Goal: Task Accomplishment & Management: Manage account settings

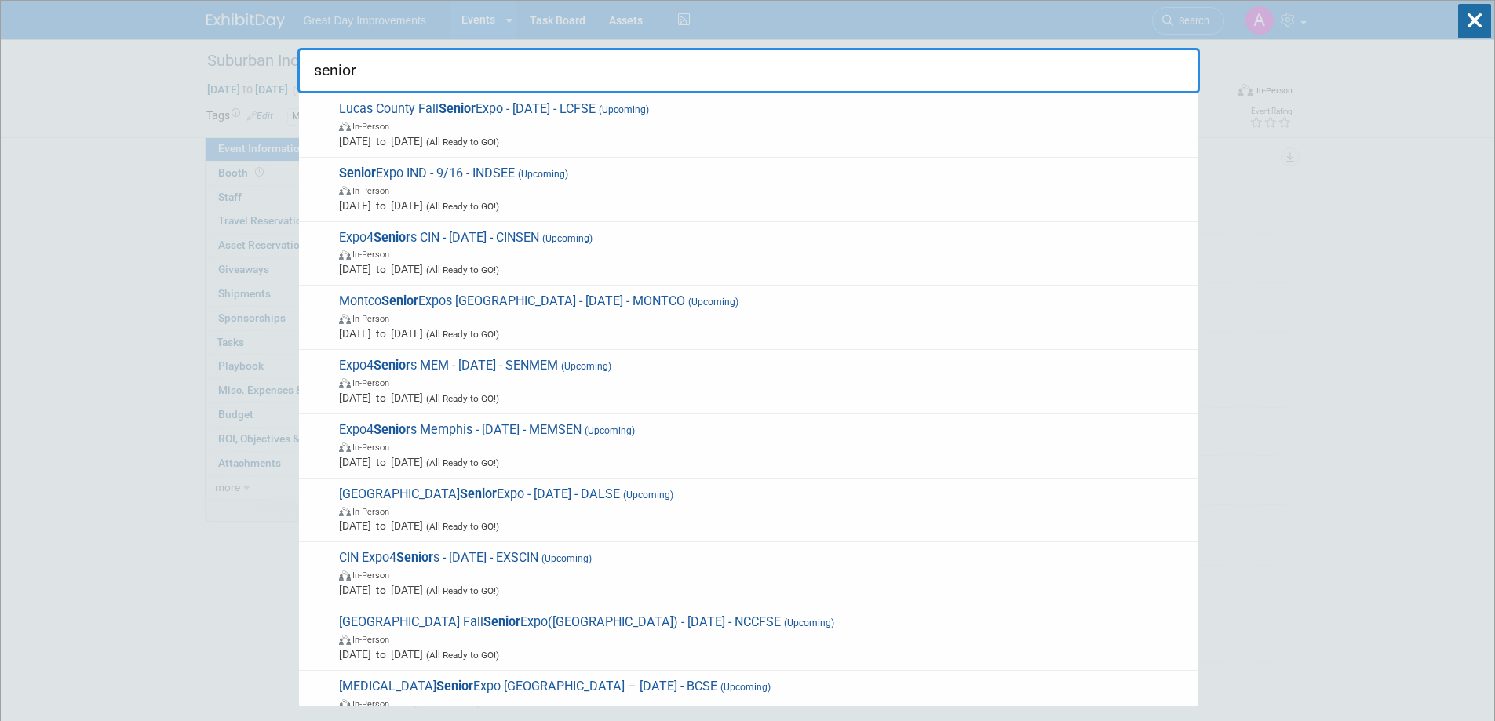
select select "MW"
select select "Paid via CC"
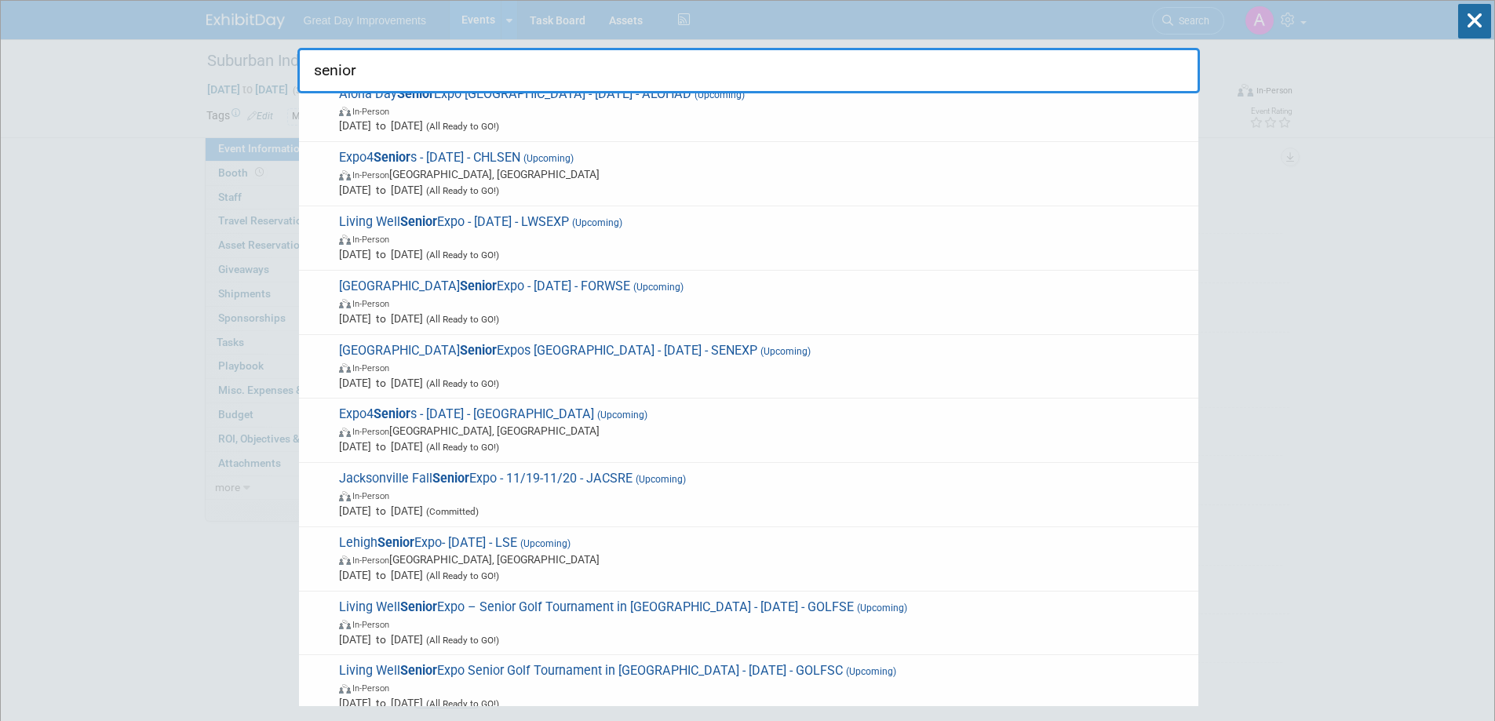
drag, startPoint x: 372, startPoint y: 66, endPoint x: 221, endPoint y: 69, distance: 150.7
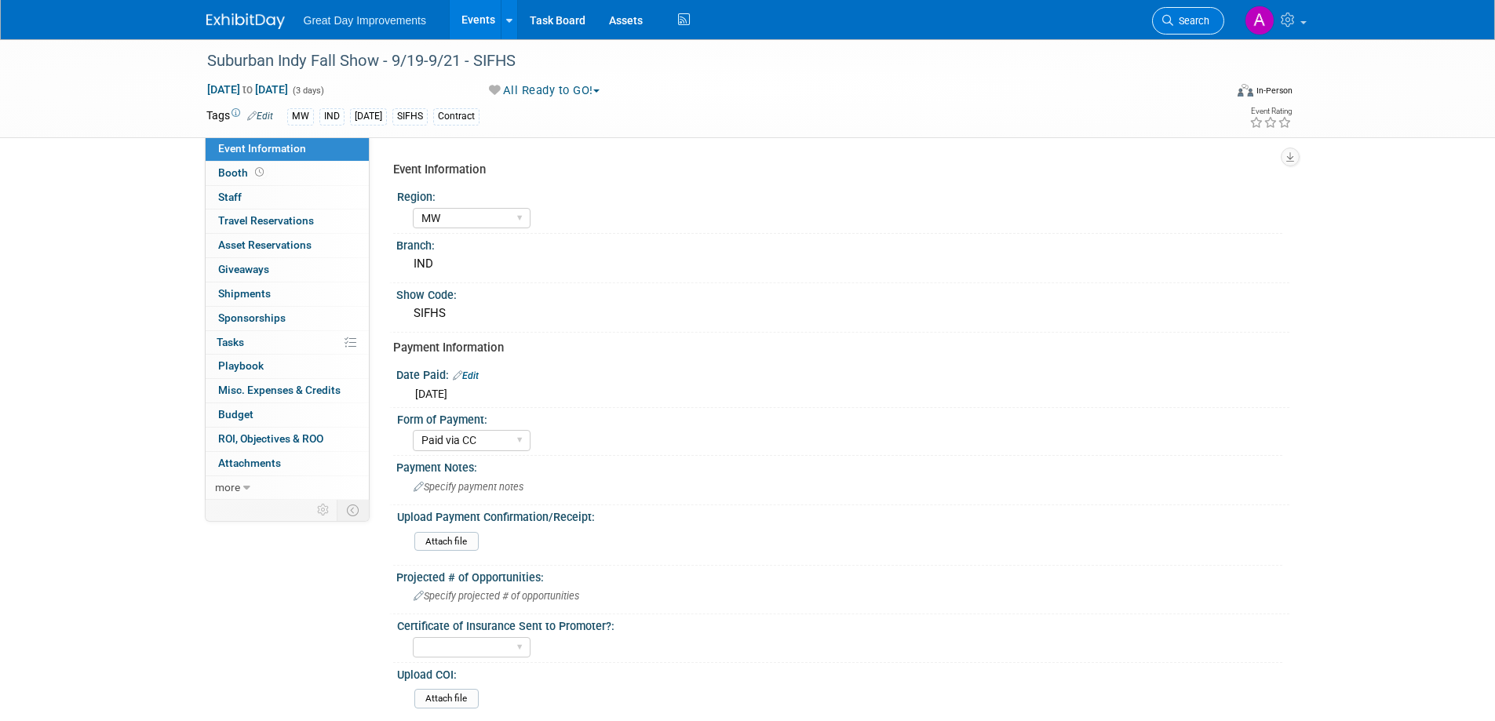
click at [1194, 11] on link "Search" at bounding box center [1188, 20] width 72 height 27
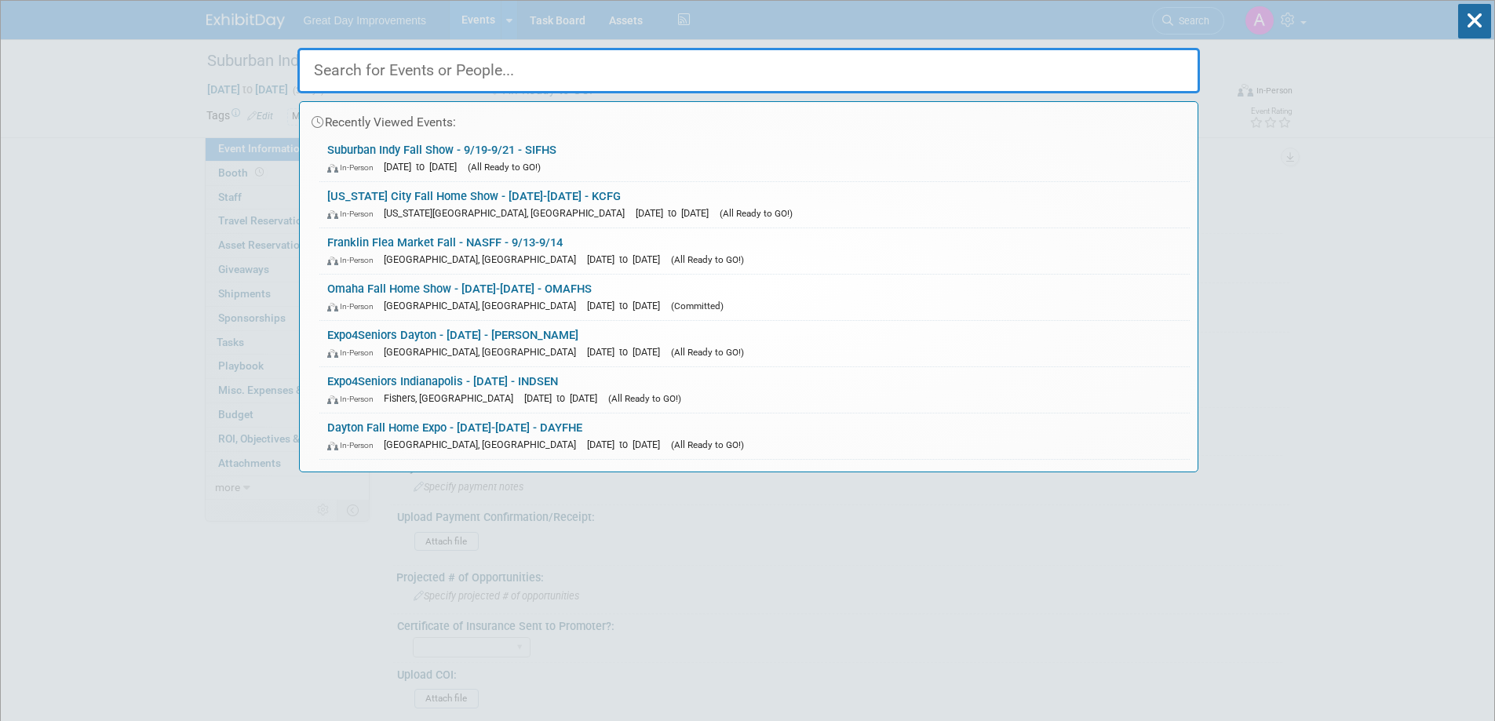
click at [534, 67] on input "text" at bounding box center [748, 71] width 902 height 46
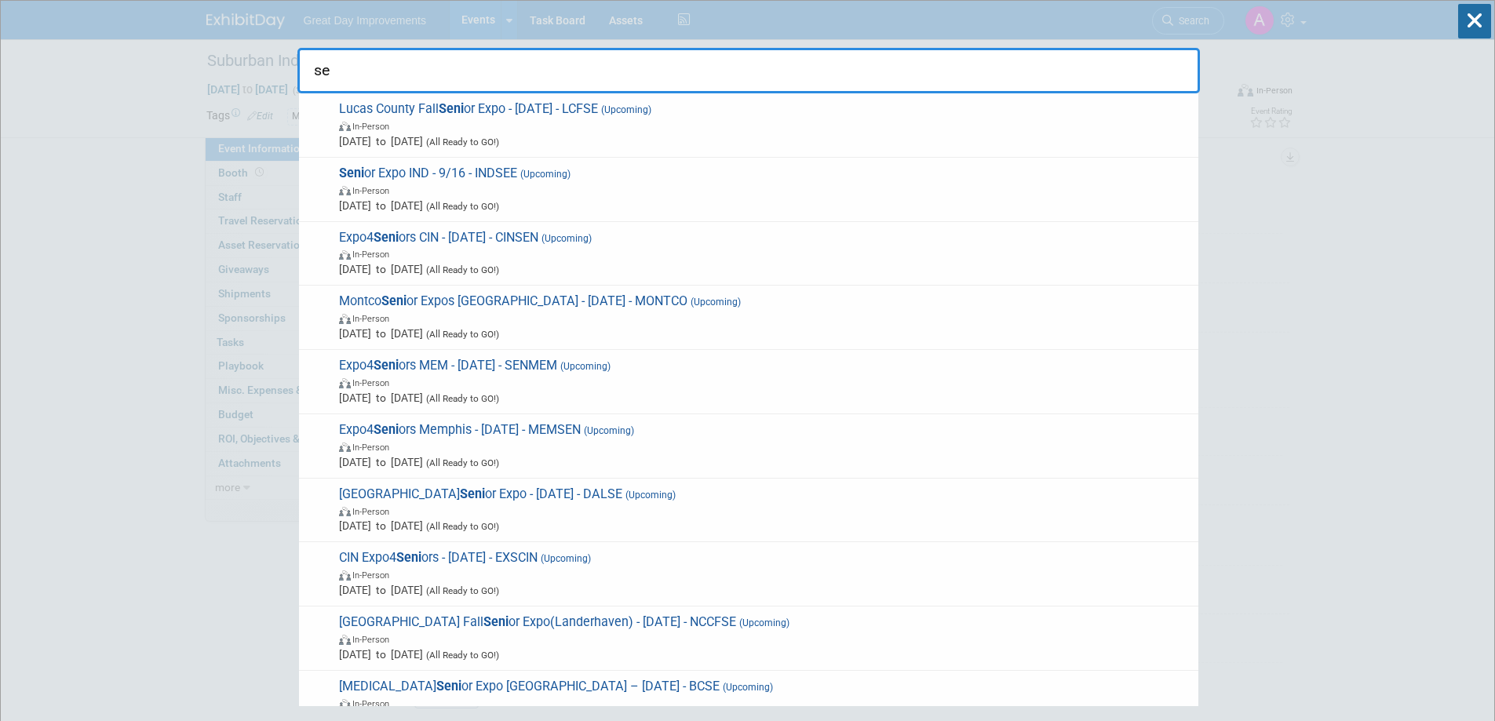
type input "s"
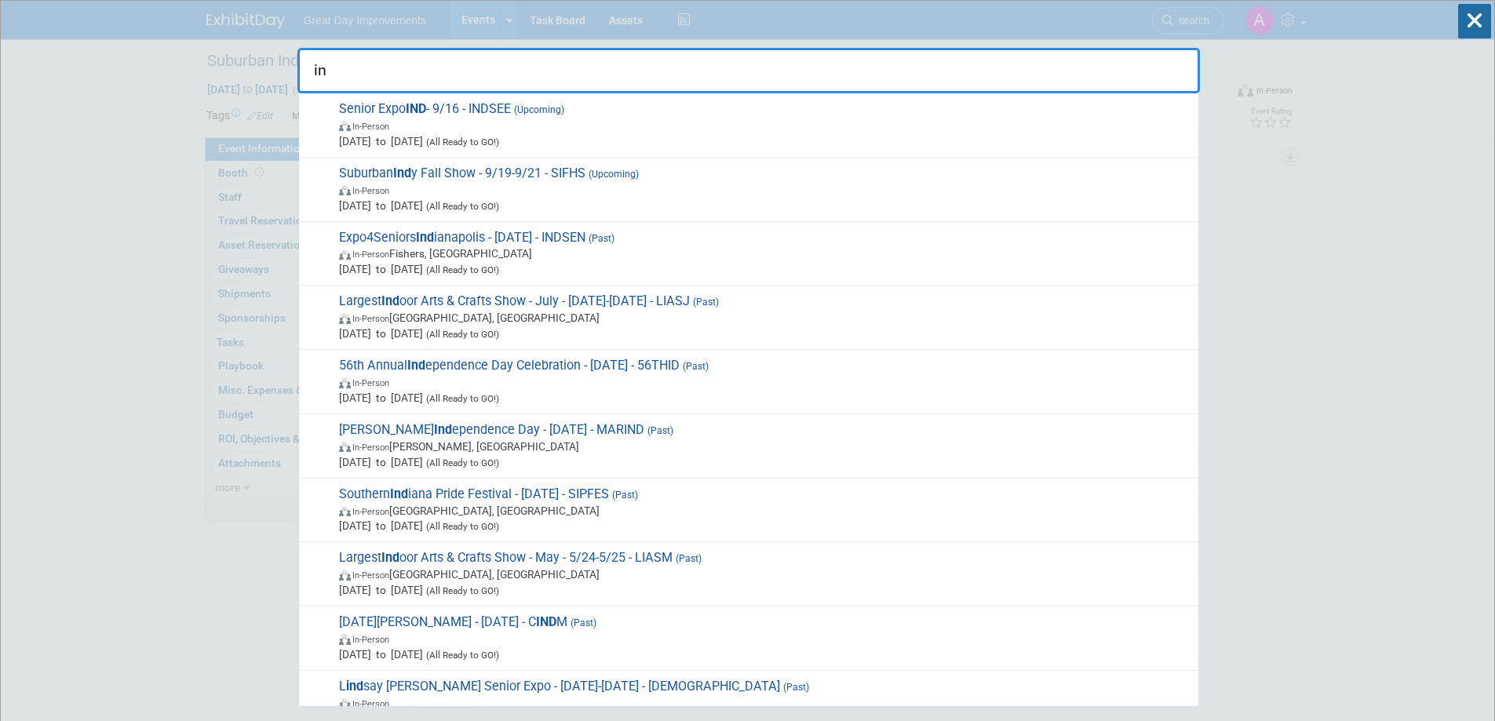
type input "i"
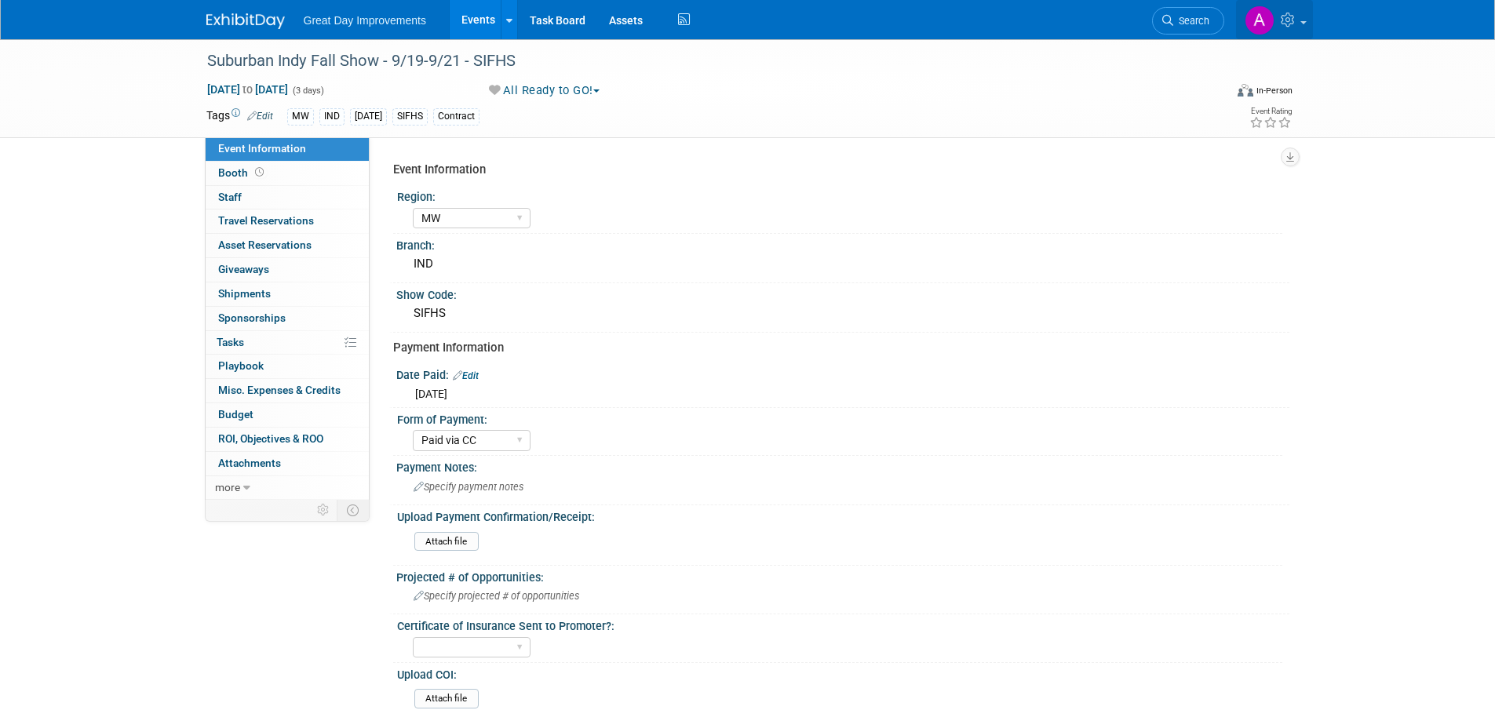
click at [1298, 20] on icon at bounding box center [1289, 20] width 18 height 14
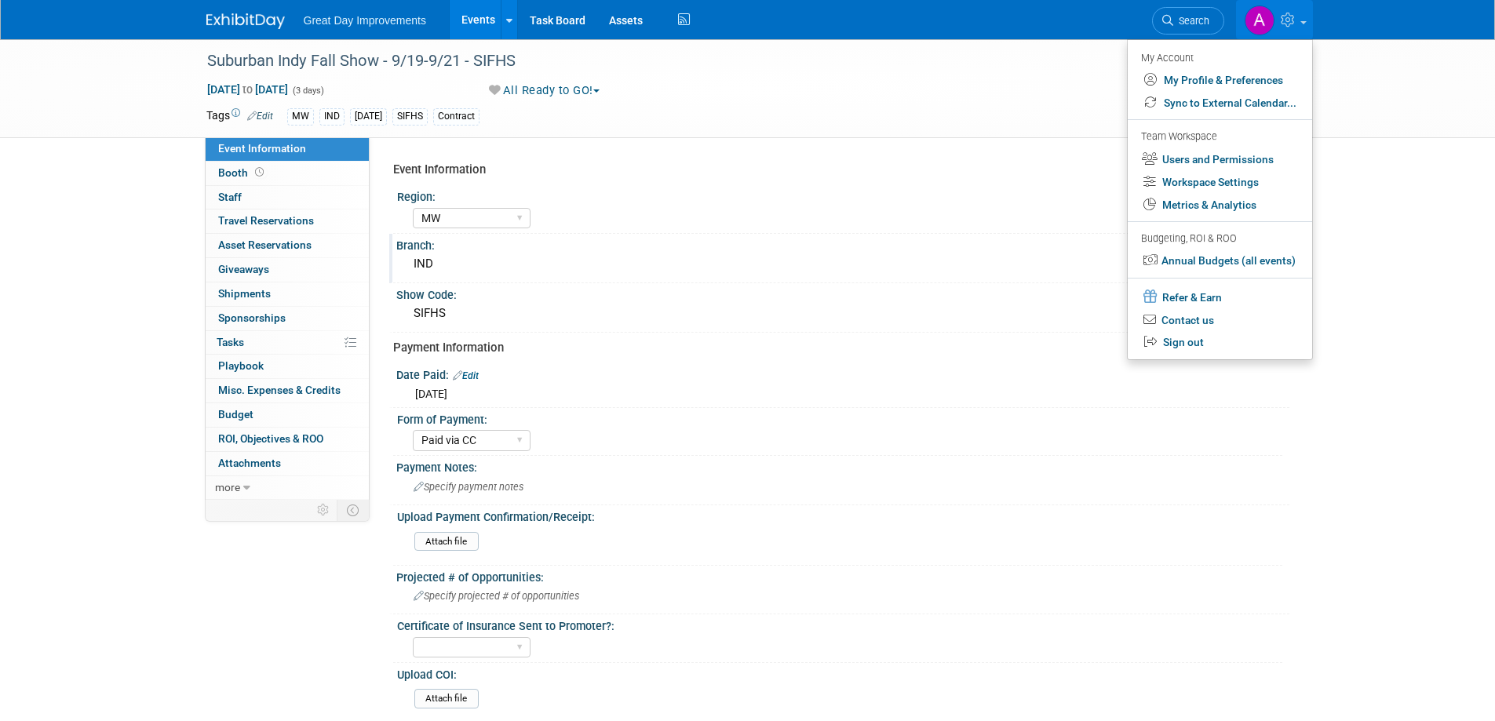
click at [853, 250] on div "Branch:" at bounding box center [842, 244] width 893 height 20
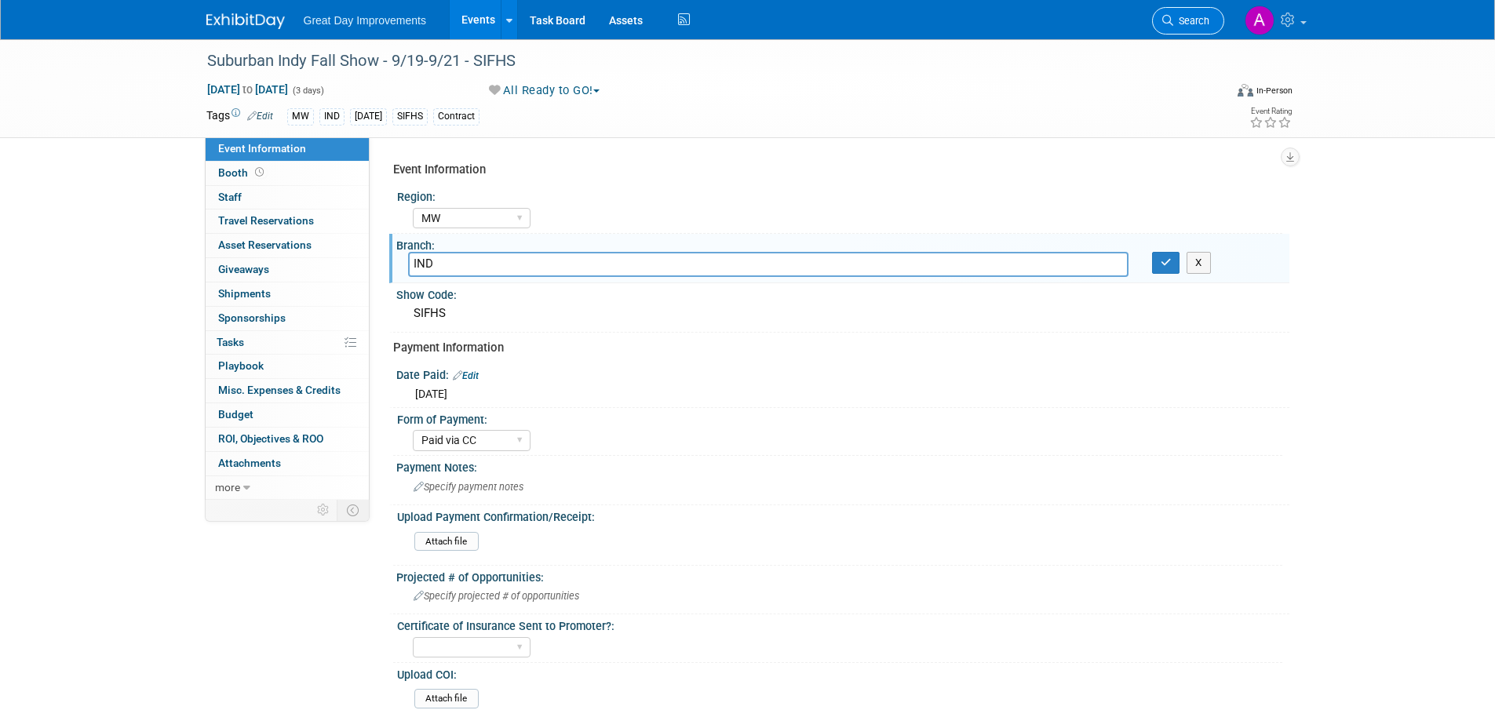
click at [1192, 15] on span "Search" at bounding box center [1191, 21] width 36 height 12
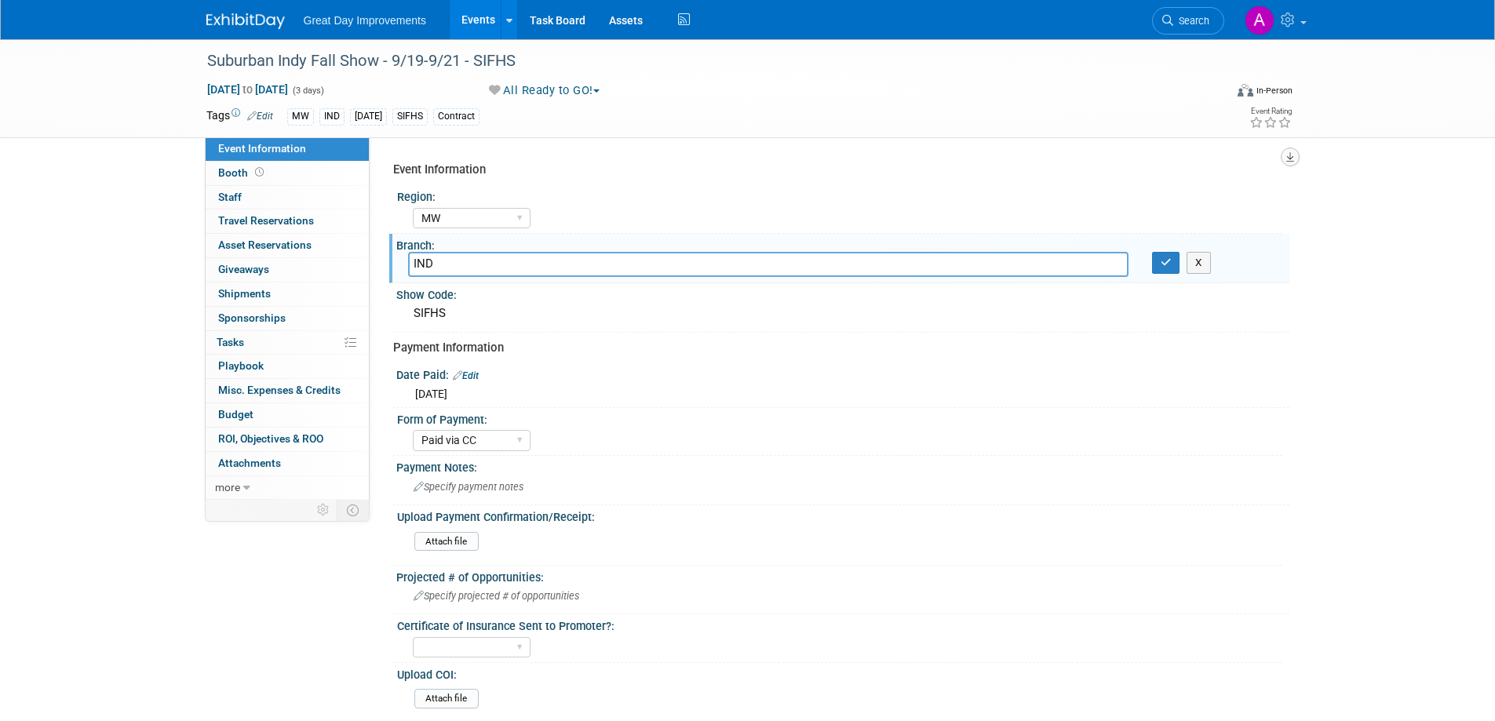
click at [1291, 155] on icon "button" at bounding box center [1290, 157] width 8 height 10
click at [1366, 158] on div "Suburban Indy Fall Show - 9/19-9/21 - SIFHS Sep 19, 2025 to Sep 21, 2025 (3 day…" at bounding box center [747, 546] width 1495 height 1014
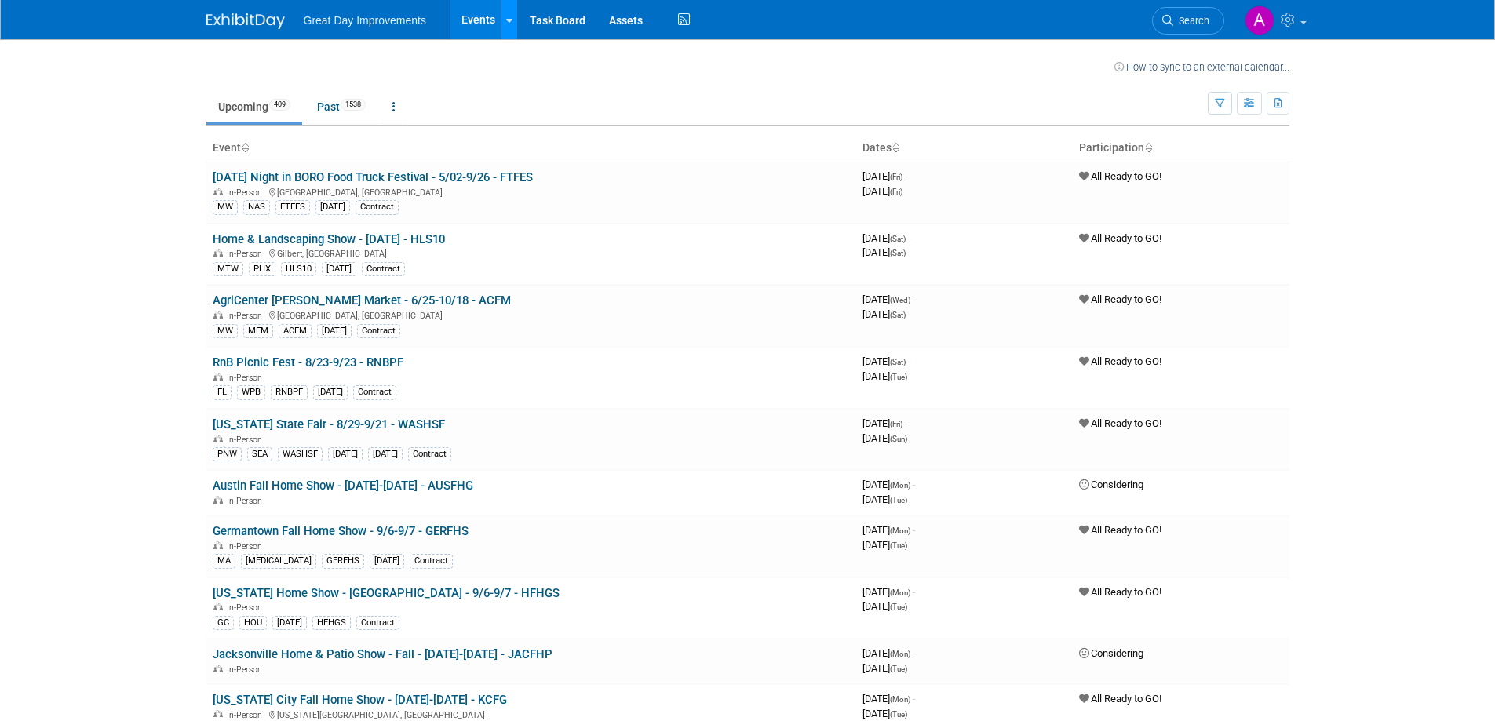
click at [511, 24] on icon at bounding box center [509, 21] width 6 height 10
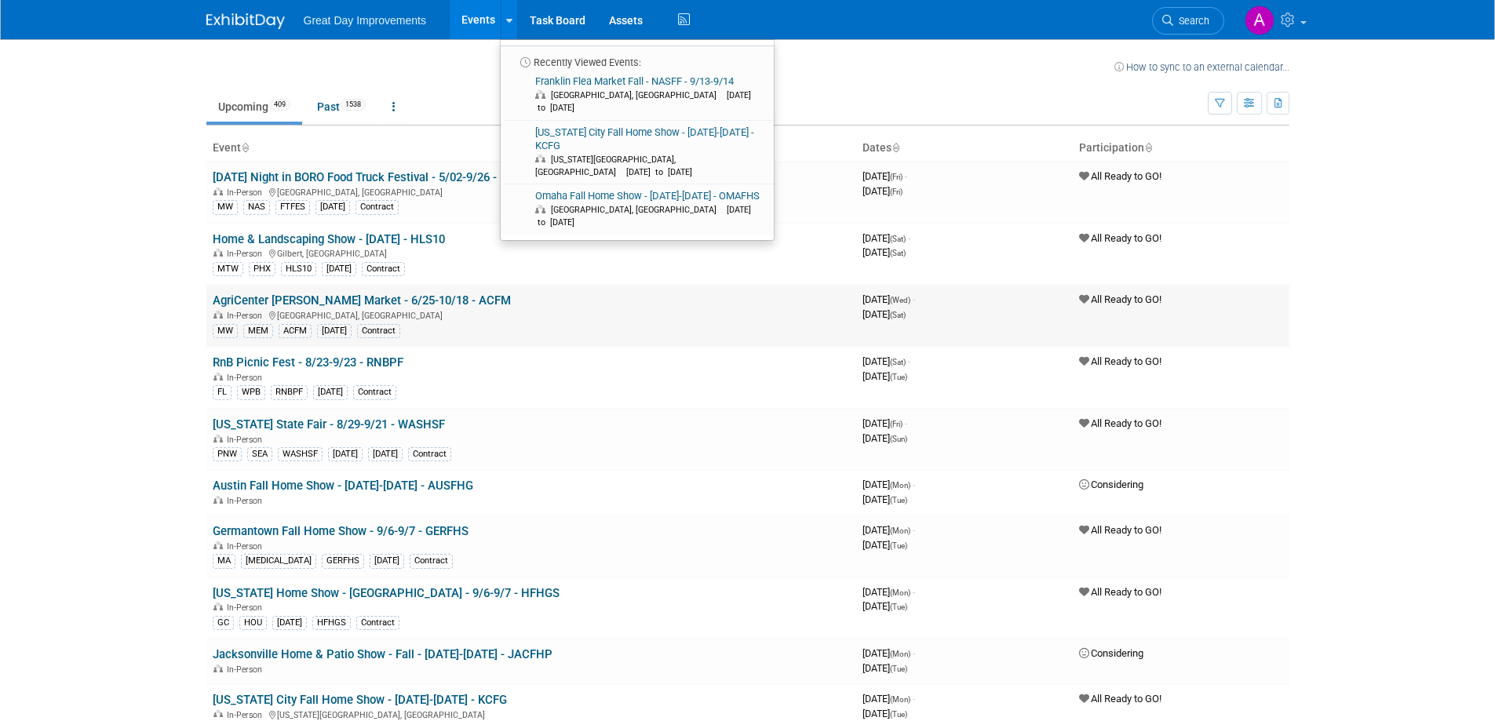
click at [556, 314] on div "In-Person Memphis, TN" at bounding box center [531, 314] width 637 height 13
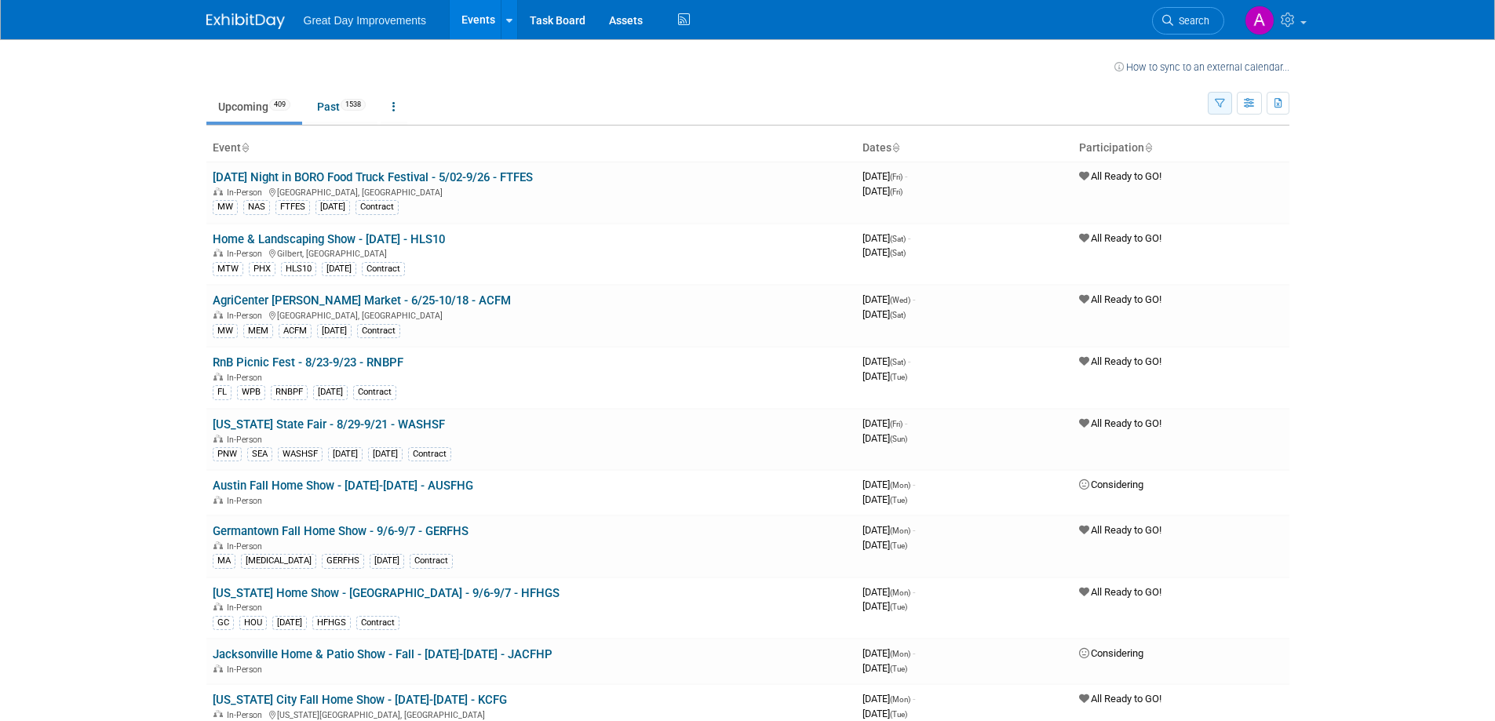
click at [1218, 99] on icon "button" at bounding box center [1220, 104] width 10 height 10
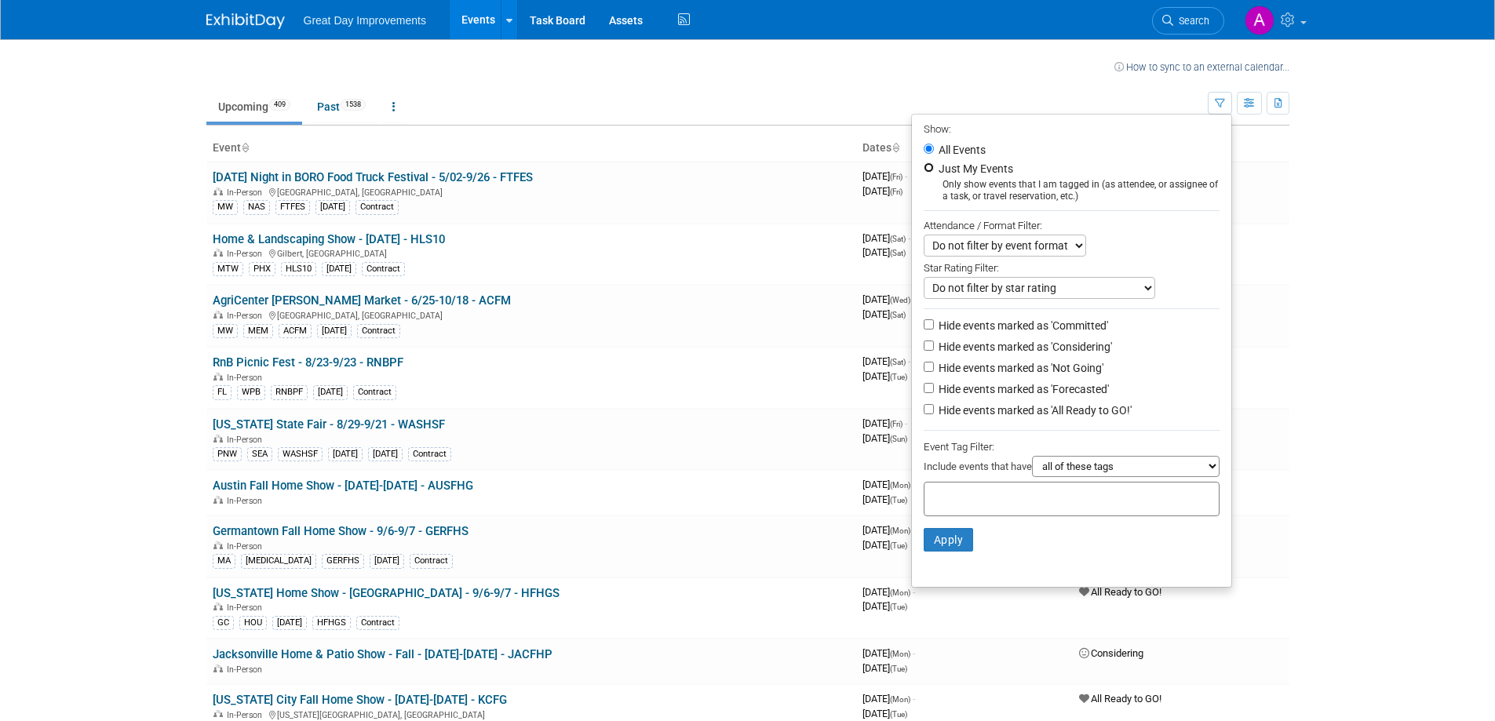
click at [924, 167] on input "Just My Events" at bounding box center [928, 167] width 10 height 10
radio input "true"
click at [942, 544] on button "Apply" at bounding box center [948, 540] width 50 height 24
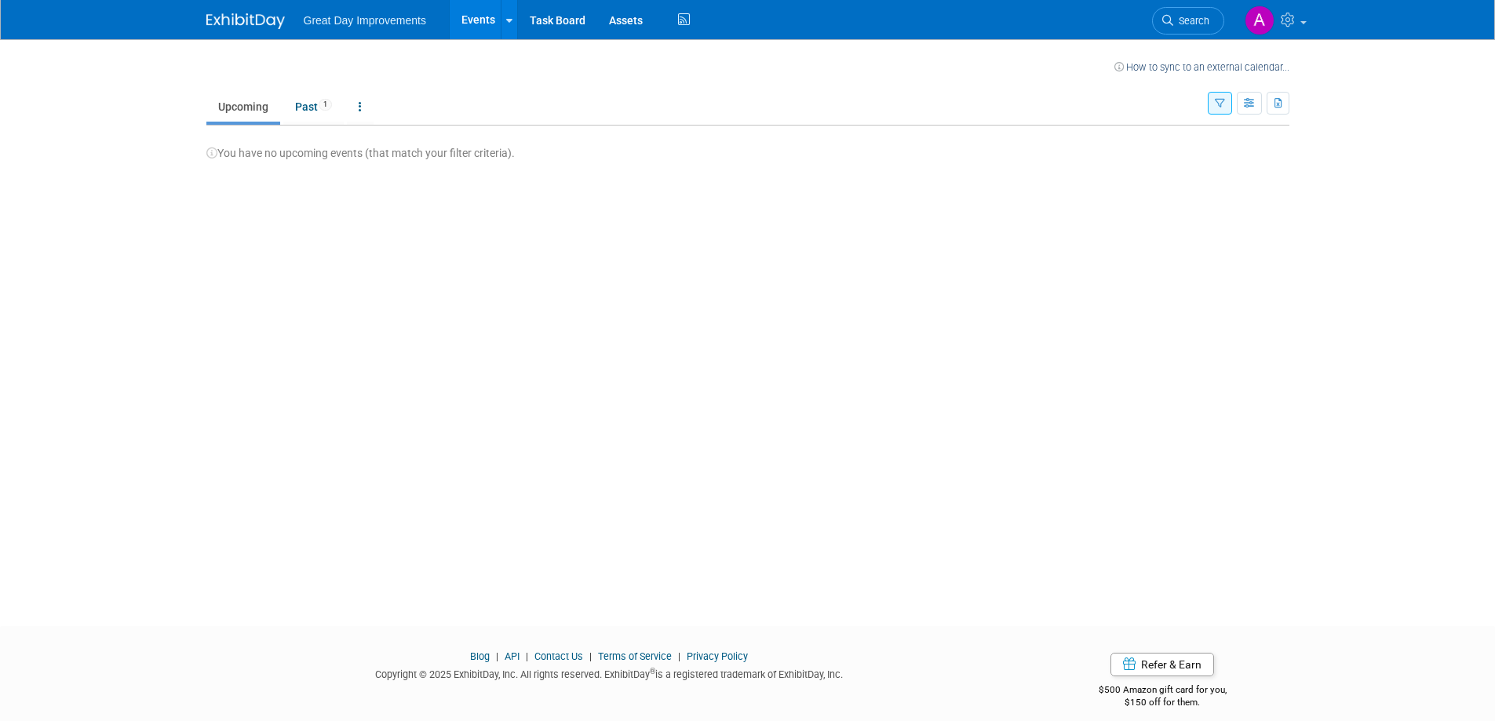
click at [1221, 107] on icon "button" at bounding box center [1220, 104] width 10 height 10
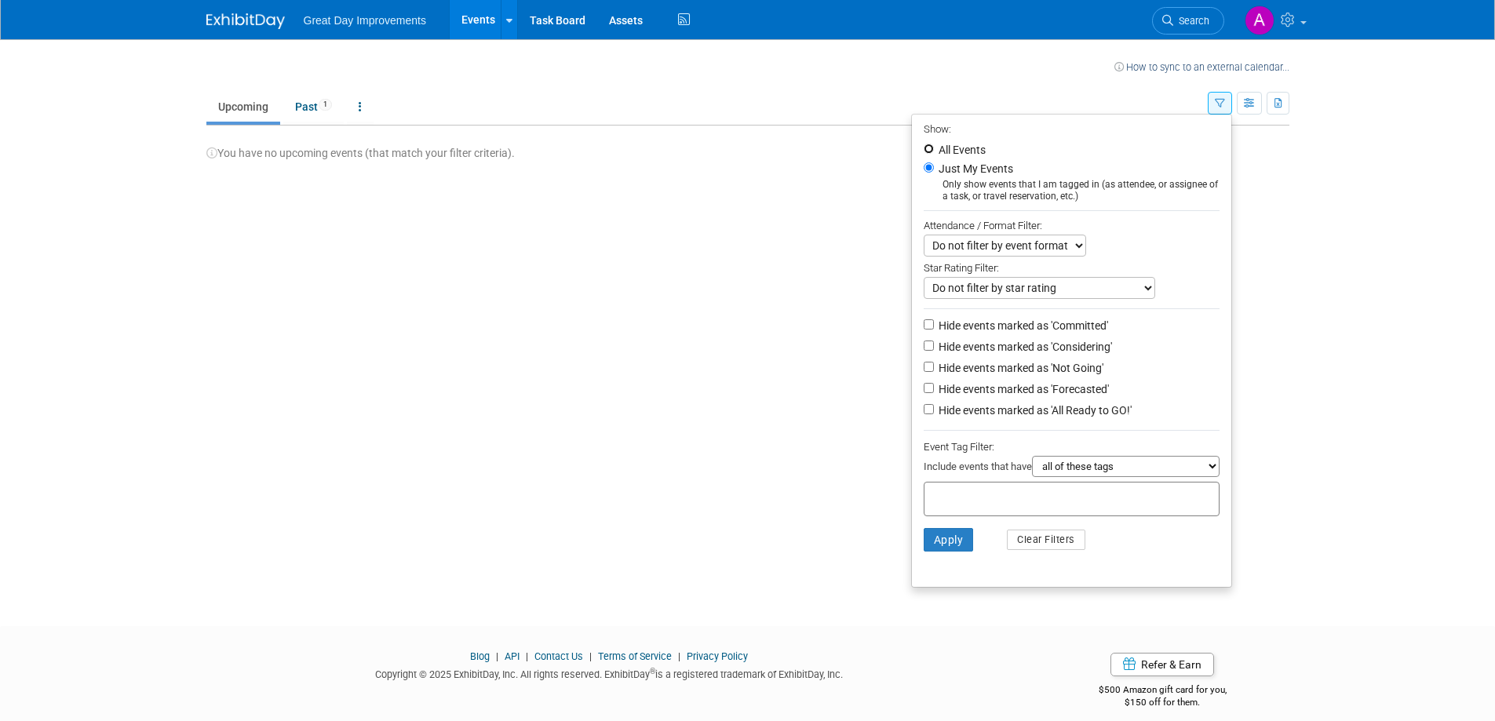
click at [923, 145] on input "All Events" at bounding box center [928, 149] width 10 height 10
radio input "true"
click at [945, 552] on button "Apply" at bounding box center [948, 540] width 50 height 24
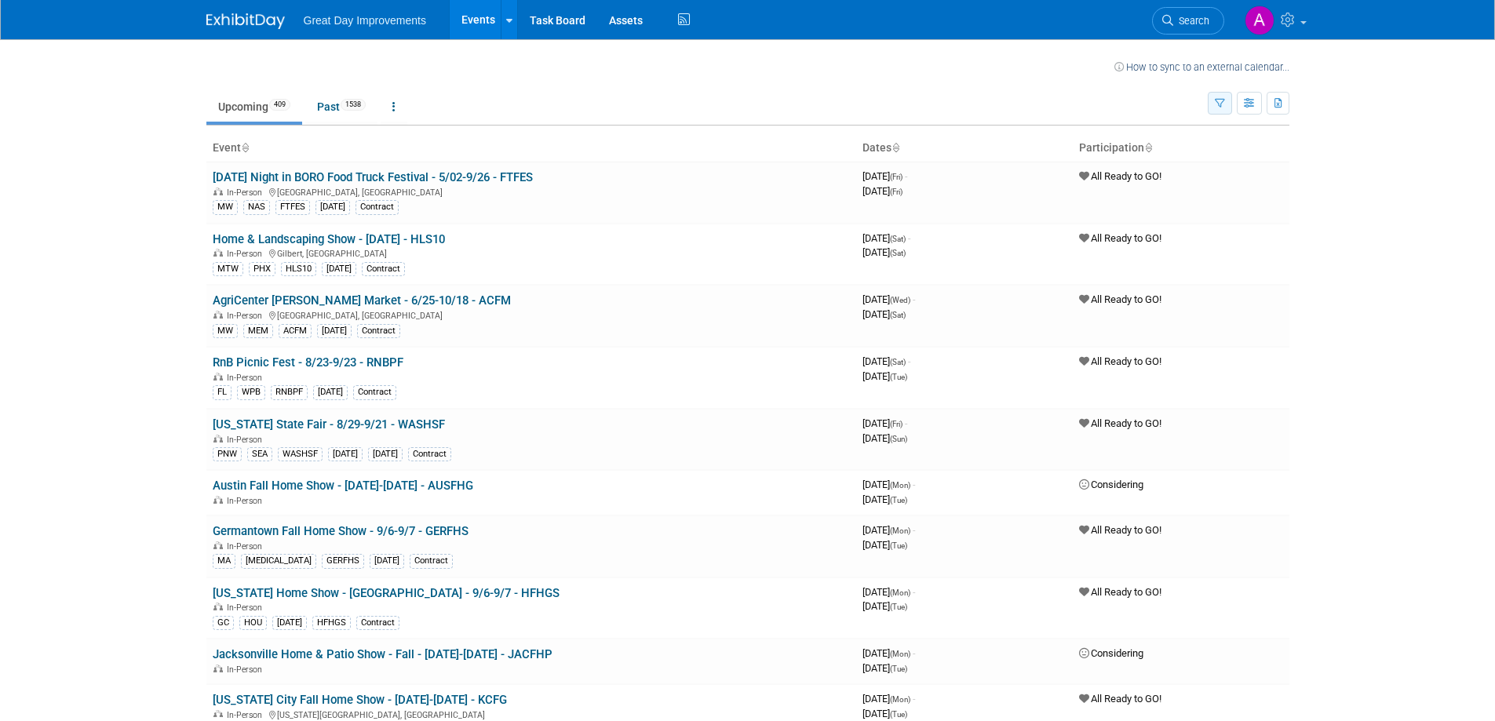
click at [1222, 104] on icon "button" at bounding box center [1220, 104] width 10 height 10
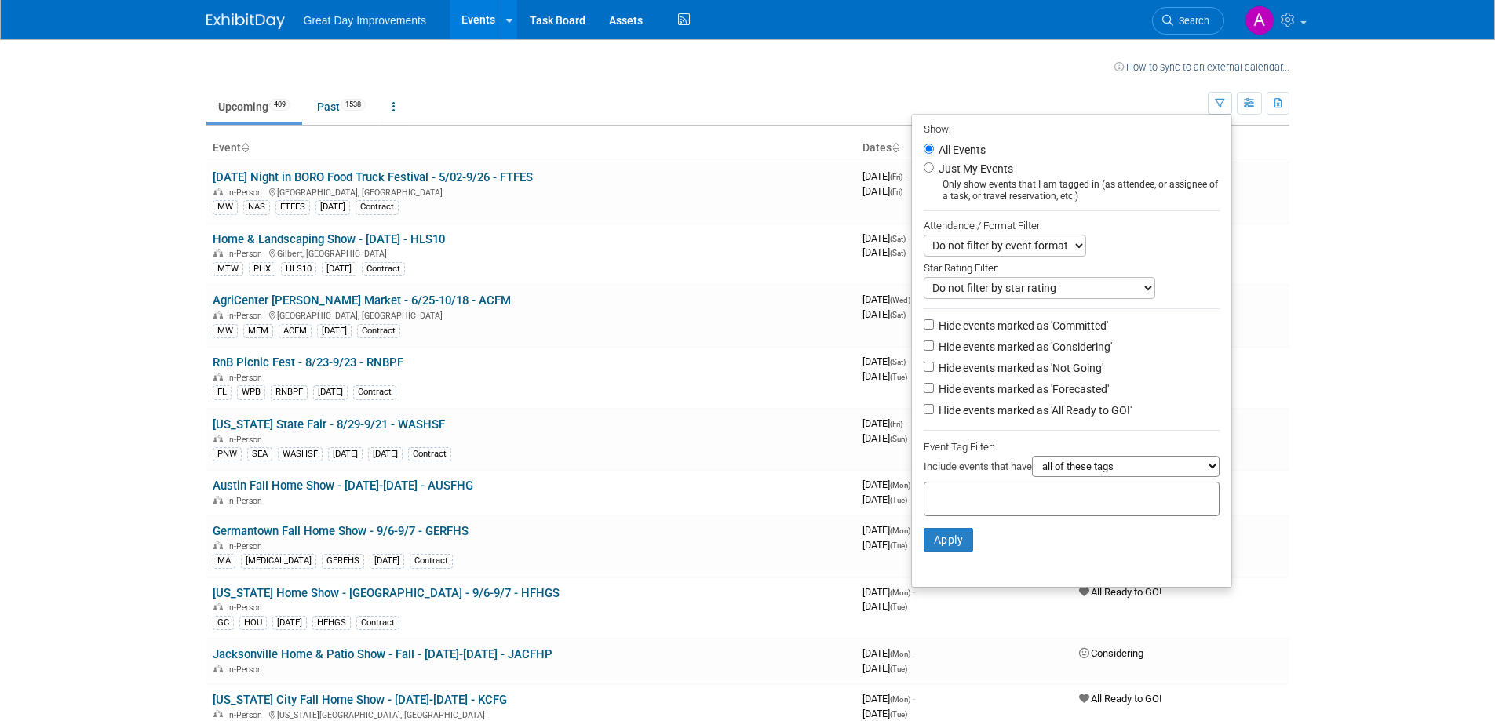
click at [1057, 291] on select "Do not filter by star rating Only show events with no ratings (0 stars) Only sh…" at bounding box center [1038, 288] width 231 height 22
click at [1110, 243] on div "Do not filter by event format Only show In-Person events Only show Virtual even…" at bounding box center [1071, 246] width 296 height 22
click at [1065, 248] on select "Do not filter by event format Only show In-Person events Only show Virtual even…" at bounding box center [1004, 246] width 162 height 22
click at [1124, 249] on div "Do not filter by event format Only show In-Person events Only show Virtual even…" at bounding box center [1071, 246] width 296 height 22
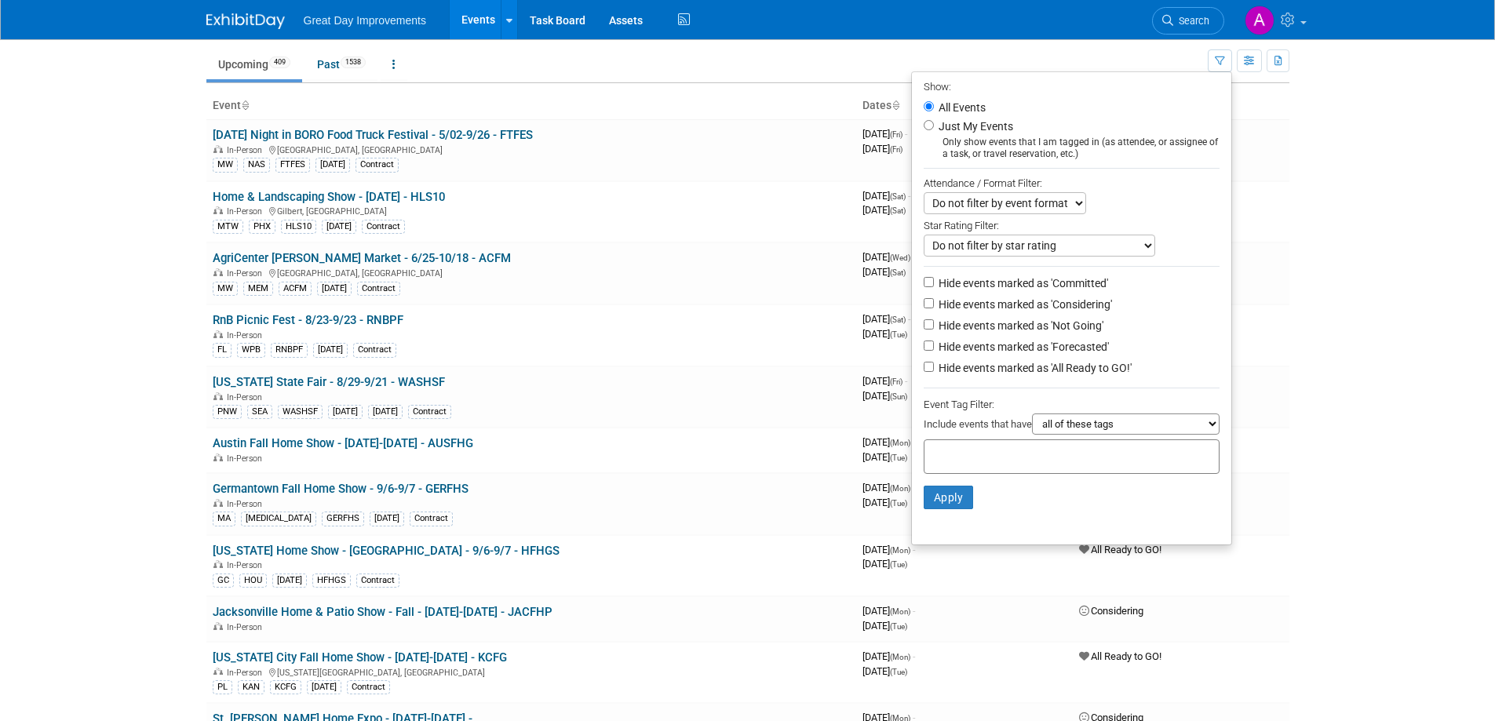
scroll to position [78, 0]
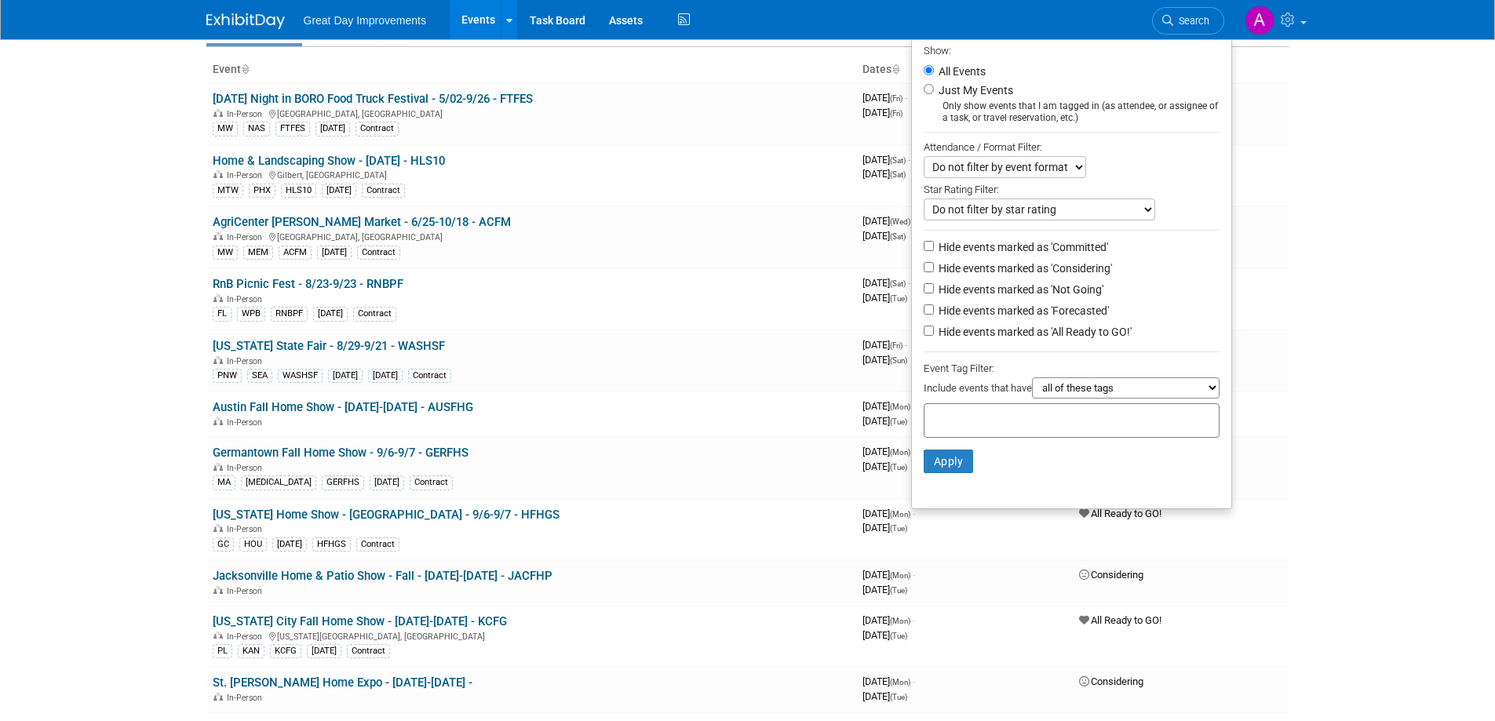
click at [951, 422] on input "text" at bounding box center [994, 418] width 126 height 16
type input "senior"
click at [953, 466] on button "Apply" at bounding box center [948, 462] width 50 height 24
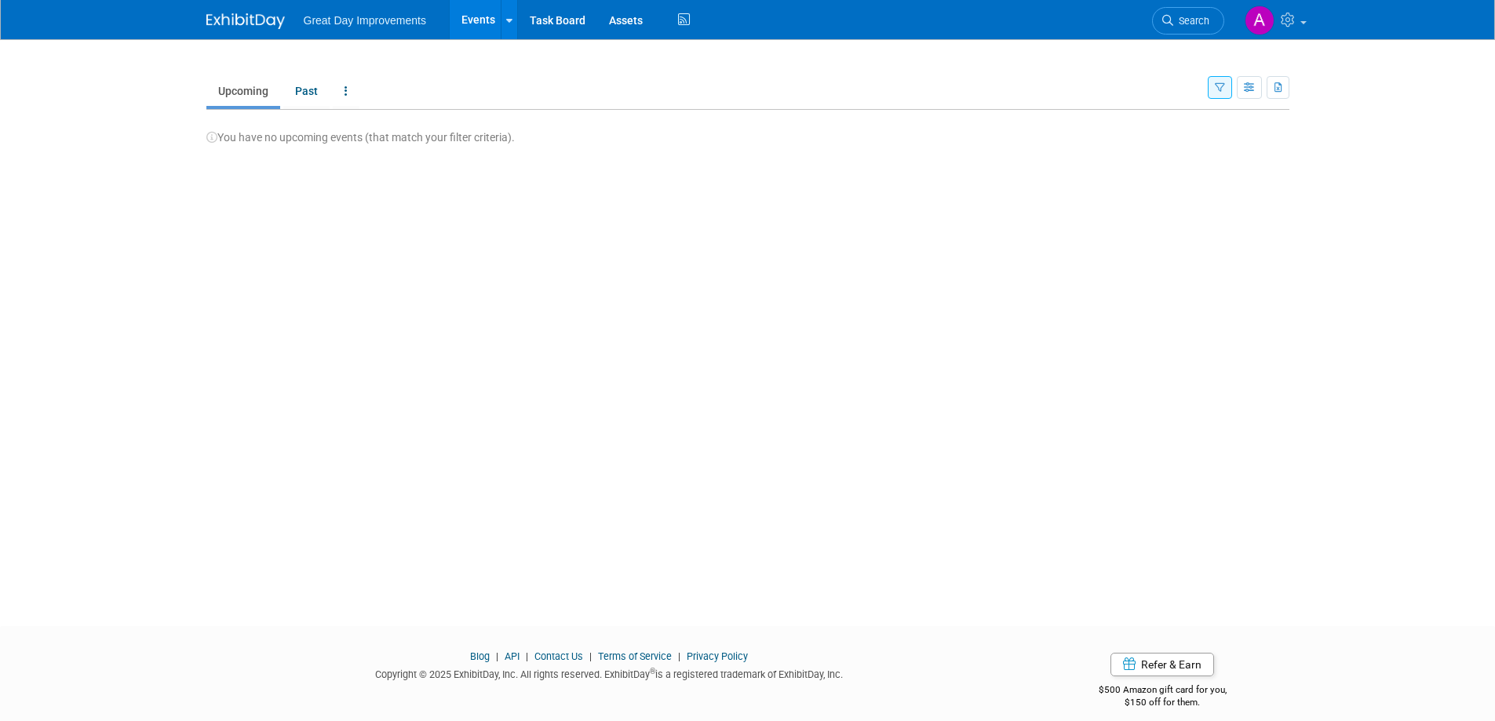
click at [1215, 87] on icon "button" at bounding box center [1220, 88] width 10 height 10
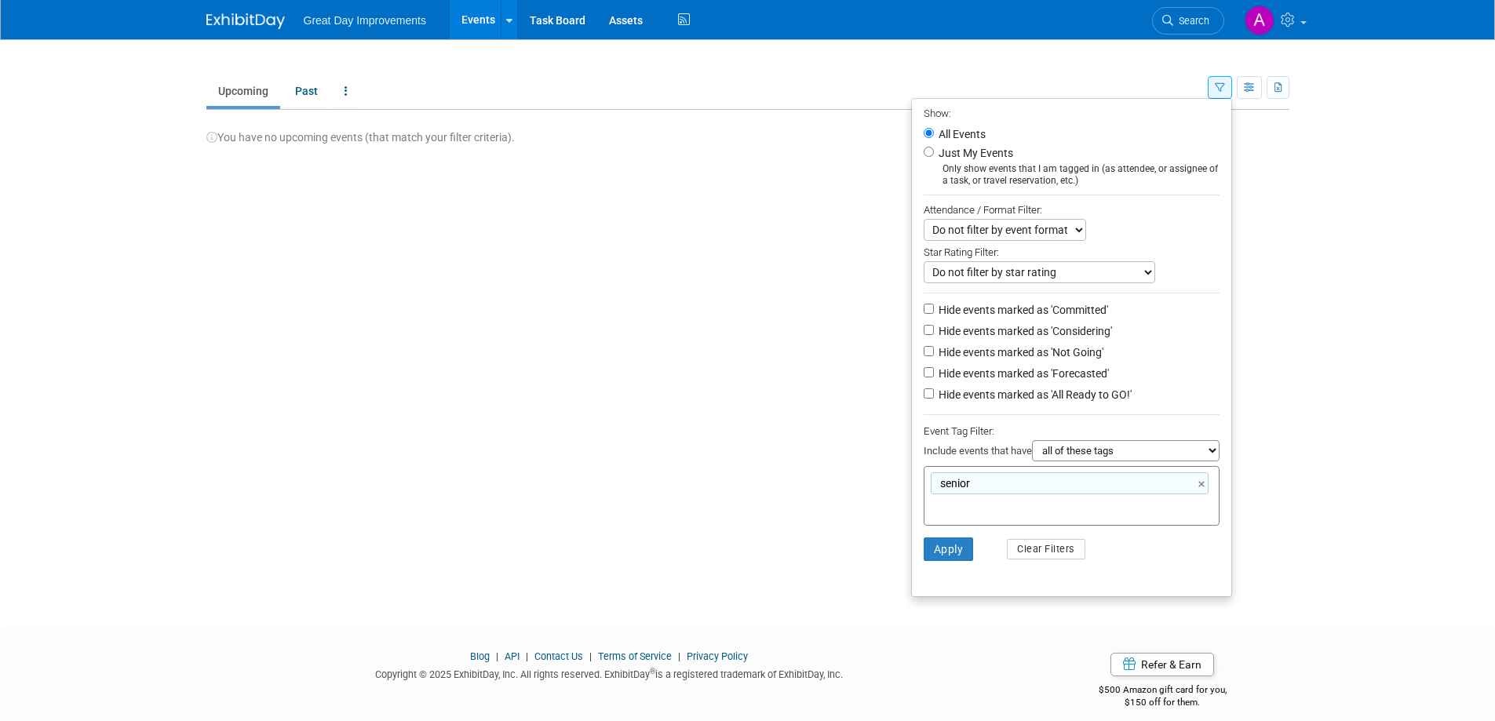
click at [982, 486] on div "senior ×" at bounding box center [1070, 483] width 278 height 22
type input "senior"
click at [1198, 489] on link "×" at bounding box center [1203, 484] width 10 height 18
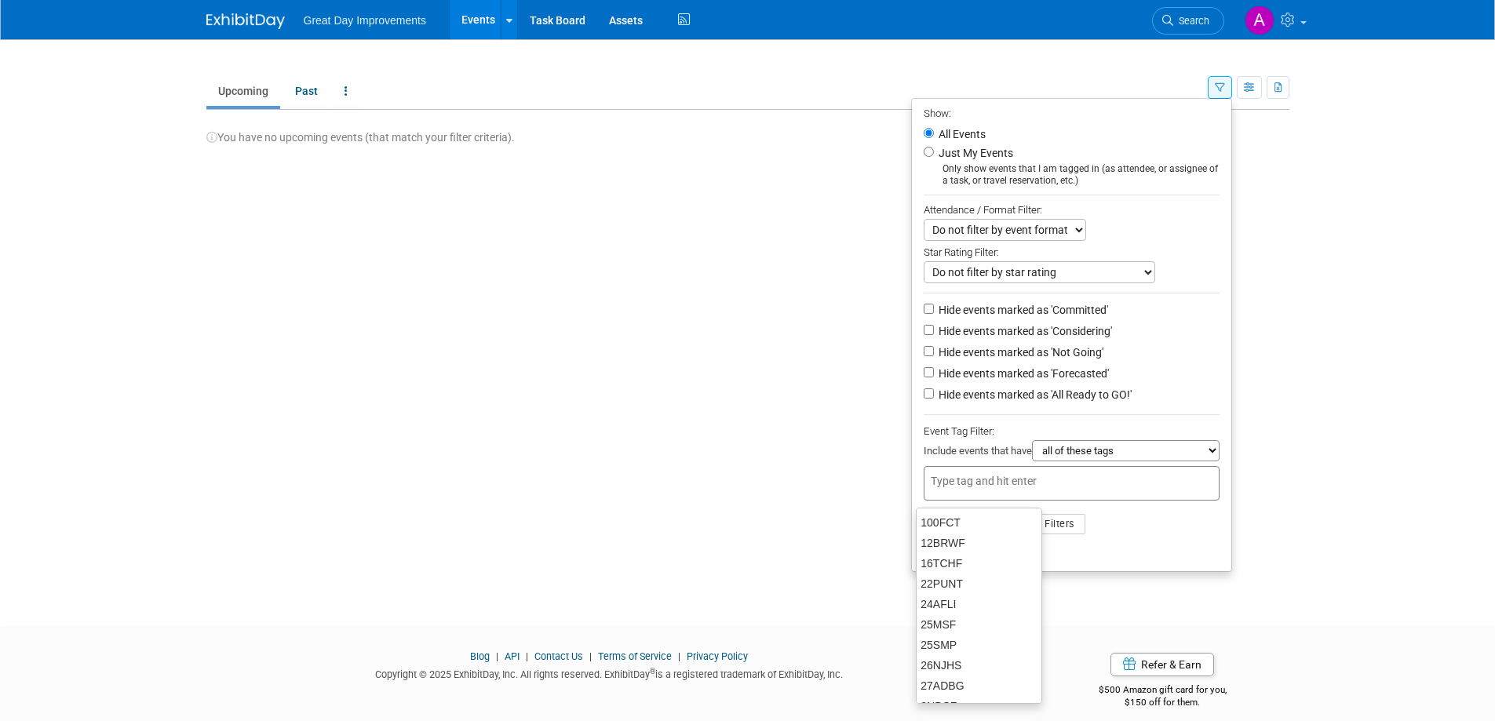
click at [1174, 538] on li "Apply Clear Filters" at bounding box center [1071, 524] width 319 height 47
click at [951, 530] on button "Apply" at bounding box center [948, 524] width 50 height 24
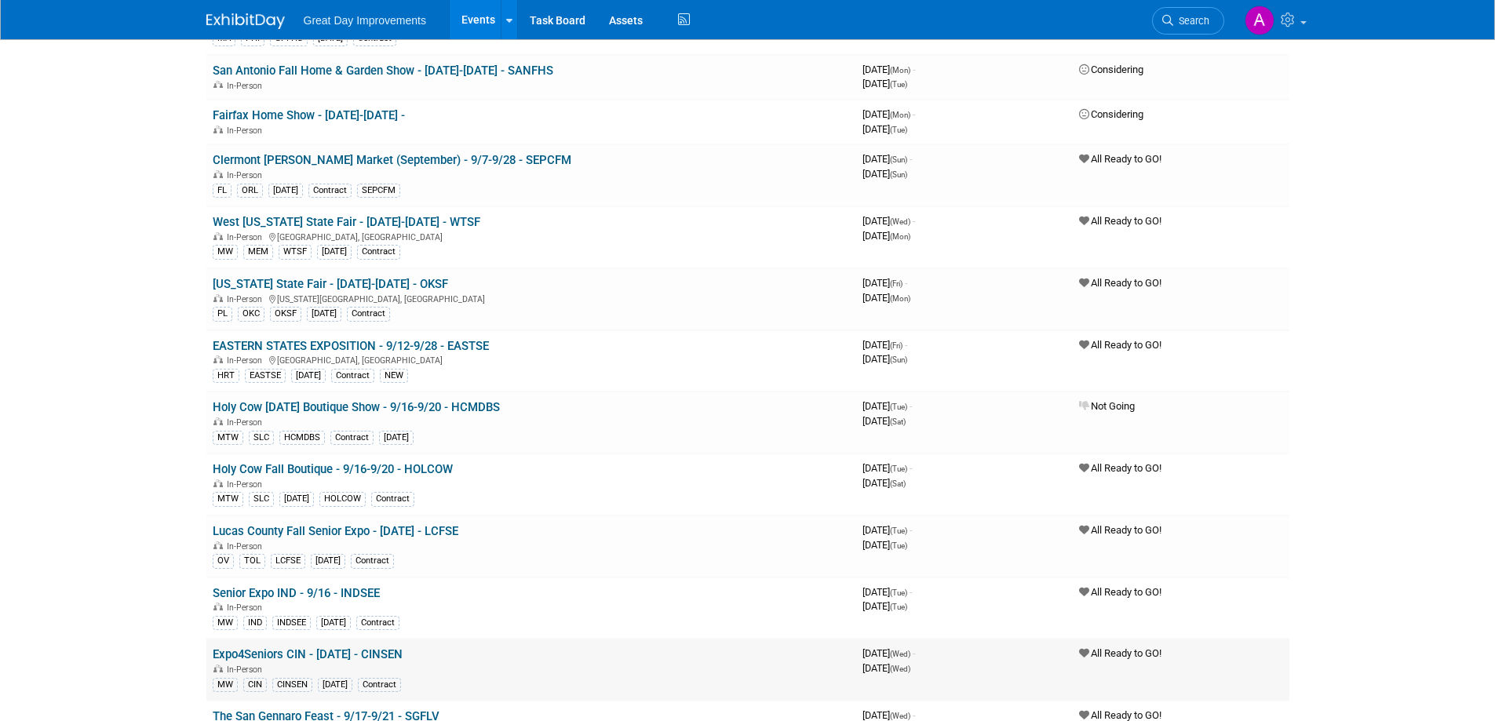
scroll to position [942, 0]
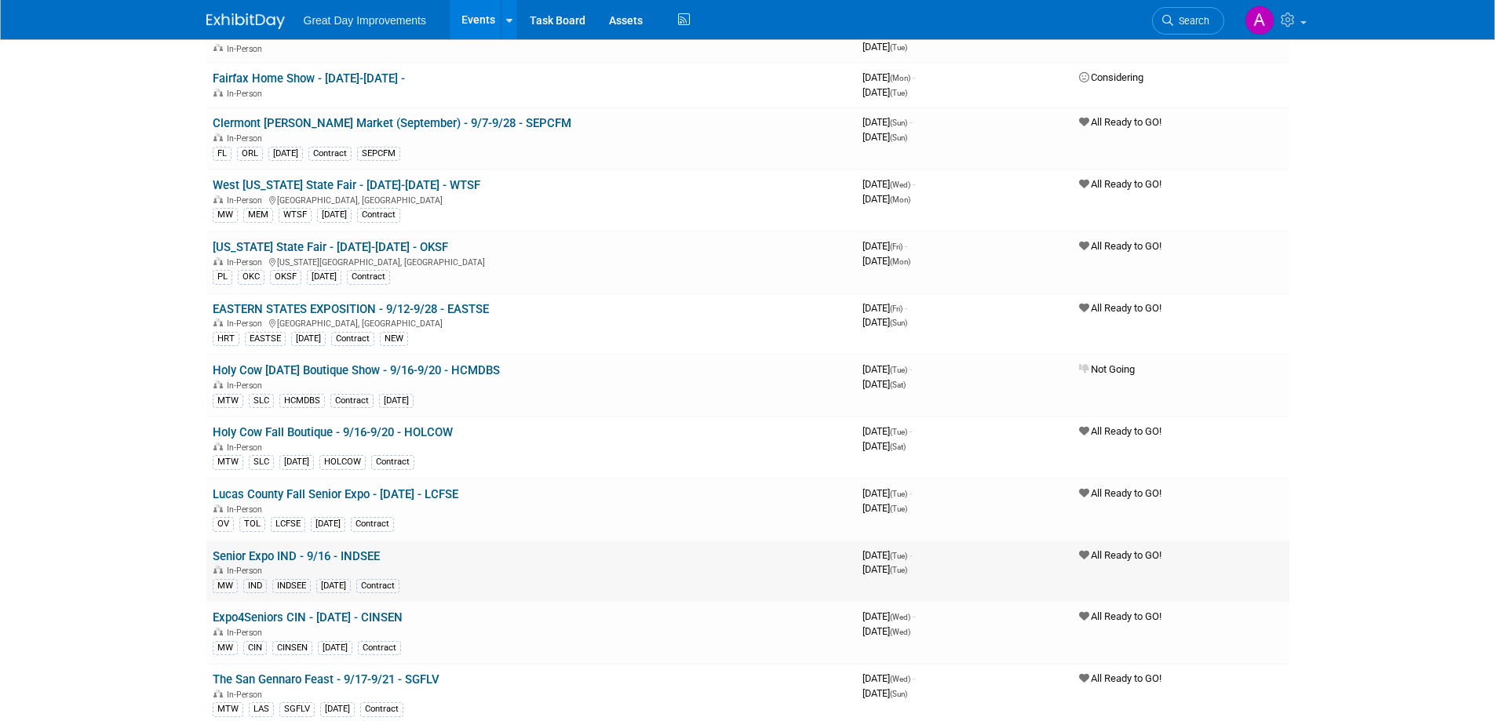
click at [323, 555] on link "Senior Expo IND - 9/16 - INDSEE" at bounding box center [296, 556] width 167 height 14
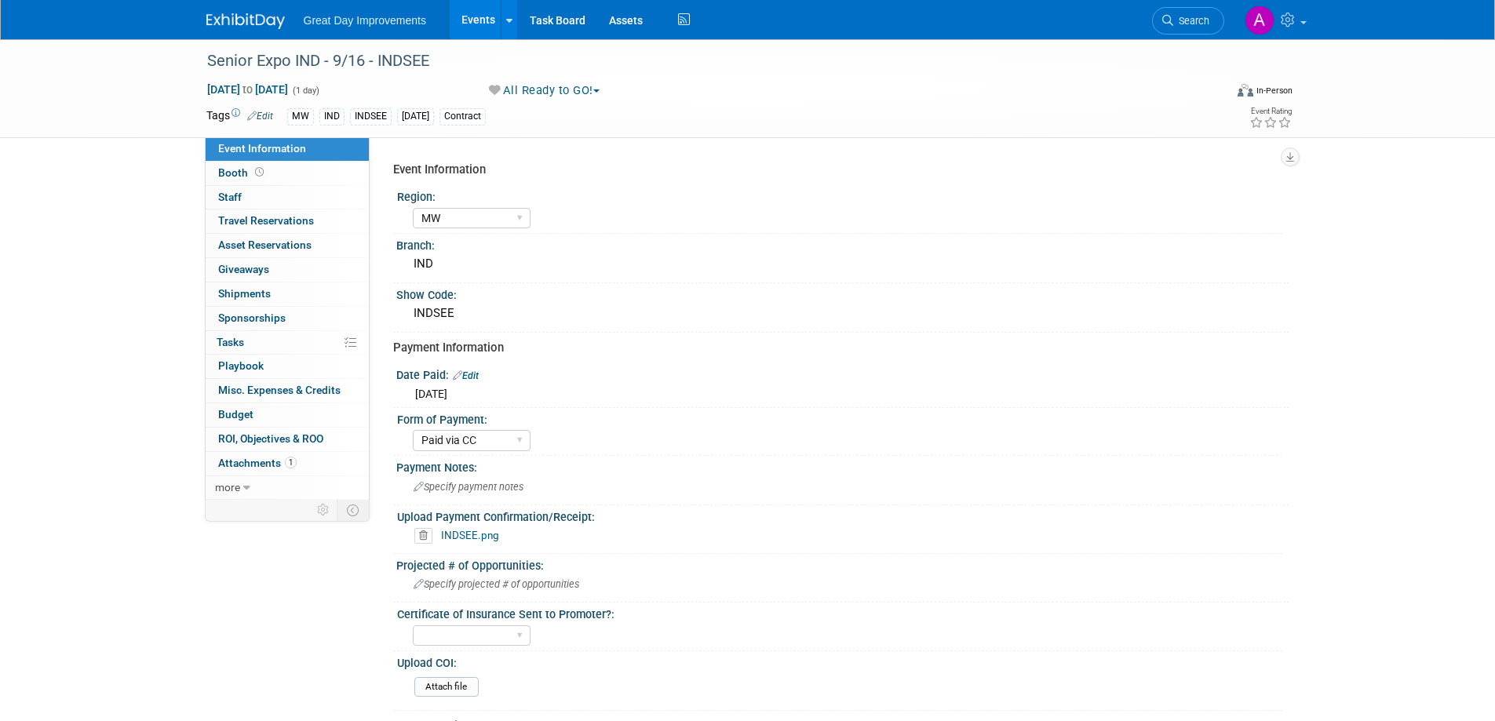
select select "MW"
select select "Paid via CC"
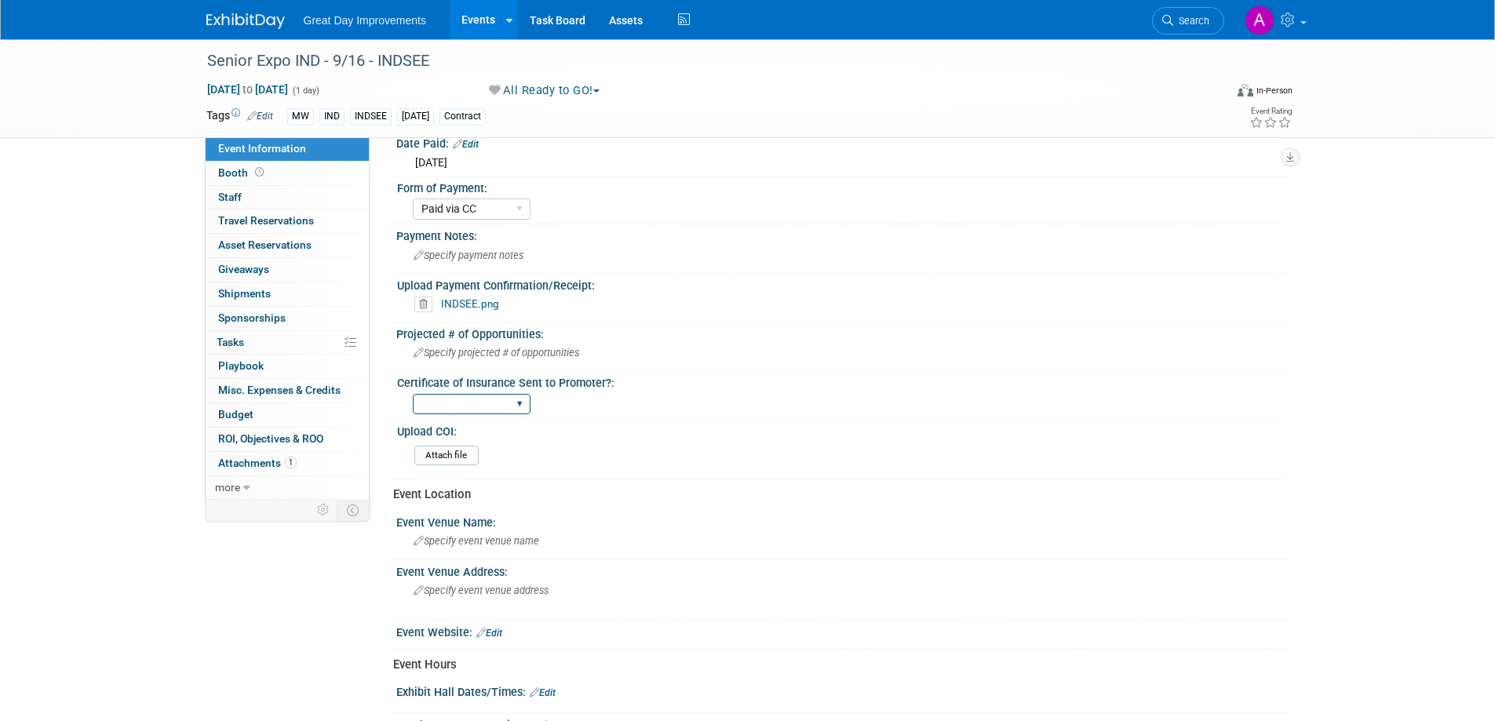
scroll to position [235, 0]
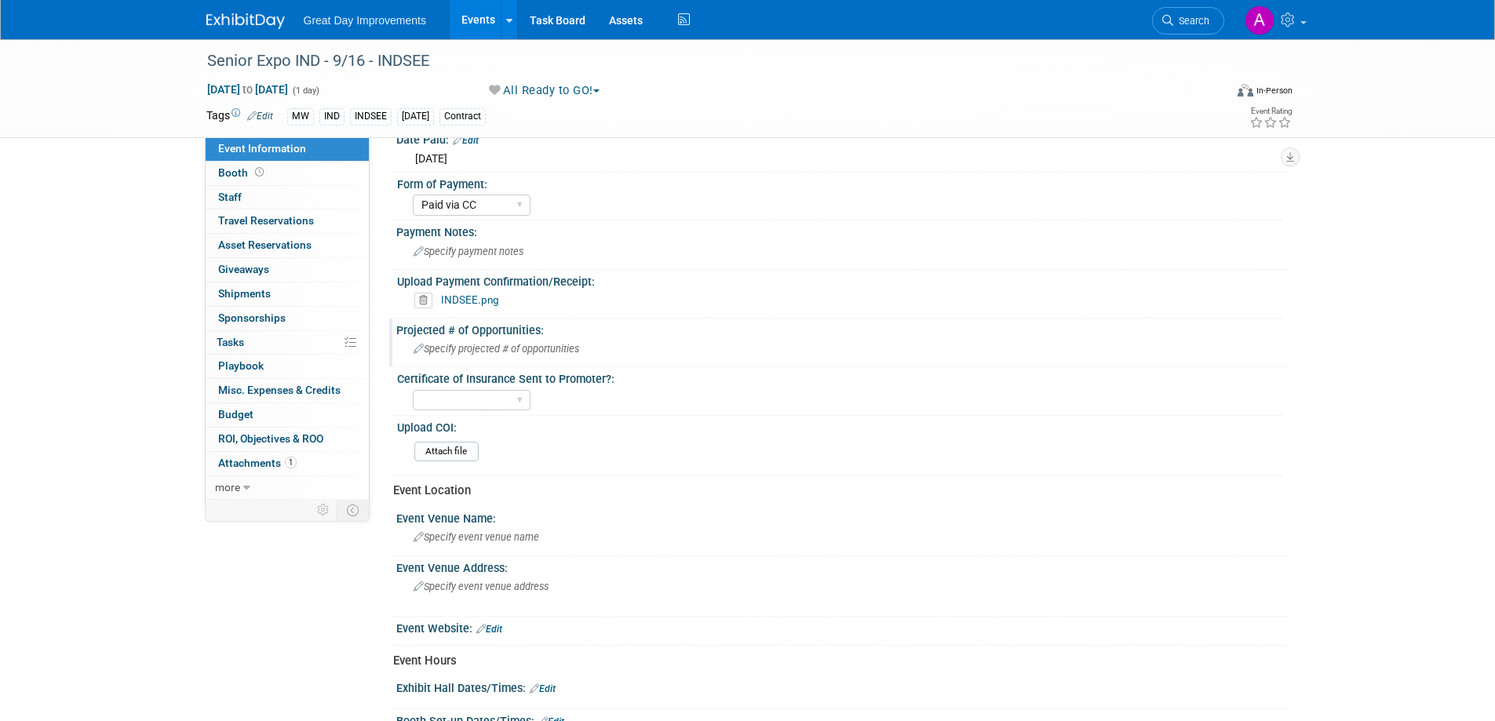
click at [470, 350] on span "Specify projected # of opportunities" at bounding box center [496, 349] width 166 height 12
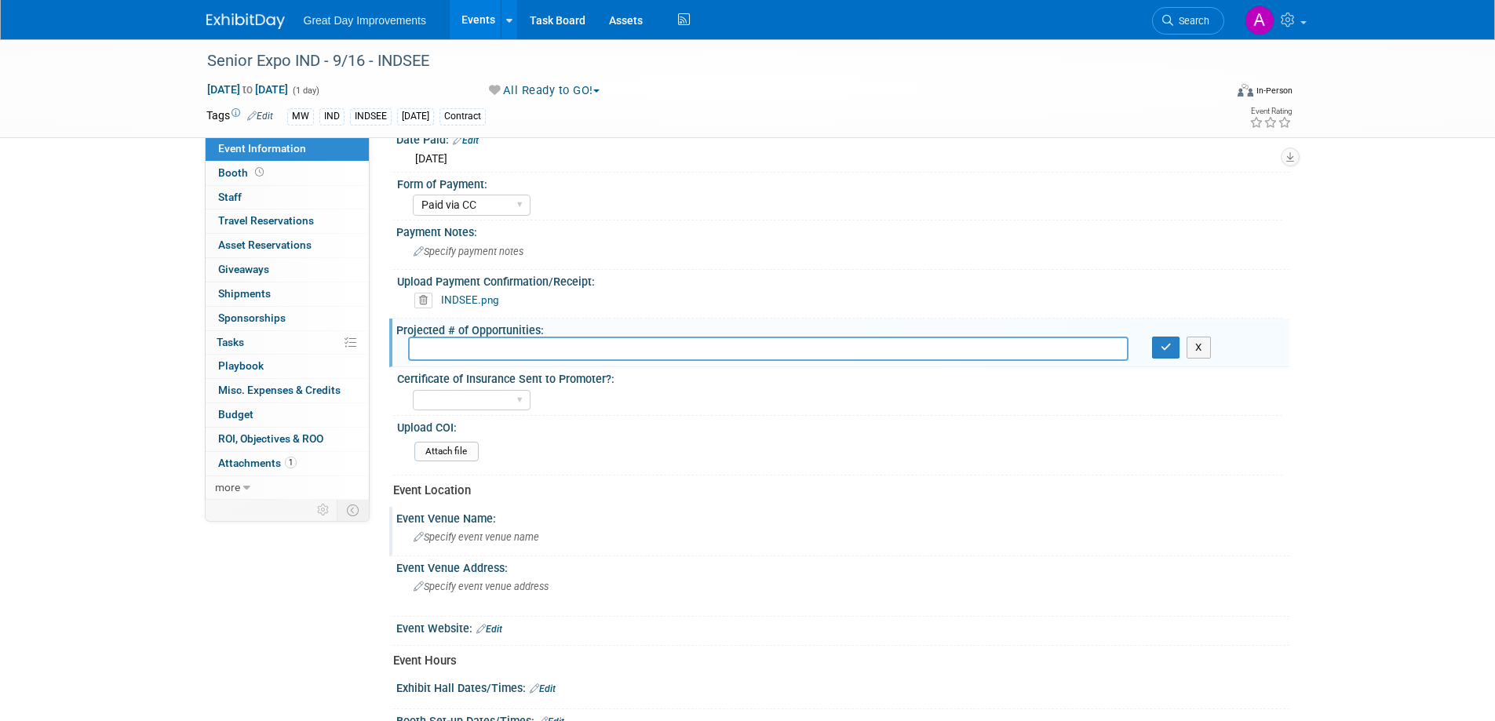
click at [476, 533] on span "Specify event venue name" at bounding box center [476, 537] width 126 height 12
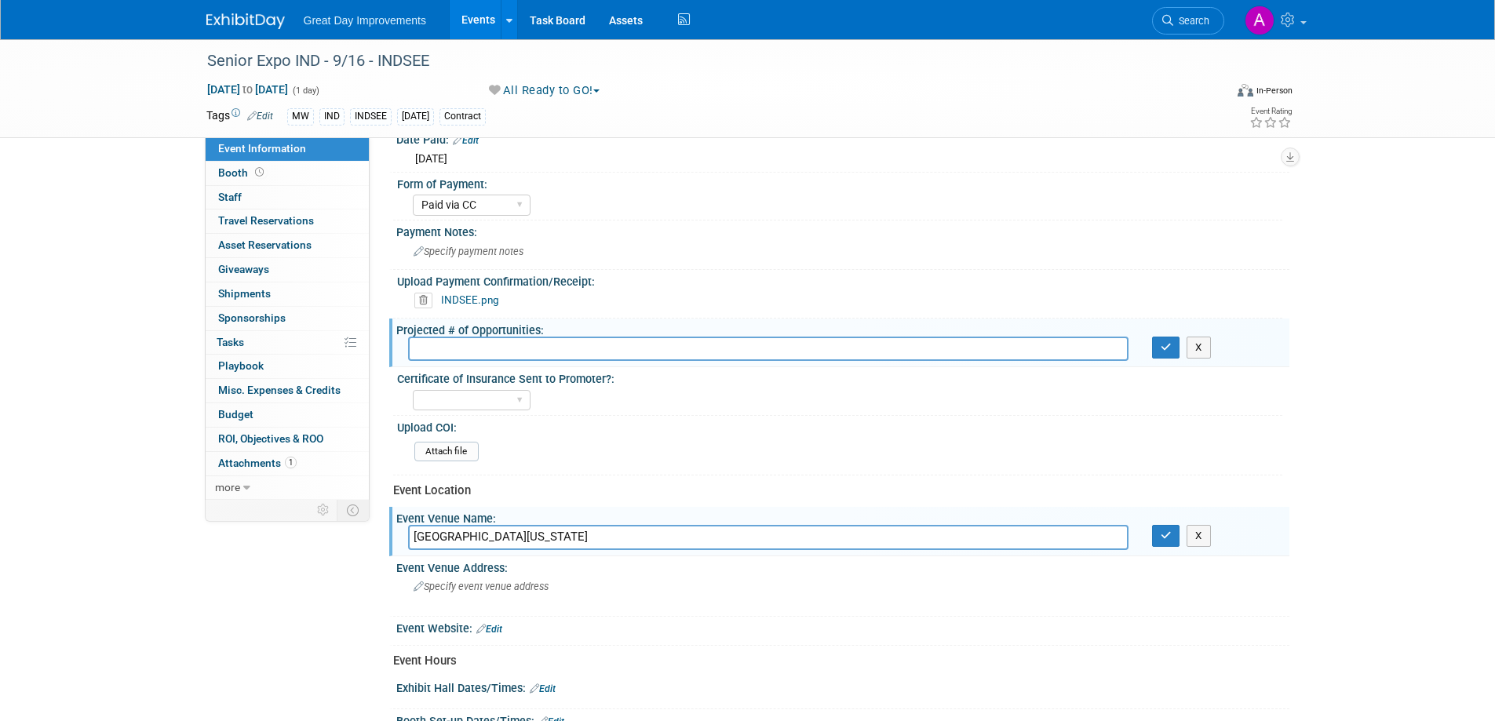
drag, startPoint x: 508, startPoint y: 532, endPoint x: 544, endPoint y: 535, distance: 35.4
click at [511, 532] on input "[GEOGRAPHIC_DATA][US_STATE]" at bounding box center [768, 537] width 720 height 24
type input "[GEOGRAPHIC_DATA][US_STATE]"
click at [480, 585] on span "Specify event venue address" at bounding box center [480, 587] width 135 height 12
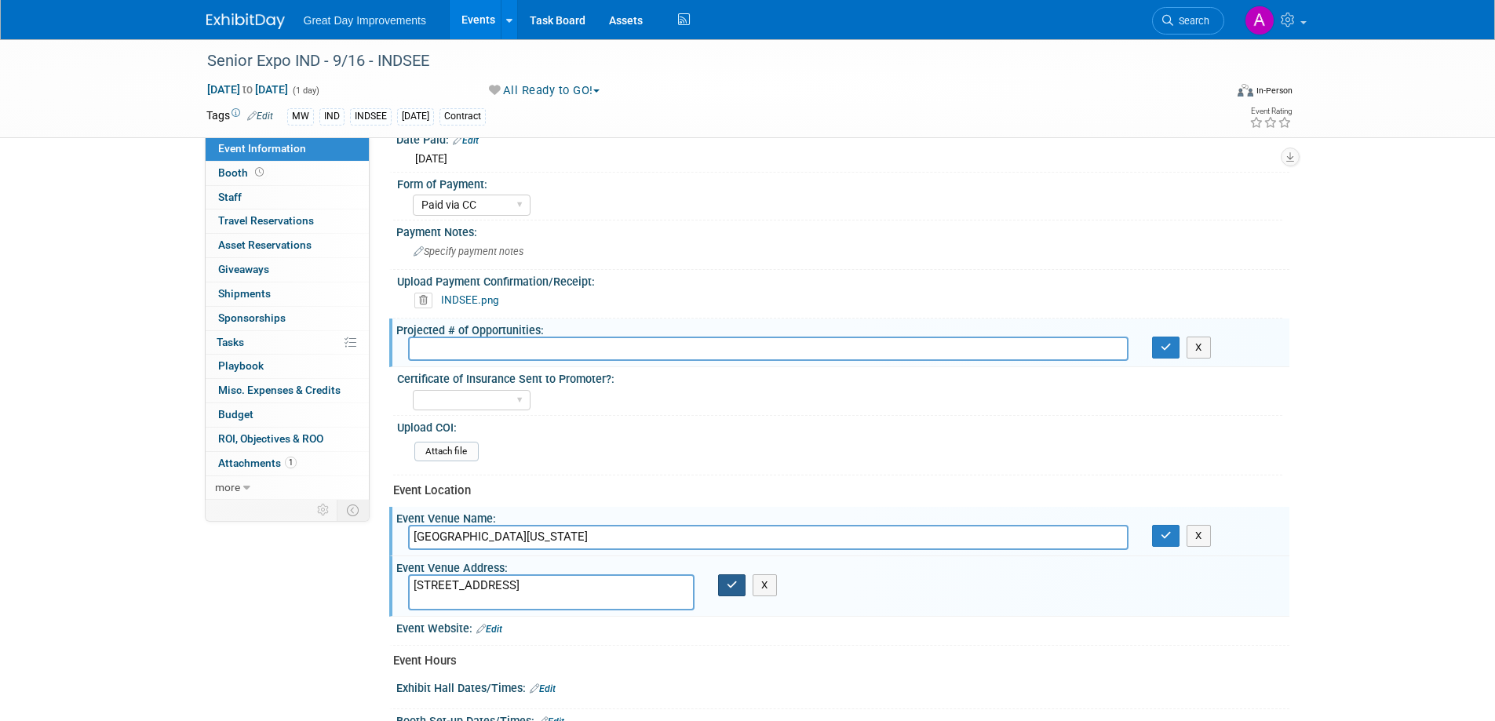
type textarea "[STREET_ADDRESS]"
click at [723, 586] on button "button" at bounding box center [732, 585] width 28 height 22
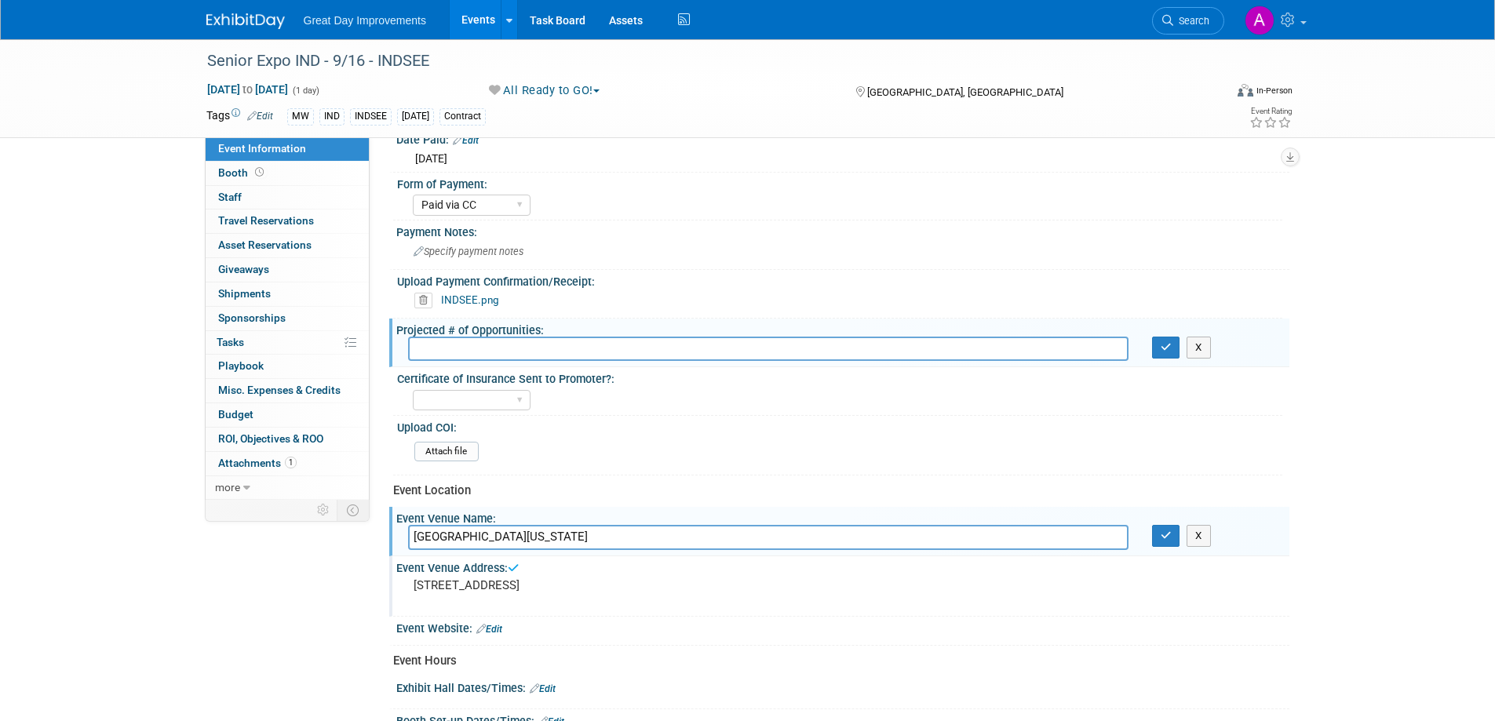
click at [1182, 534] on div "X" at bounding box center [1215, 536] width 126 height 22
click at [1168, 528] on button "button" at bounding box center [1166, 536] width 28 height 22
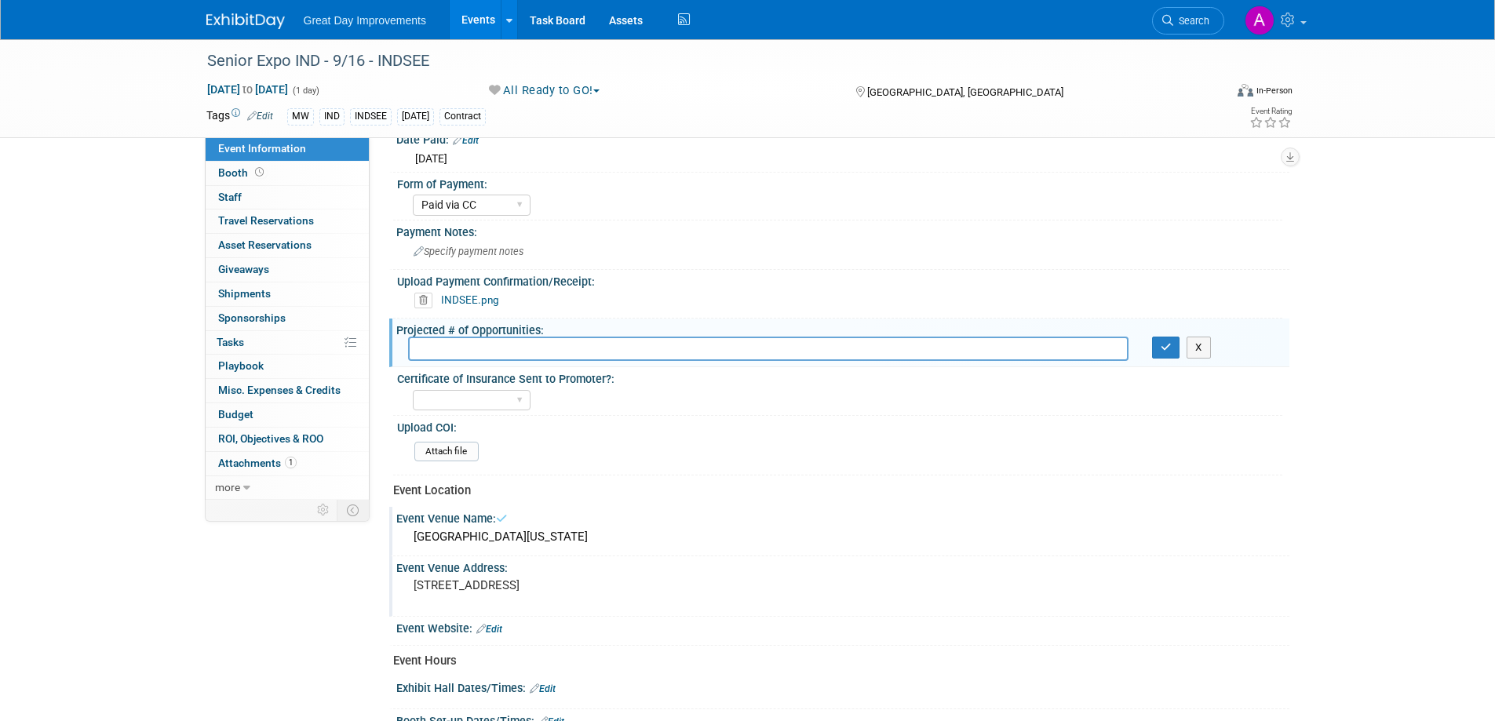
click at [502, 627] on link "Edit" at bounding box center [489, 629] width 26 height 11
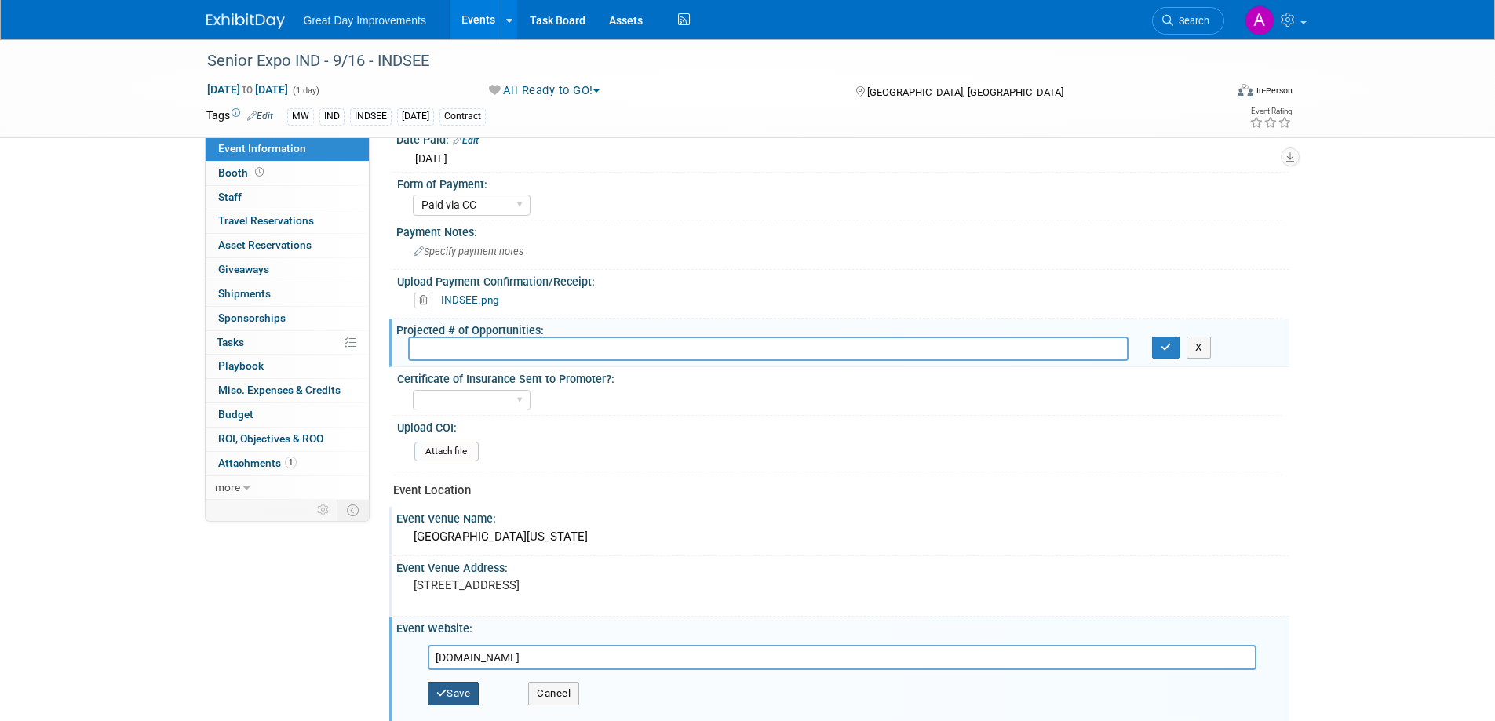
type input "[DOMAIN_NAME]"
click at [457, 699] on button "Save" at bounding box center [454, 694] width 52 height 24
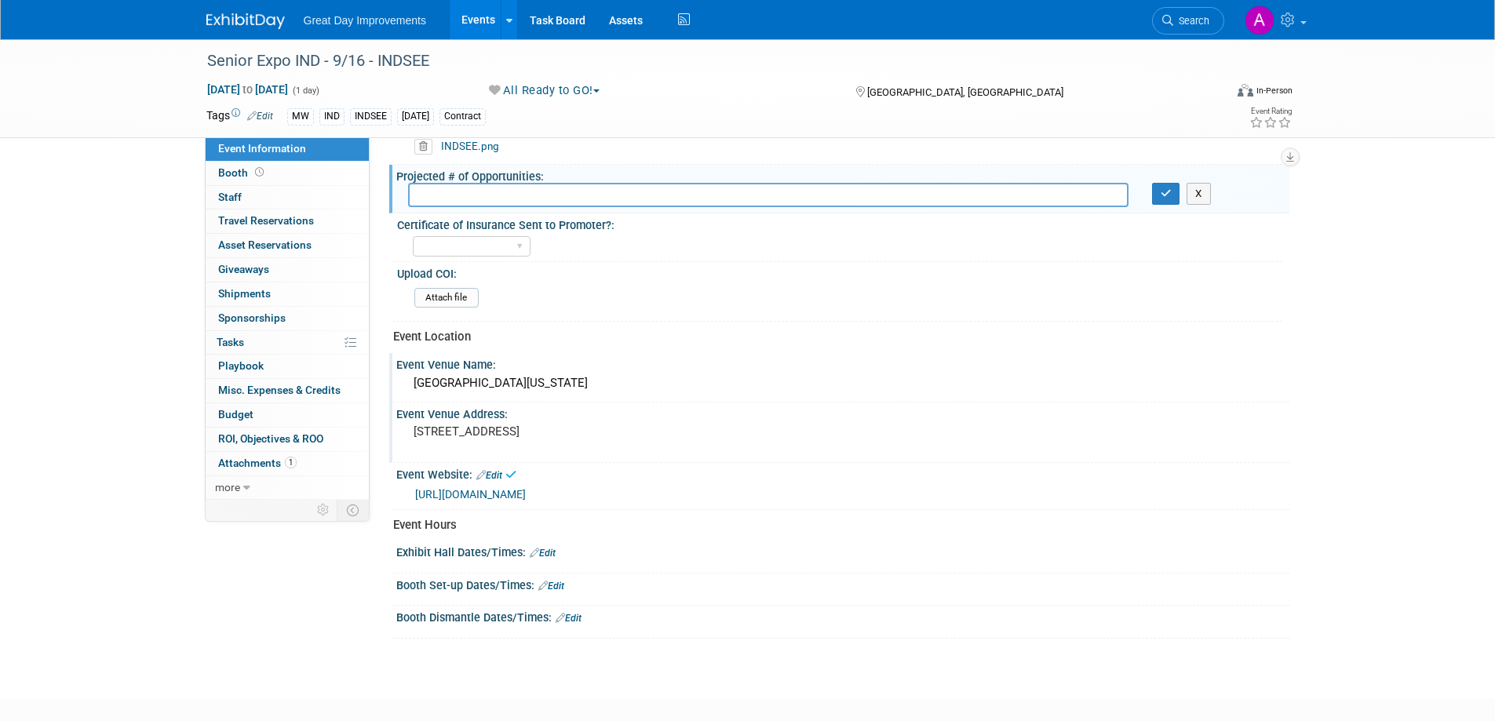
scroll to position [392, 0]
click at [543, 547] on link "Edit" at bounding box center [543, 550] width 26 height 11
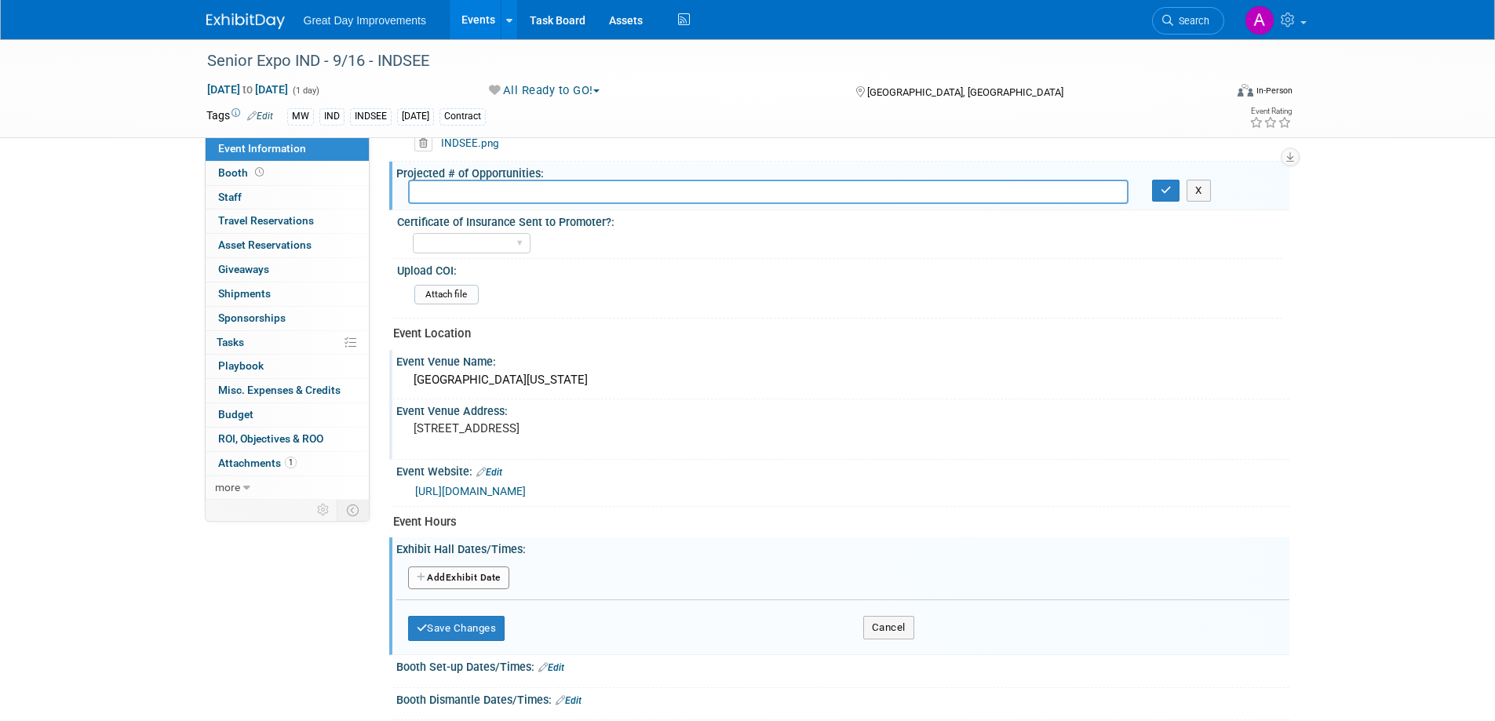
click at [469, 577] on button "Add Another Exhibit Date" at bounding box center [458, 578] width 101 height 24
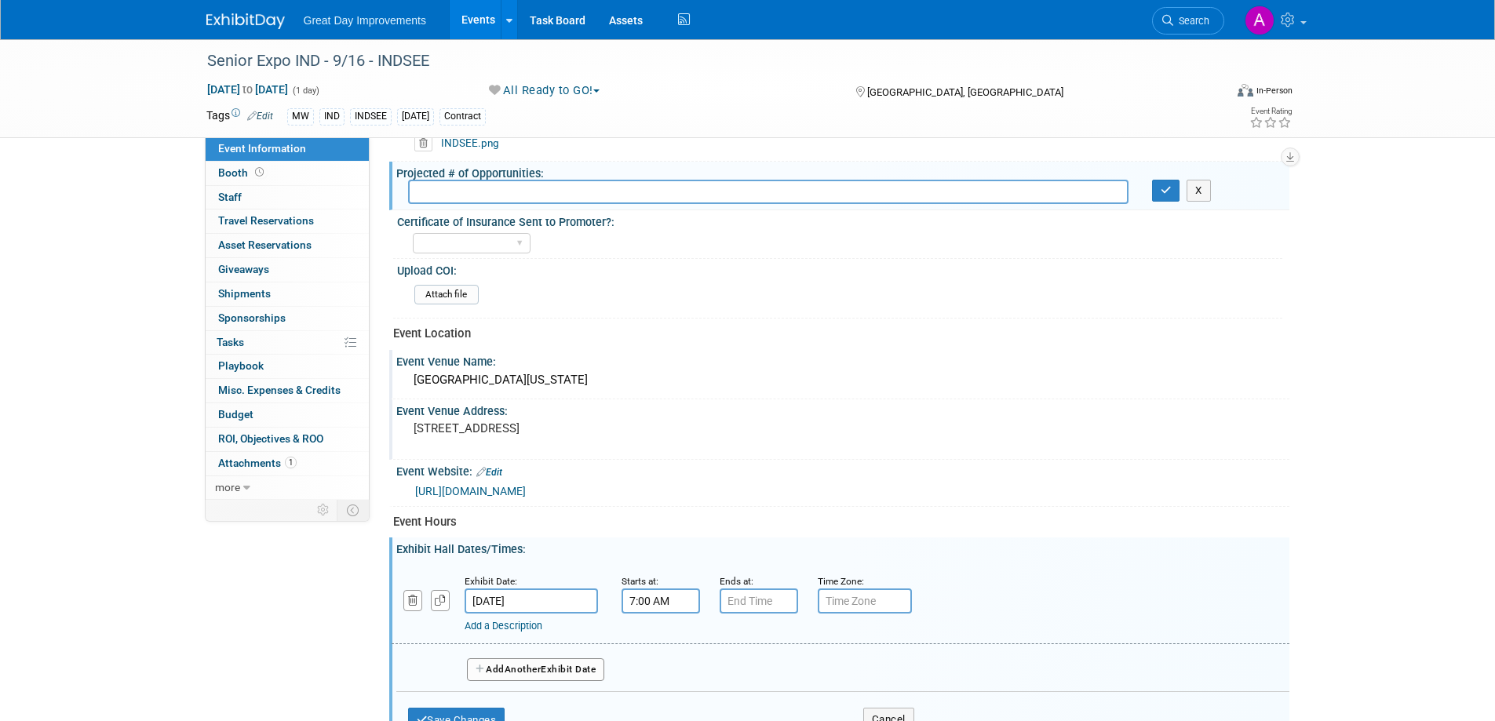
click at [657, 598] on input "7:00 AM" at bounding box center [660, 600] width 78 height 25
click at [657, 636] on span at bounding box center [657, 639] width 27 height 27
click at [657, 634] on span at bounding box center [657, 639] width 27 height 27
type input "9:00 AM"
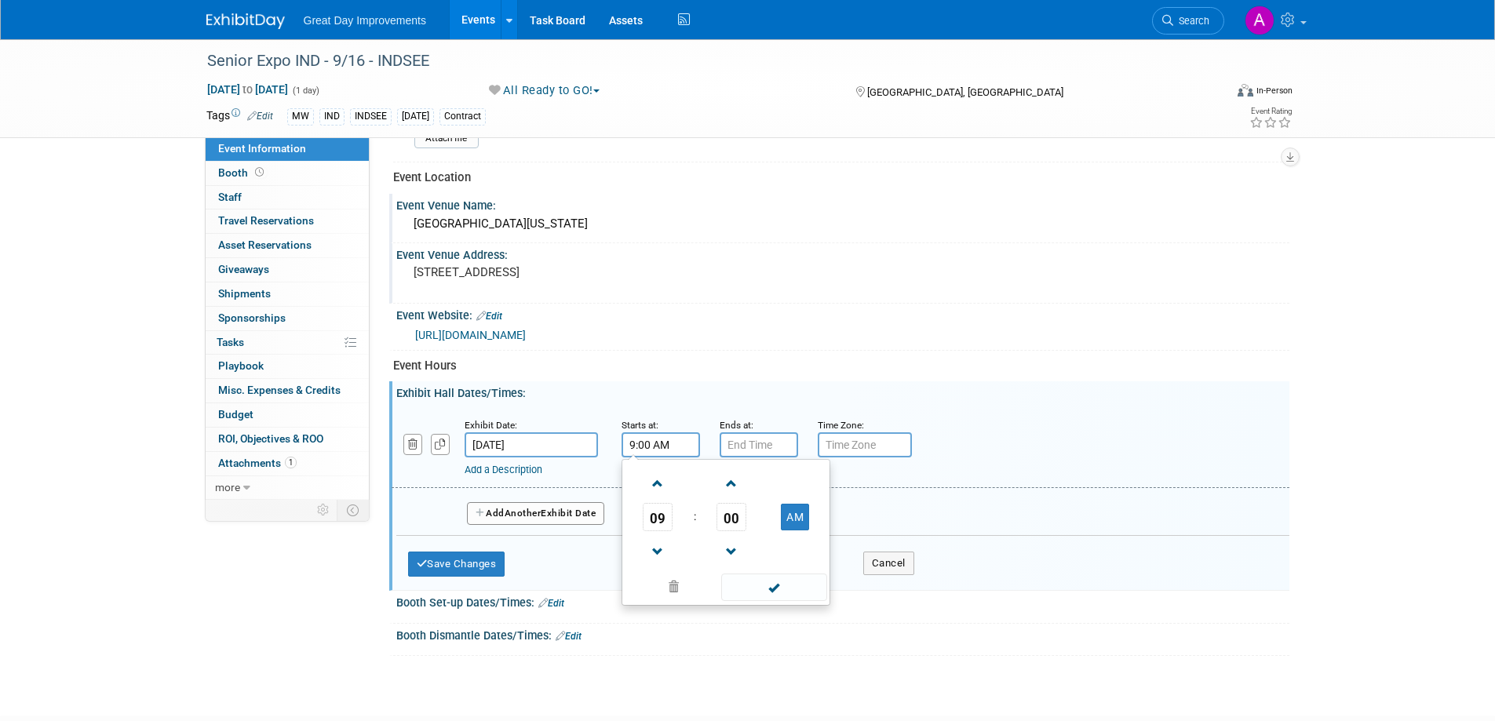
scroll to position [549, 0]
click at [768, 580] on span at bounding box center [774, 586] width 106 height 27
click at [752, 434] on input "7:00 PM" at bounding box center [758, 444] width 78 height 25
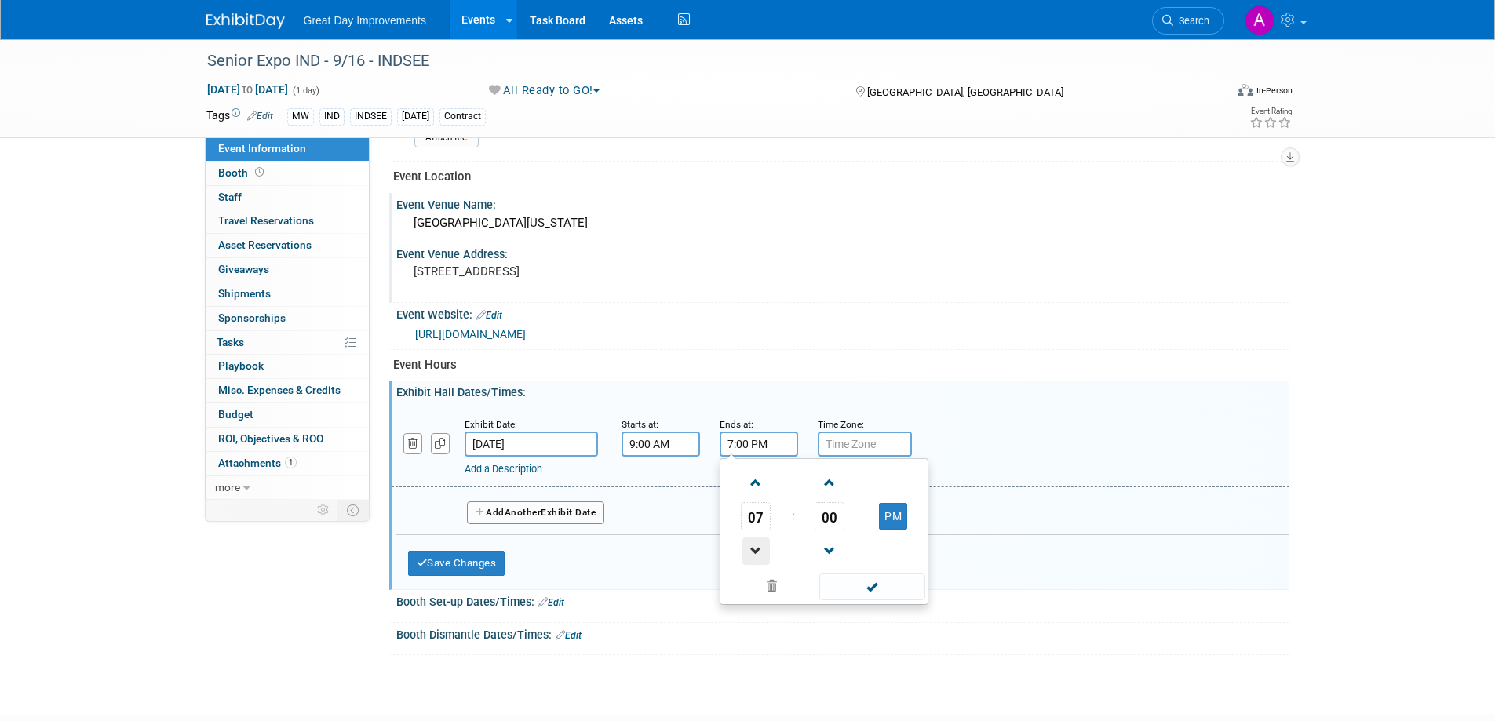
click at [753, 548] on span at bounding box center [755, 550] width 27 height 27
click at [755, 548] on span at bounding box center [755, 550] width 27 height 27
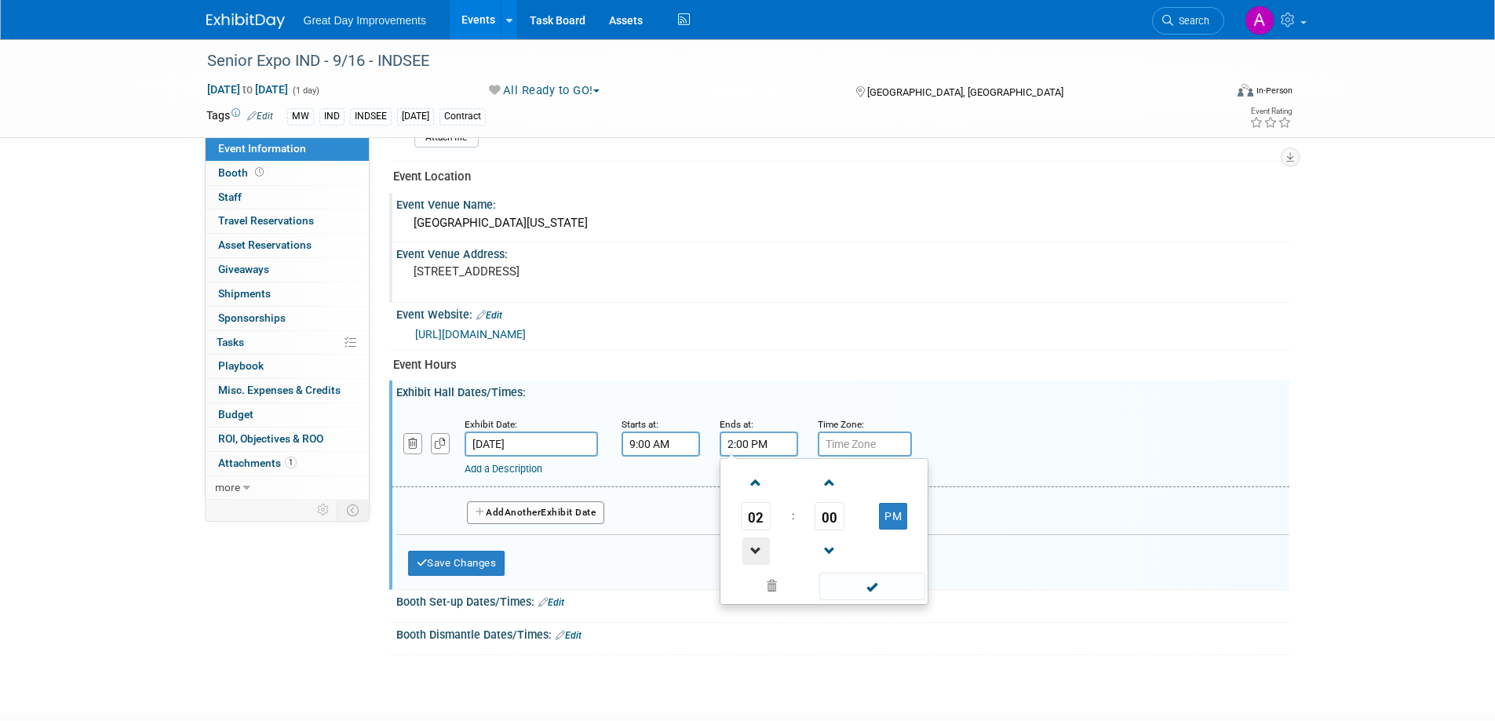
click at [755, 548] on span at bounding box center [755, 550] width 27 height 27
click at [755, 547] on span at bounding box center [755, 550] width 27 height 27
type input "12:00 PM"
drag, startPoint x: 855, startPoint y: 582, endPoint x: 854, endPoint y: 572, distance: 10.3
click at [854, 582] on span at bounding box center [872, 586] width 106 height 27
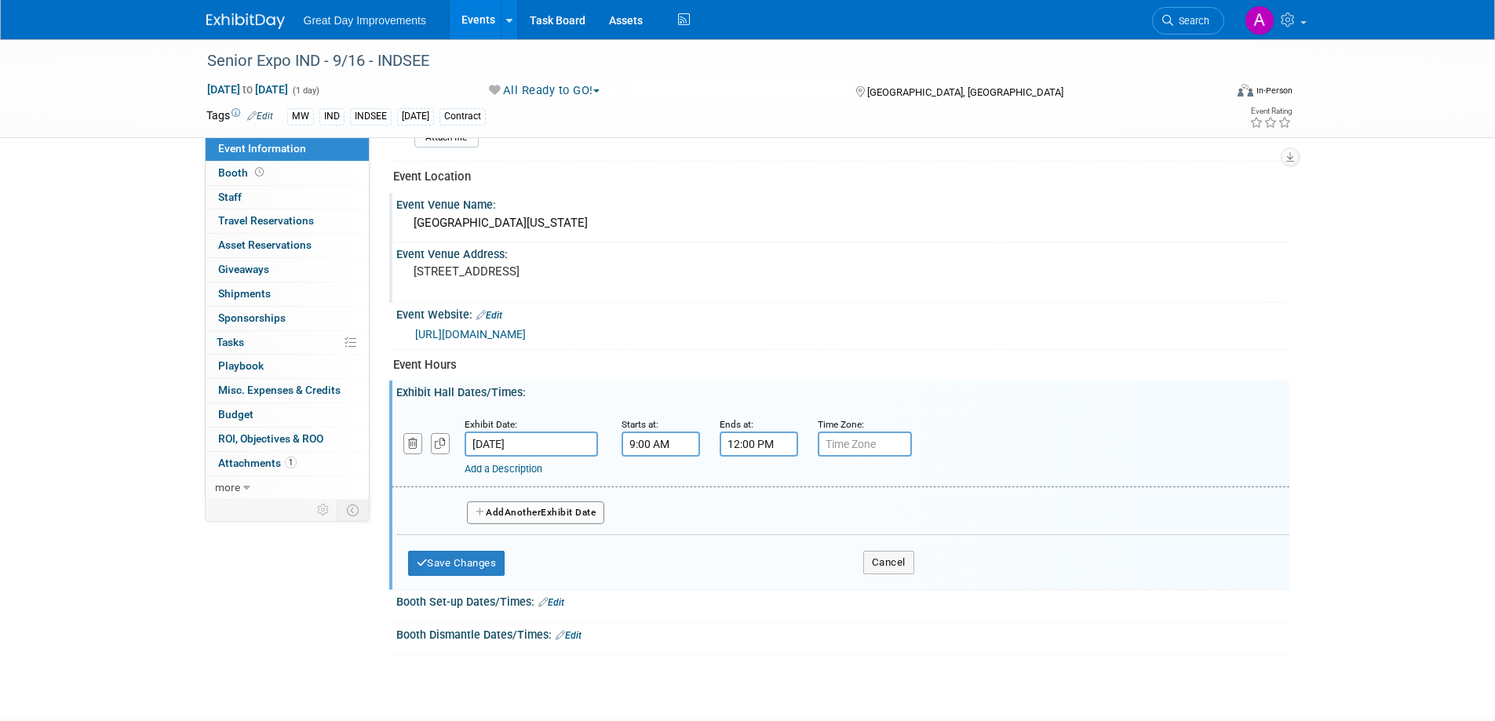
click at [869, 453] on input "text" at bounding box center [865, 444] width 94 height 25
type input "EST"
click at [475, 555] on button "Save Changes" at bounding box center [456, 563] width 97 height 25
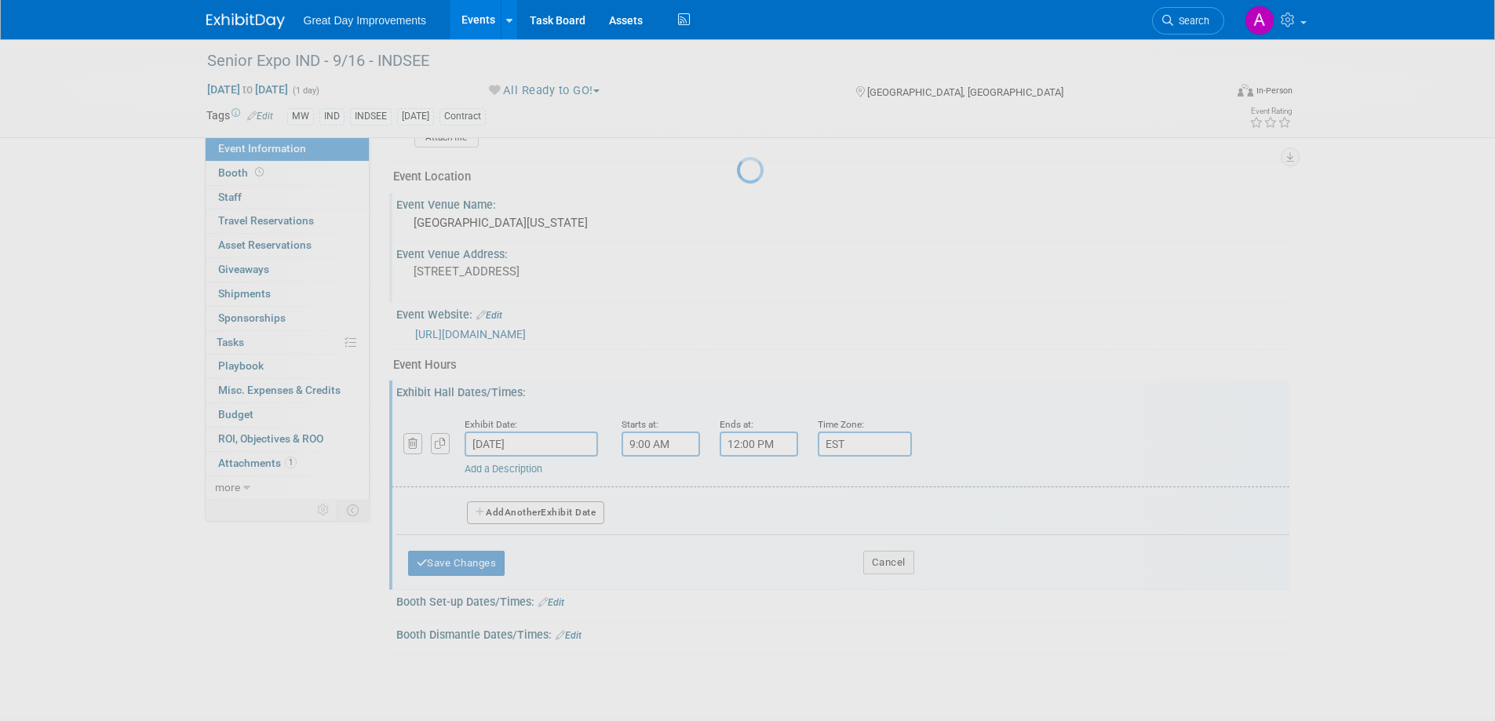
scroll to position [472, 0]
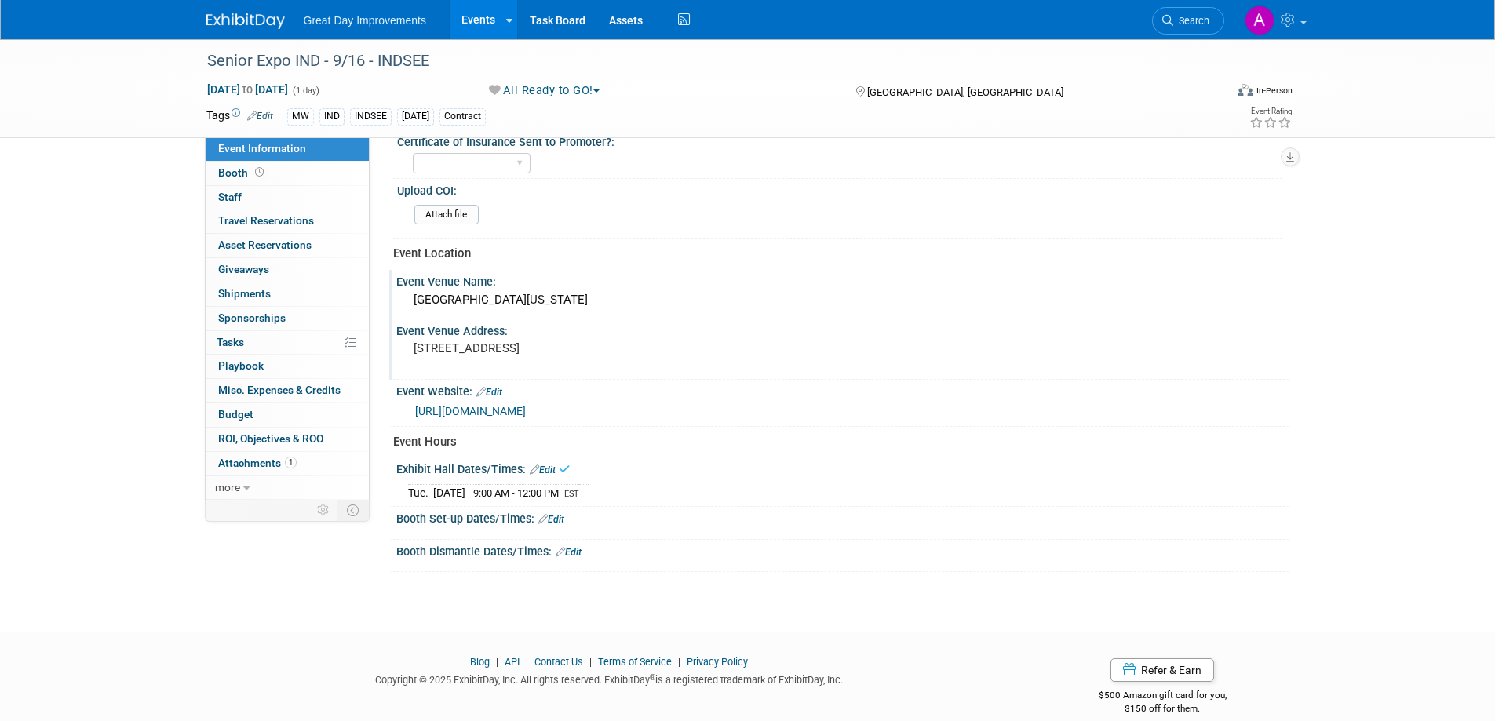
click at [555, 517] on link "Edit" at bounding box center [551, 519] width 26 height 11
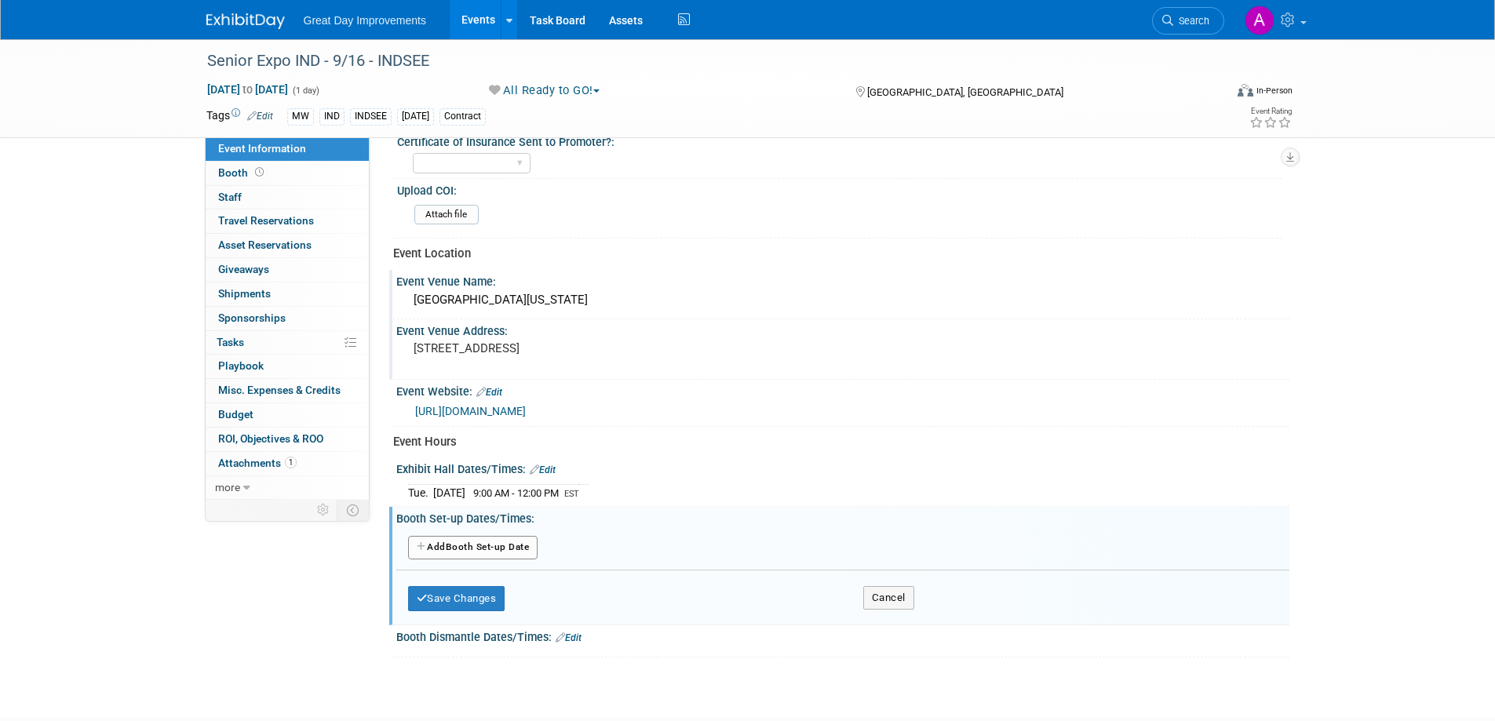
click at [525, 544] on button "Add Another Booth Set-up Date" at bounding box center [473, 548] width 130 height 24
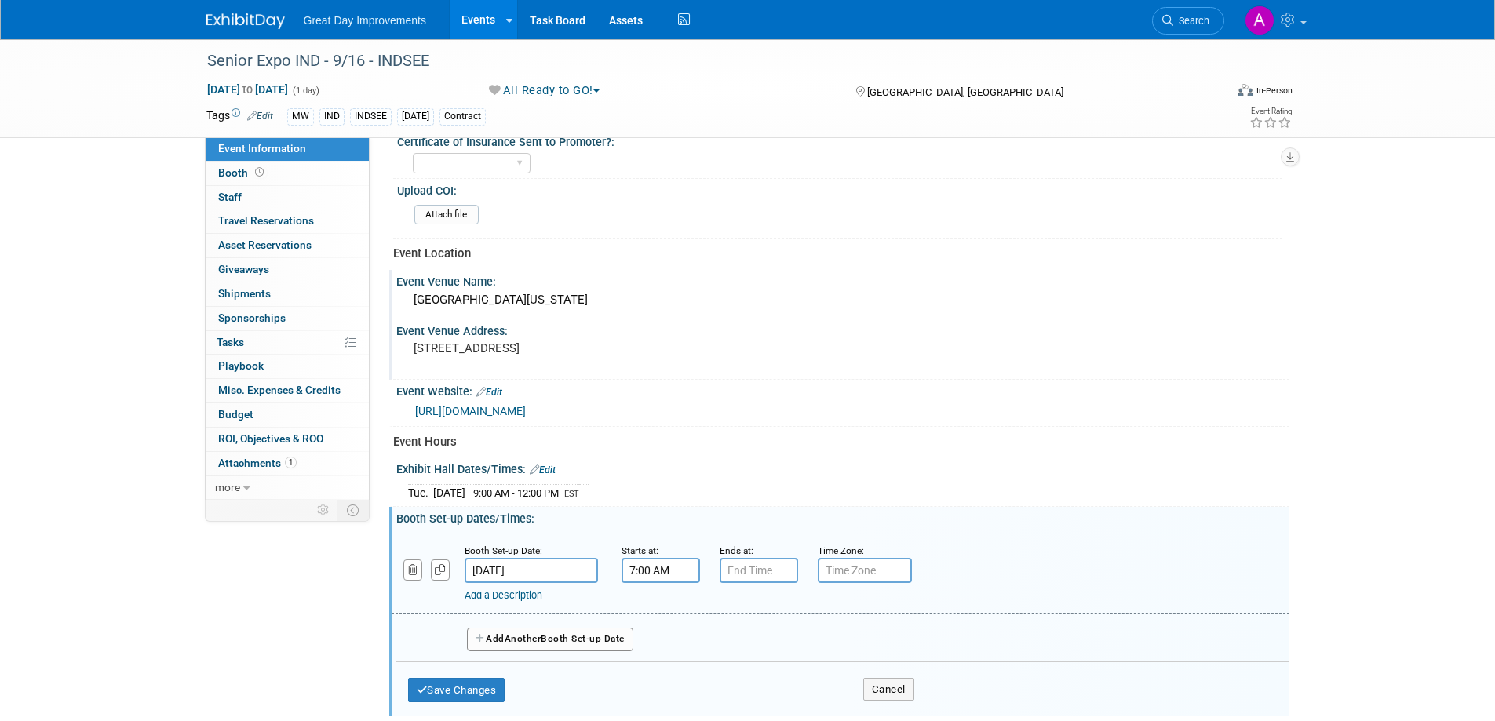
click at [654, 566] on input "7:00 AM" at bounding box center [660, 570] width 78 height 25
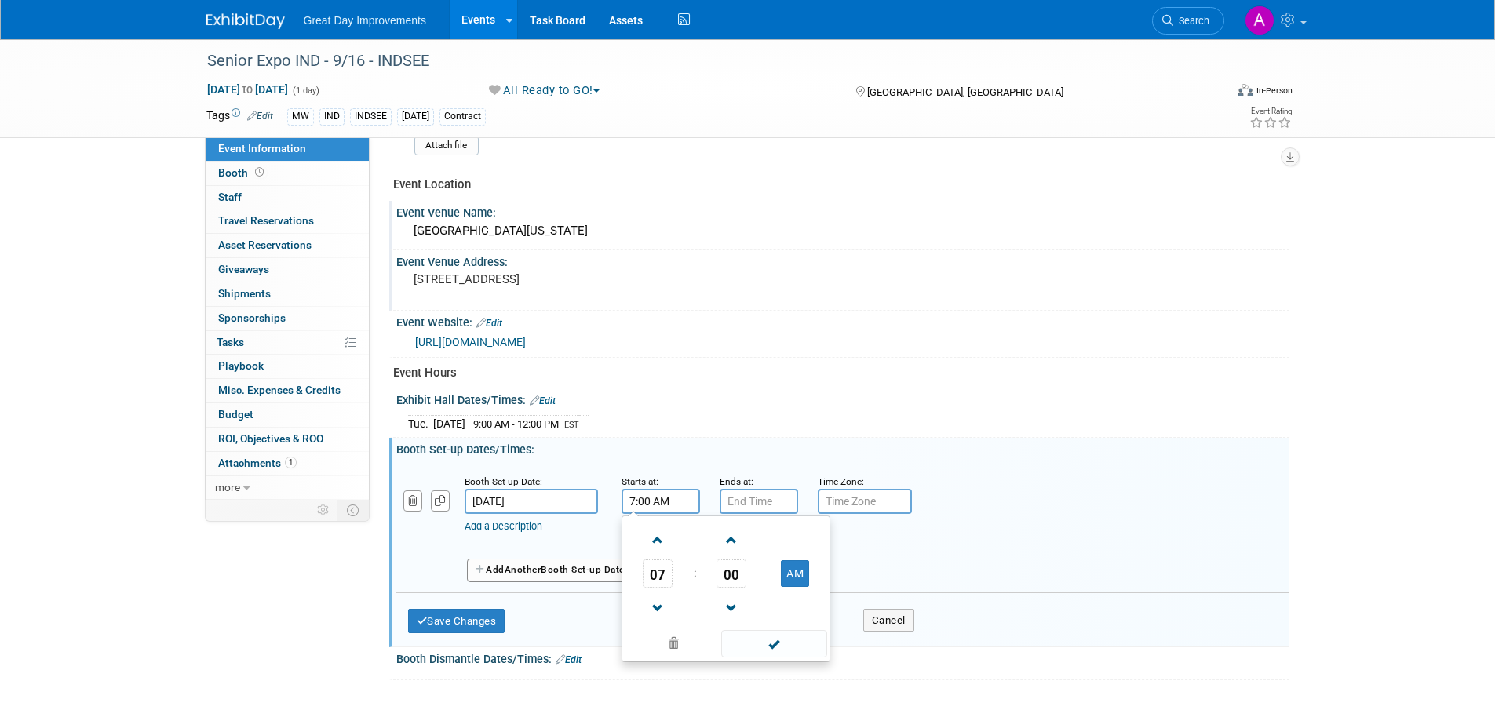
scroll to position [551, 0]
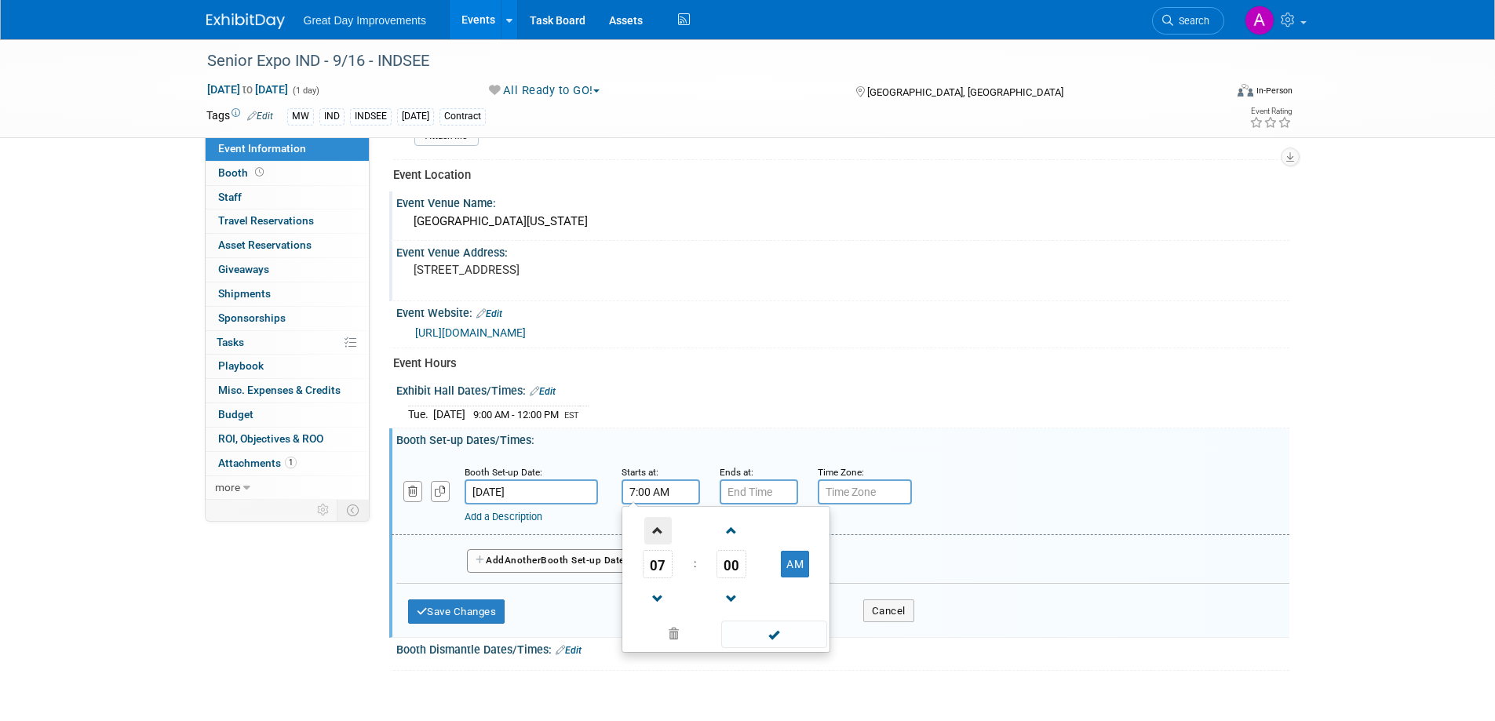
click at [651, 528] on span at bounding box center [657, 530] width 27 height 27
type input "8:00 AM"
click at [771, 480] on div "Ends at:" at bounding box center [756, 484] width 75 height 41
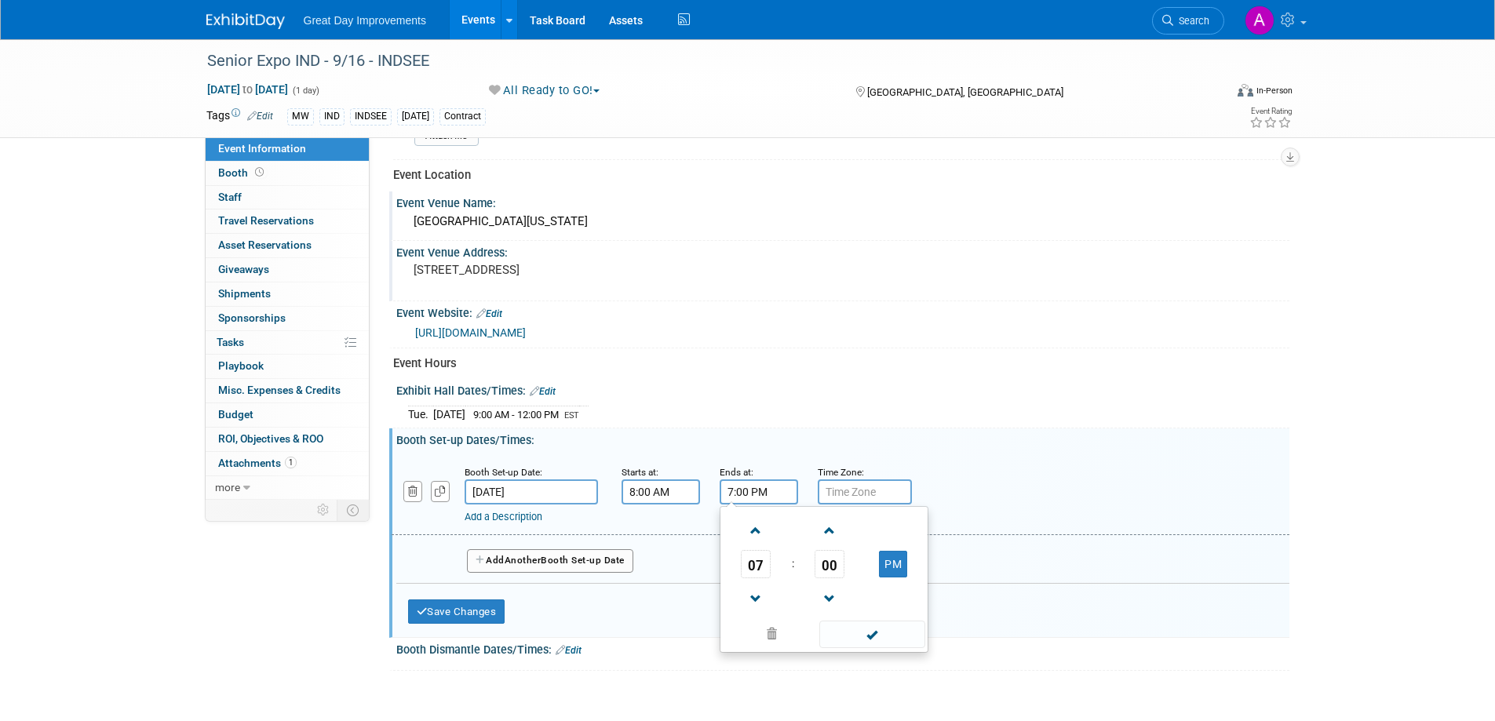
click at [764, 489] on input "7:00 PM" at bounding box center [758, 491] width 78 height 25
click at [757, 585] on span at bounding box center [755, 598] width 27 height 27
click at [757, 583] on link at bounding box center [756, 598] width 30 height 40
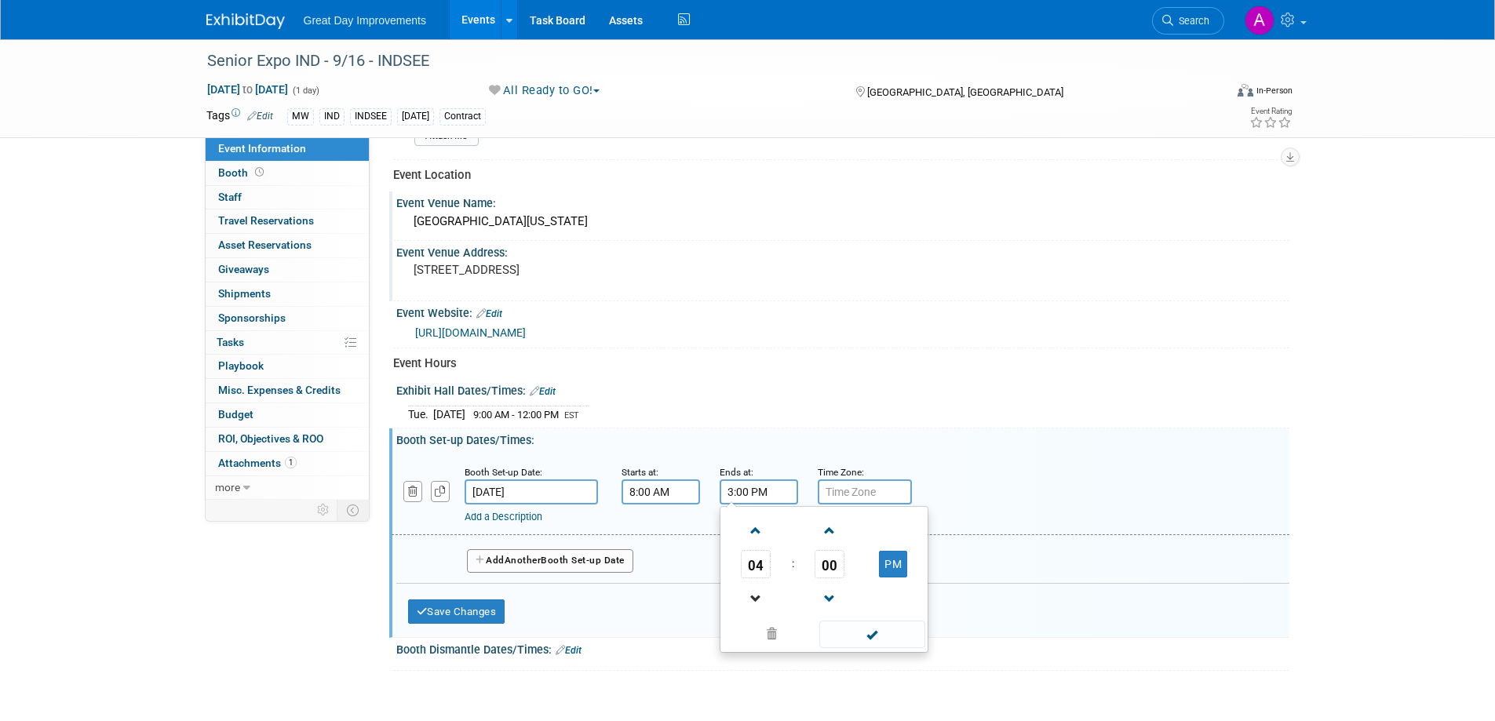
click at [757, 583] on link at bounding box center [756, 598] width 30 height 40
click at [756, 583] on link at bounding box center [756, 598] width 30 height 40
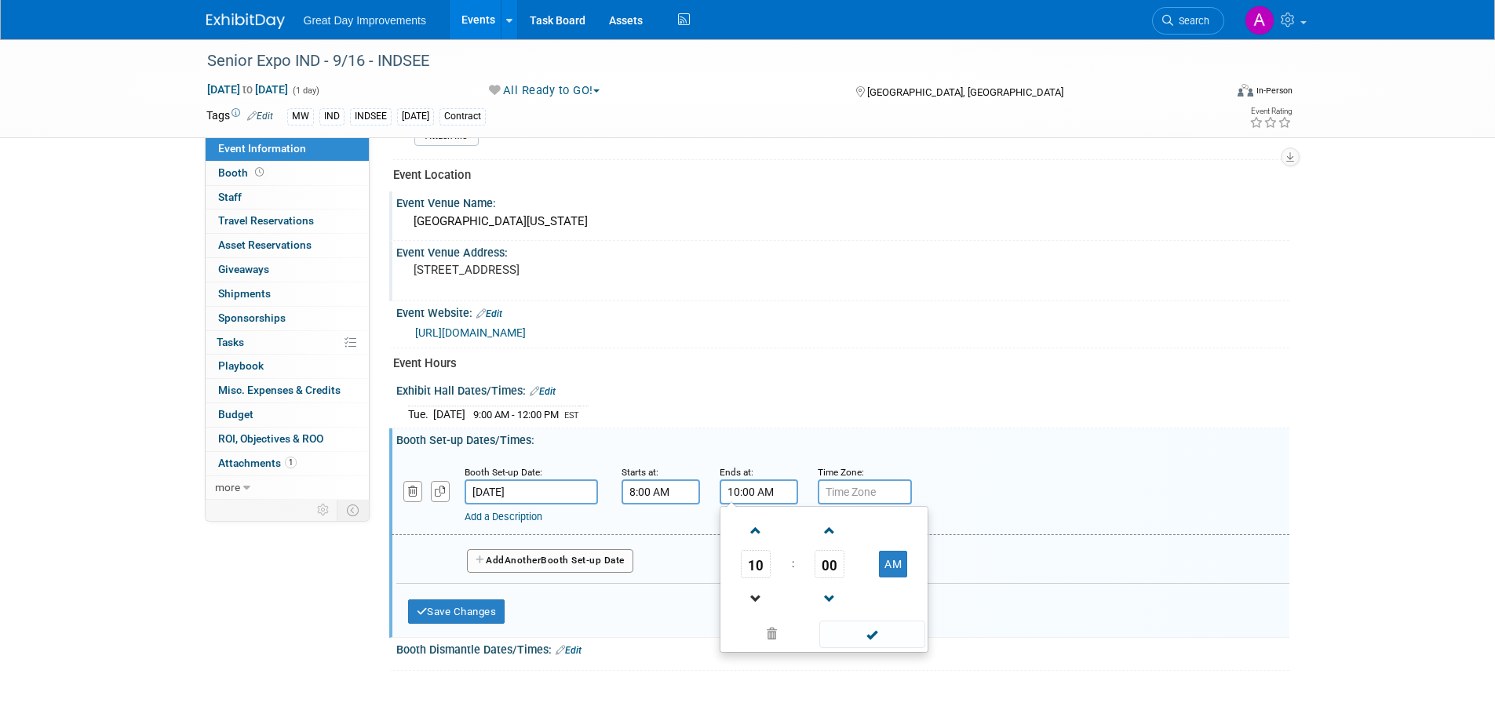
click at [756, 582] on link at bounding box center [756, 598] width 30 height 40
click at [824, 533] on span at bounding box center [829, 530] width 27 height 27
click at [825, 533] on span at bounding box center [829, 530] width 27 height 27
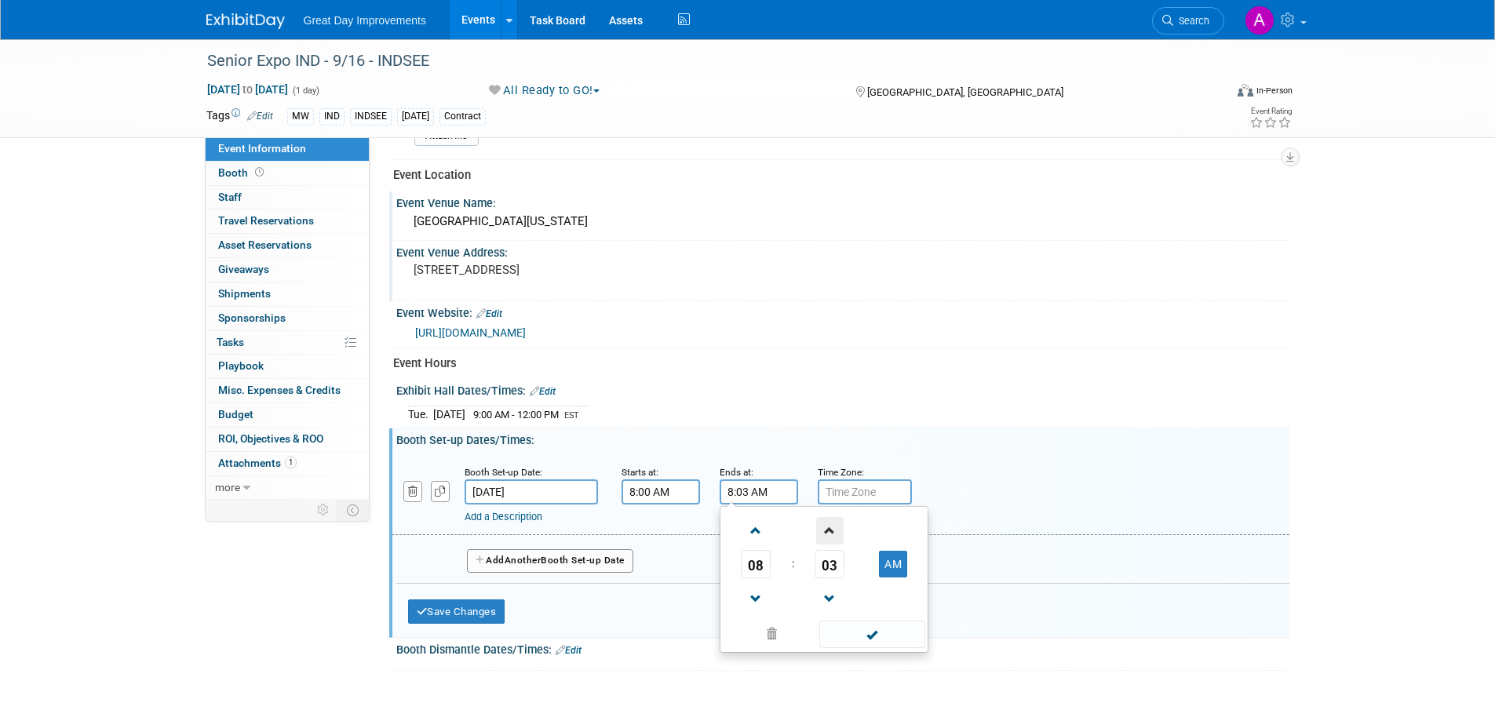
click at [825, 534] on span at bounding box center [829, 530] width 27 height 27
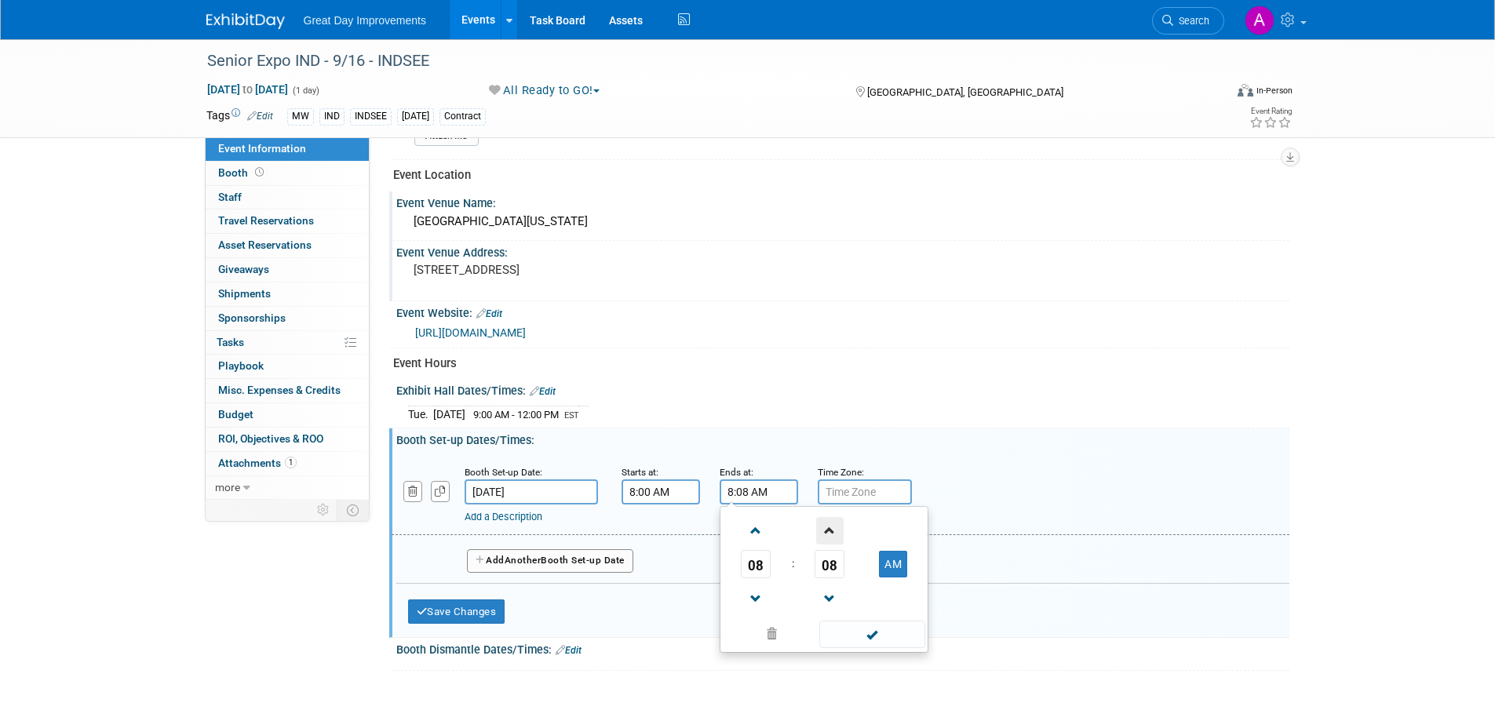
click at [826, 533] on span at bounding box center [829, 530] width 27 height 27
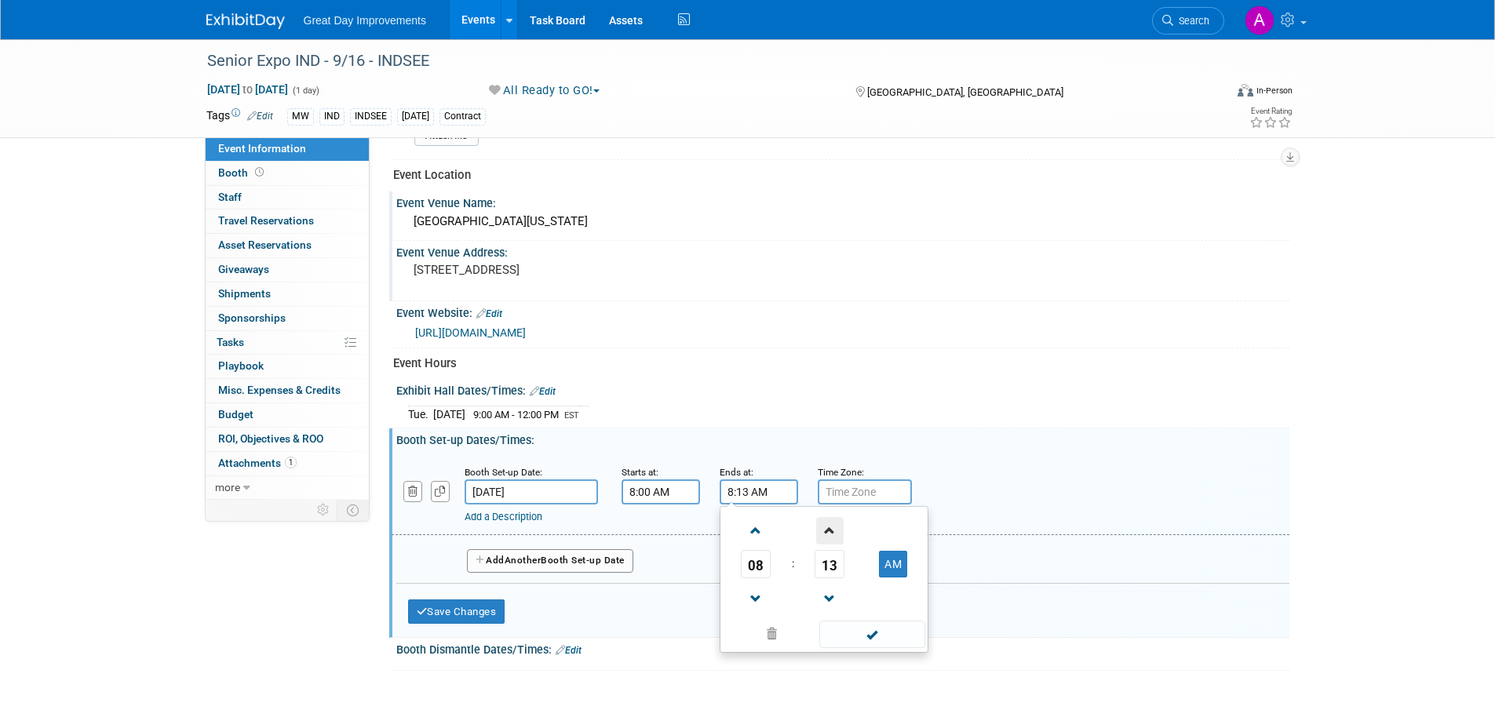
click at [826, 533] on span at bounding box center [829, 530] width 27 height 27
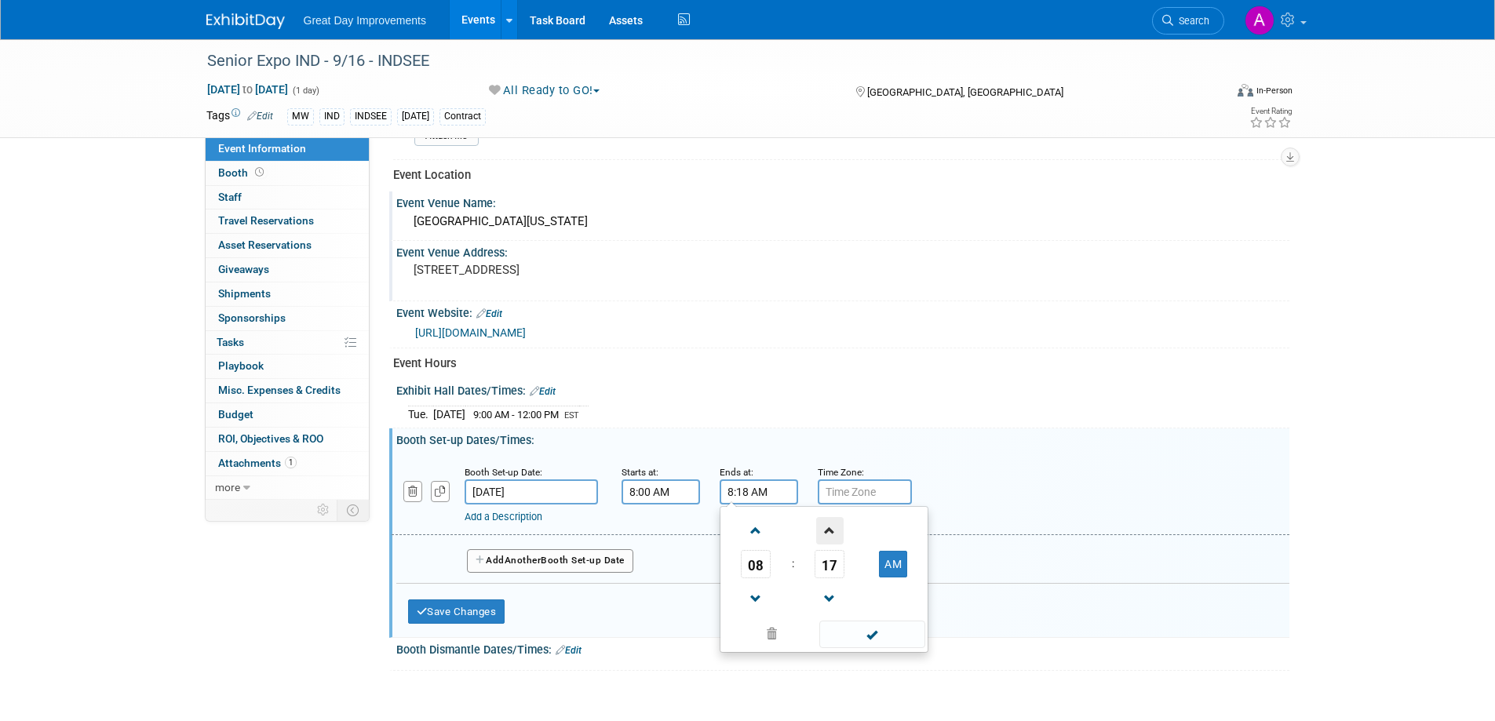
click at [826, 532] on span at bounding box center [829, 530] width 27 height 27
click at [825, 532] on span at bounding box center [829, 530] width 27 height 27
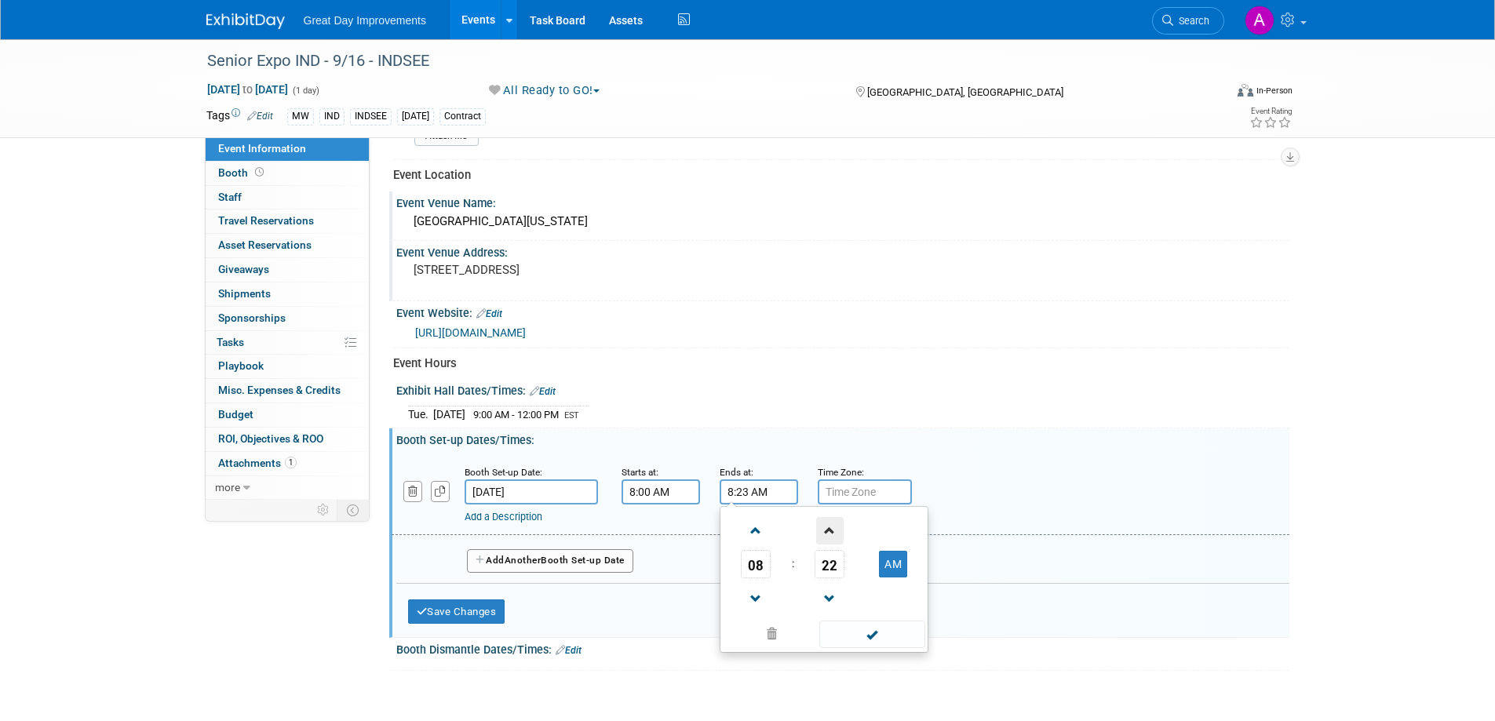
click at [825, 532] on span at bounding box center [829, 530] width 27 height 27
click at [827, 529] on span at bounding box center [829, 530] width 27 height 27
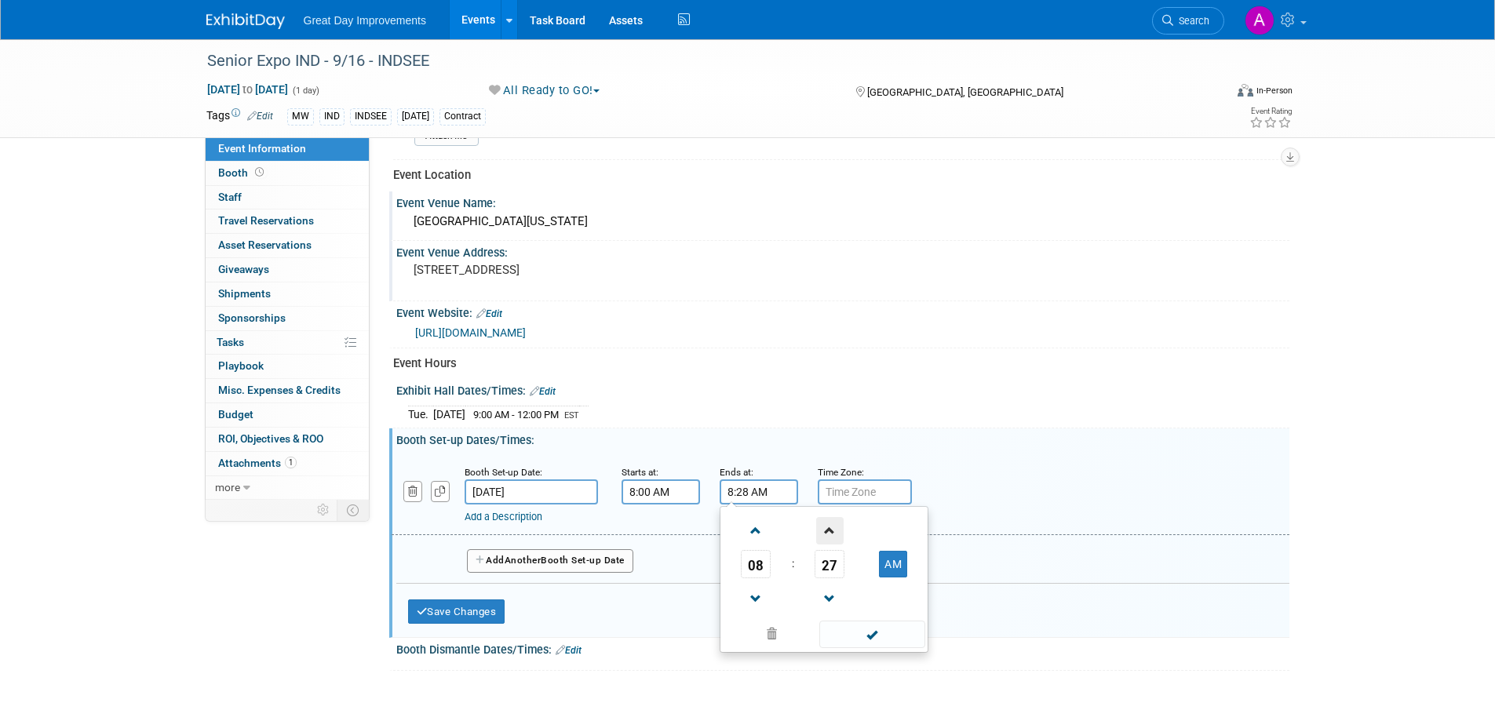
click at [827, 529] on span at bounding box center [829, 530] width 27 height 27
type input "8:30 AM"
click at [870, 636] on span at bounding box center [872, 634] width 106 height 27
click at [857, 497] on input "text" at bounding box center [865, 491] width 94 height 25
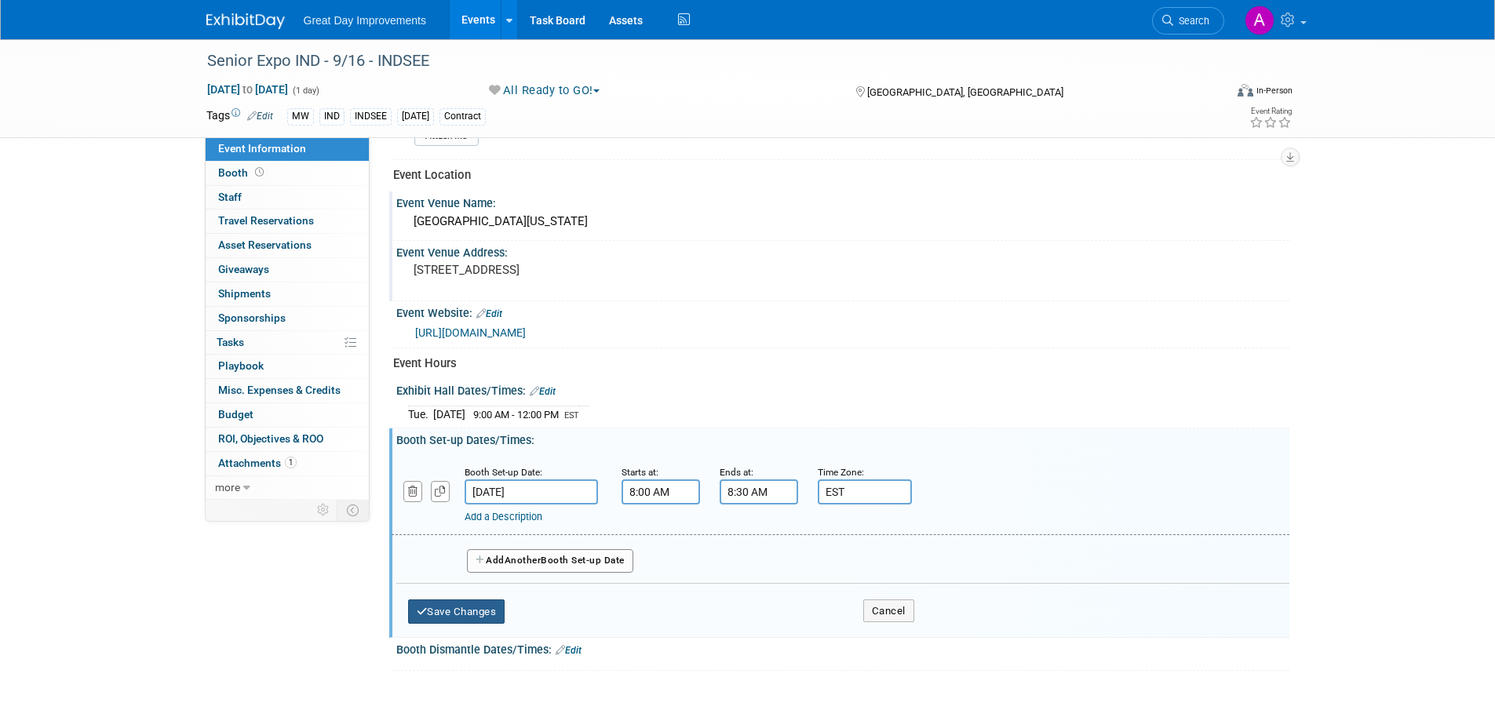
type input "EST"
click at [487, 614] on button "Save Changes" at bounding box center [456, 611] width 97 height 25
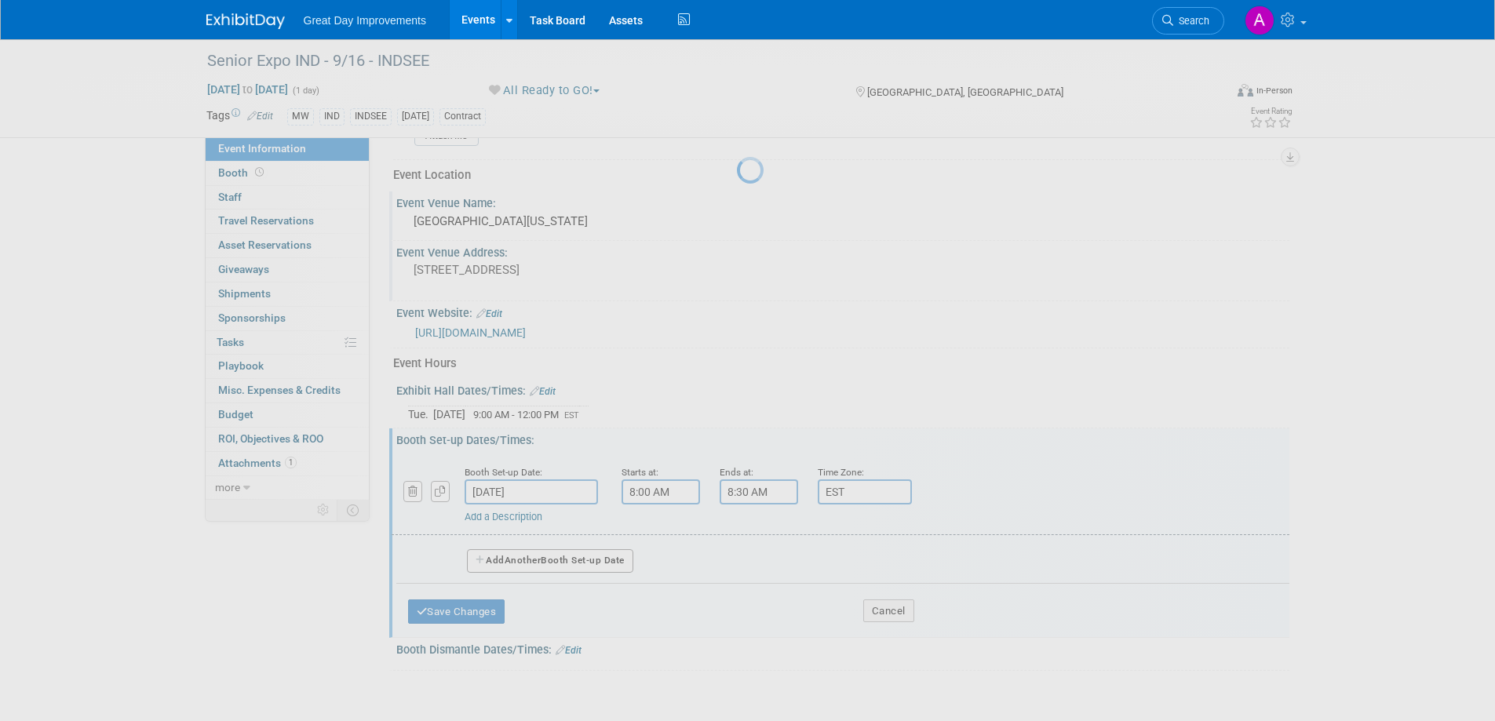
scroll to position [489, 0]
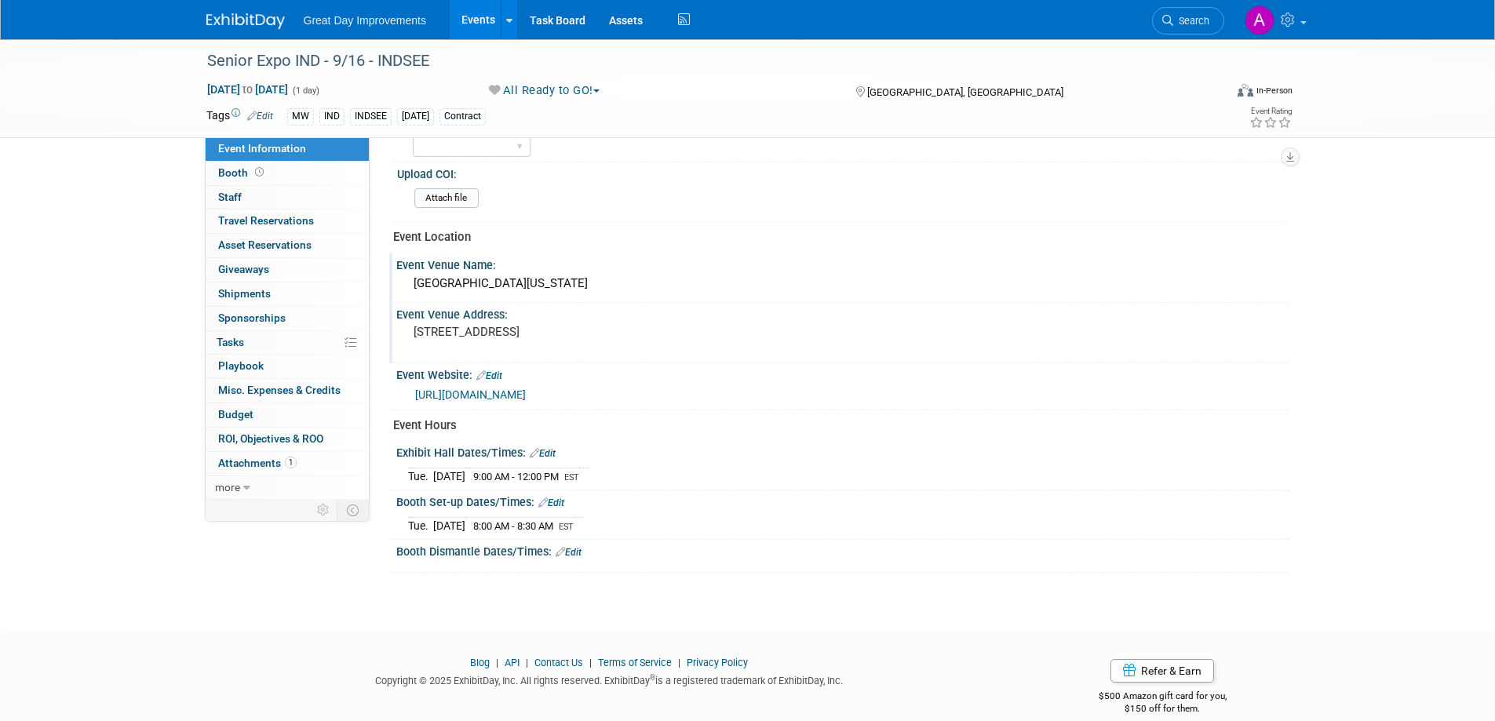
click at [574, 550] on link "Edit" at bounding box center [568, 552] width 26 height 11
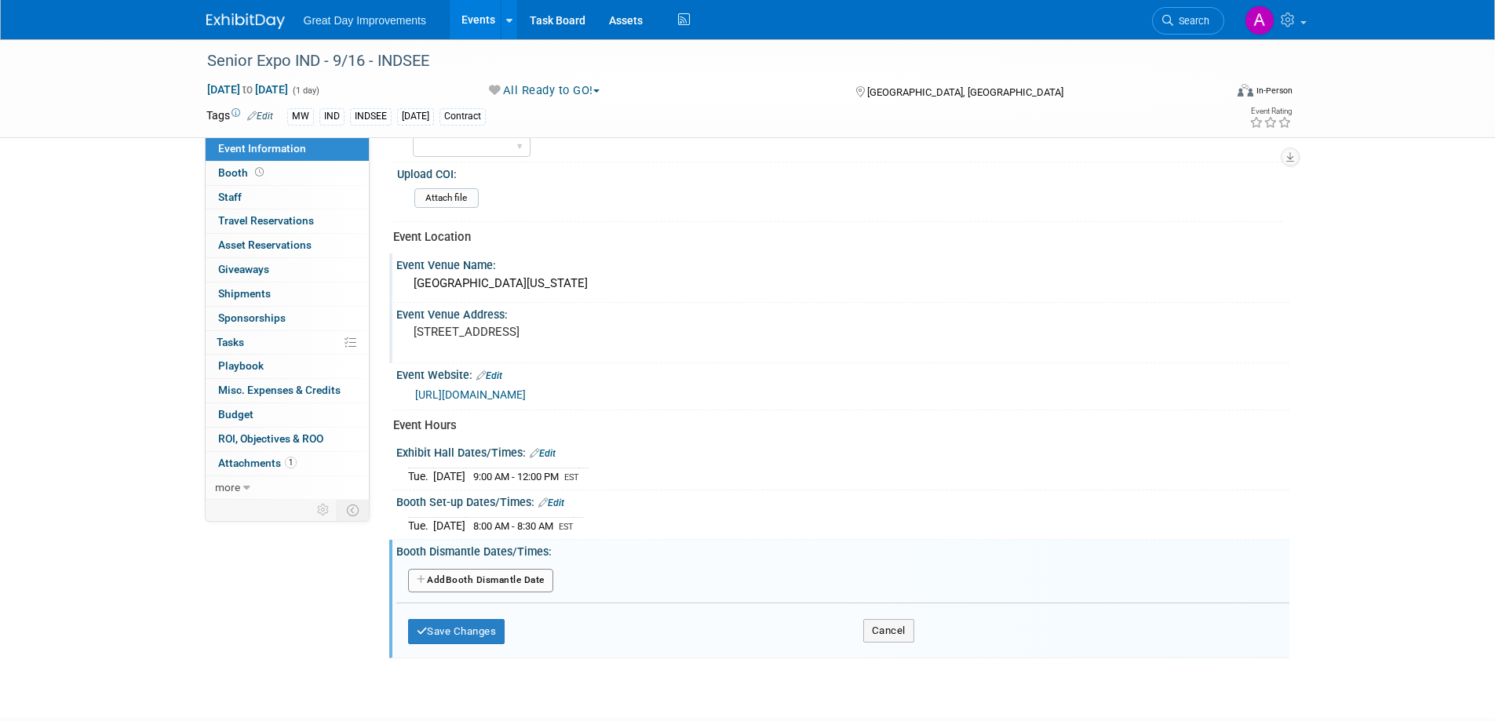
click at [523, 574] on button "Add Another Booth Dismantle Date" at bounding box center [480, 581] width 145 height 24
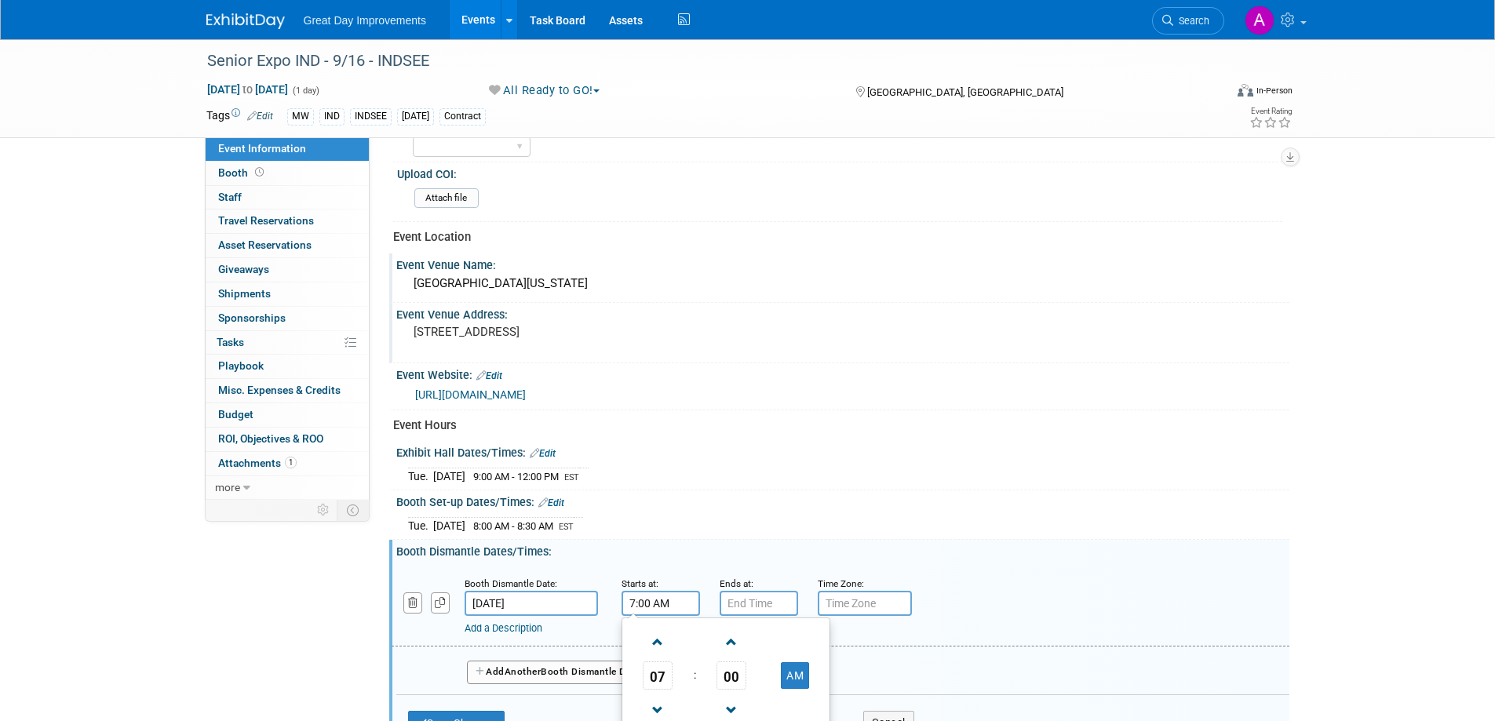
click at [679, 601] on input "7:00 AM" at bounding box center [660, 603] width 78 height 25
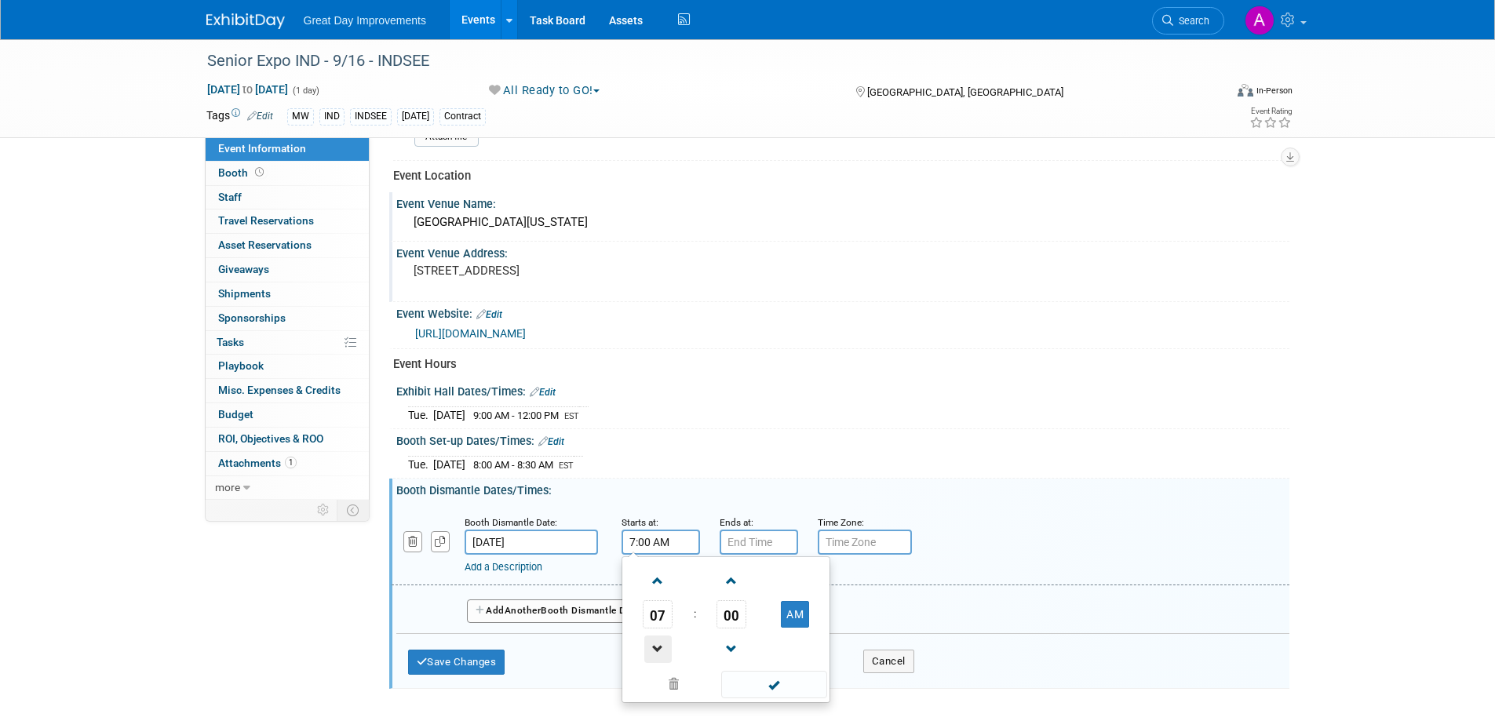
scroll to position [567, 0]
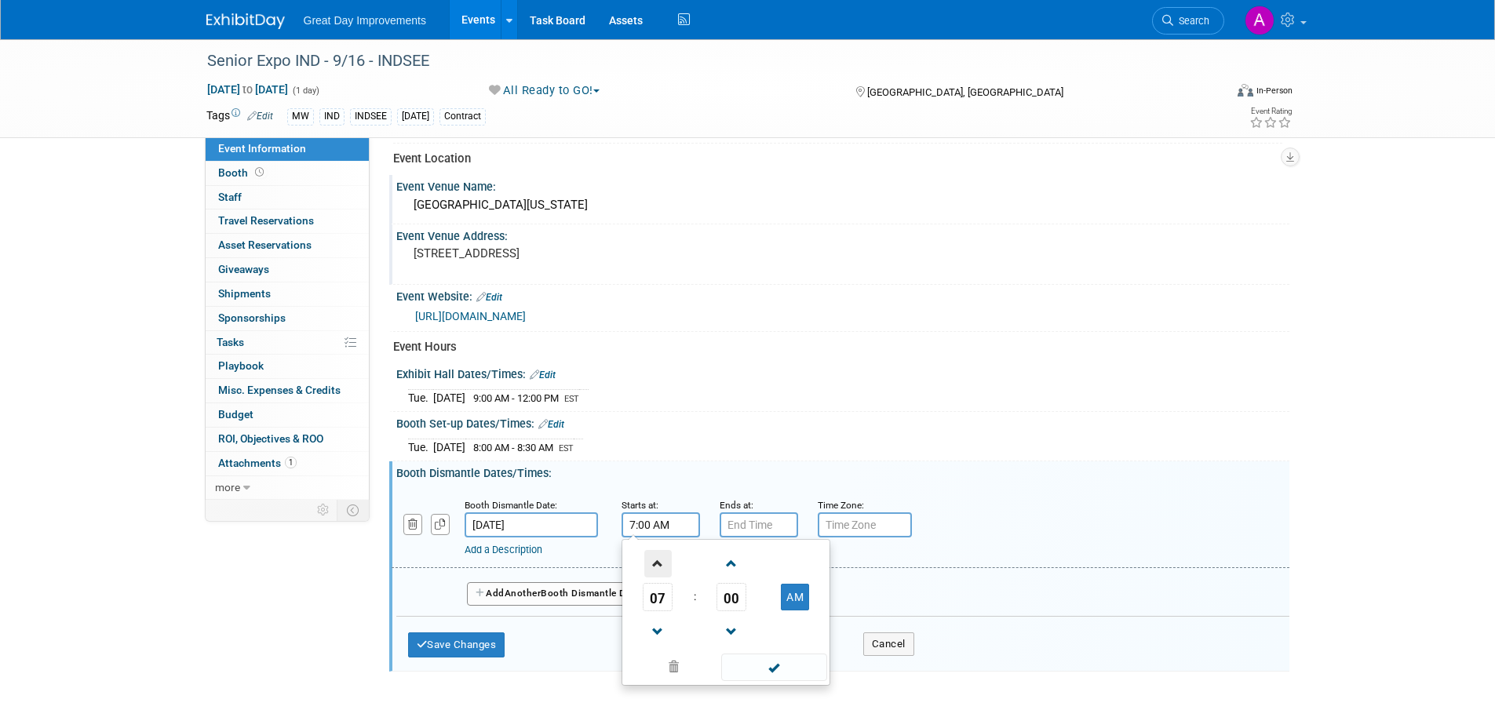
click at [663, 562] on span at bounding box center [657, 563] width 27 height 27
click at [662, 563] on span at bounding box center [657, 563] width 27 height 27
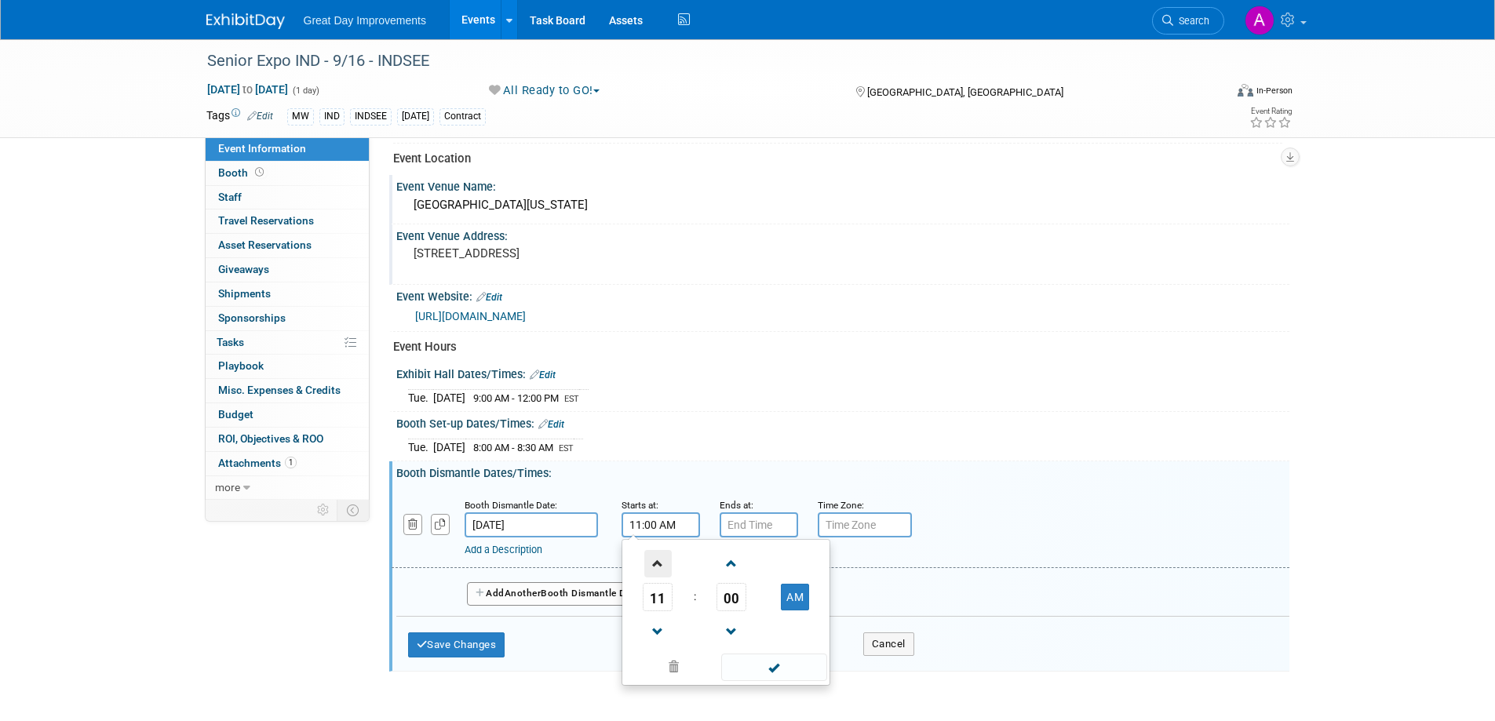
type input "12:00 PM"
drag, startPoint x: 760, startPoint y: 664, endPoint x: 763, endPoint y: 641, distance: 22.9
click at [760, 663] on span at bounding box center [774, 667] width 106 height 27
click at [752, 526] on input "7:00 PM" at bounding box center [758, 524] width 78 height 25
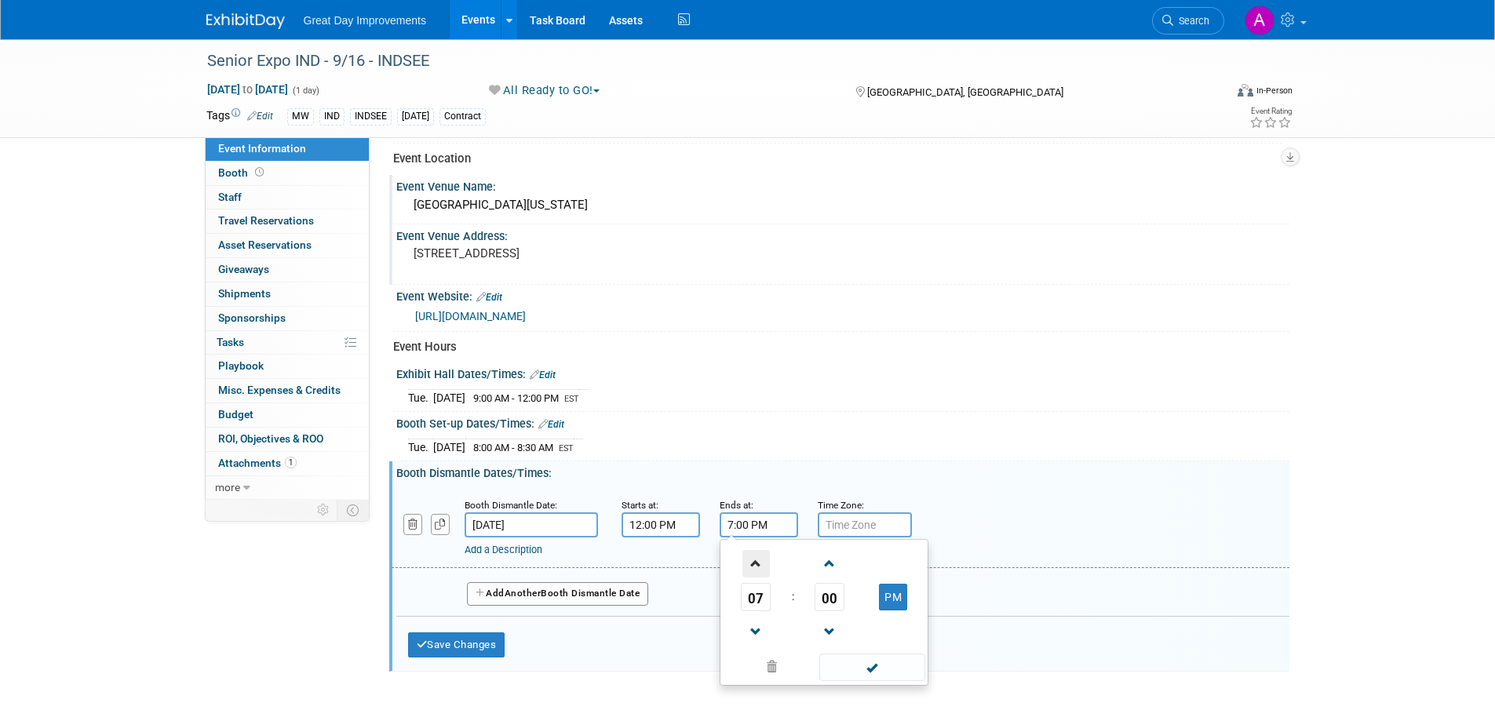
click at [749, 559] on span at bounding box center [755, 563] width 27 height 27
click at [751, 556] on span at bounding box center [755, 563] width 27 height 27
click at [755, 615] on link at bounding box center [756, 631] width 30 height 40
click at [752, 620] on span at bounding box center [755, 631] width 27 height 27
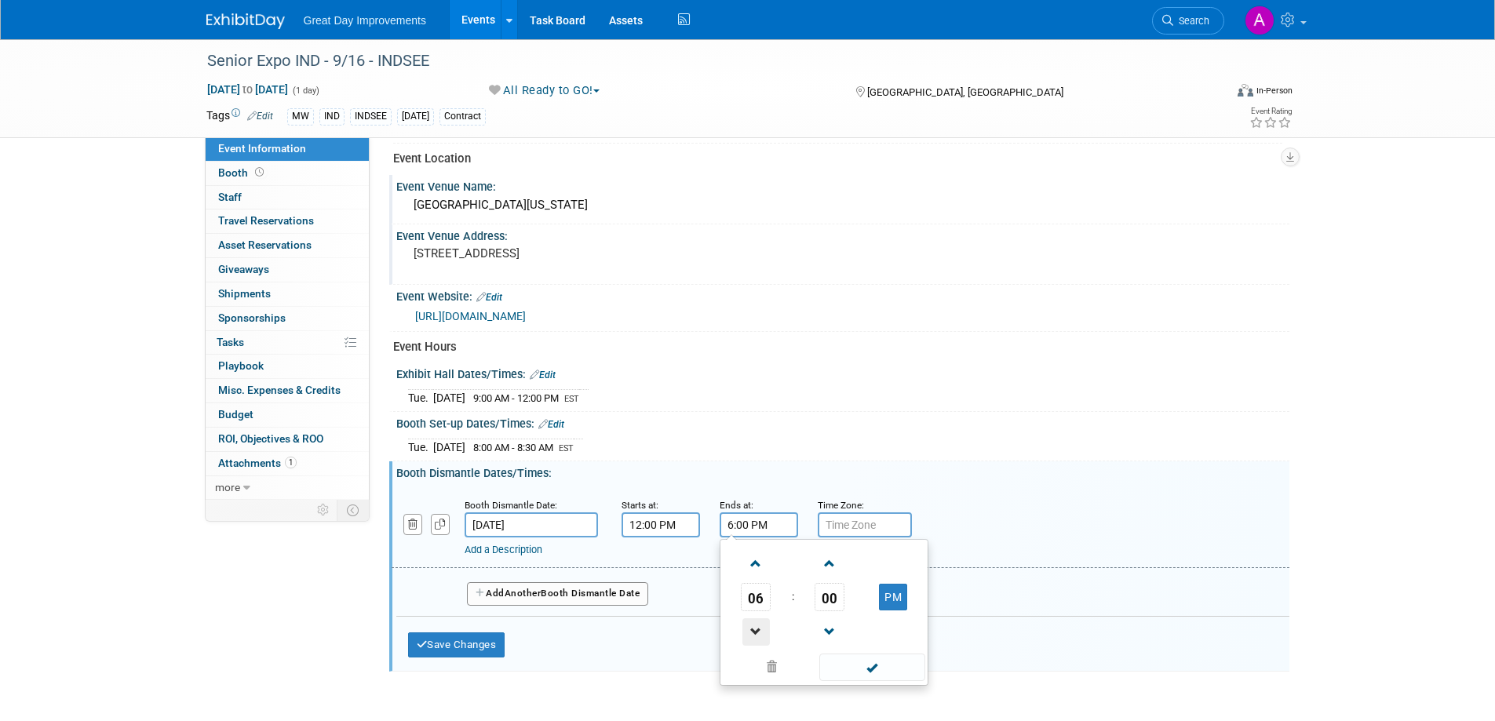
click at [752, 621] on span at bounding box center [755, 631] width 27 height 27
click at [752, 620] on span at bounding box center [755, 631] width 27 height 27
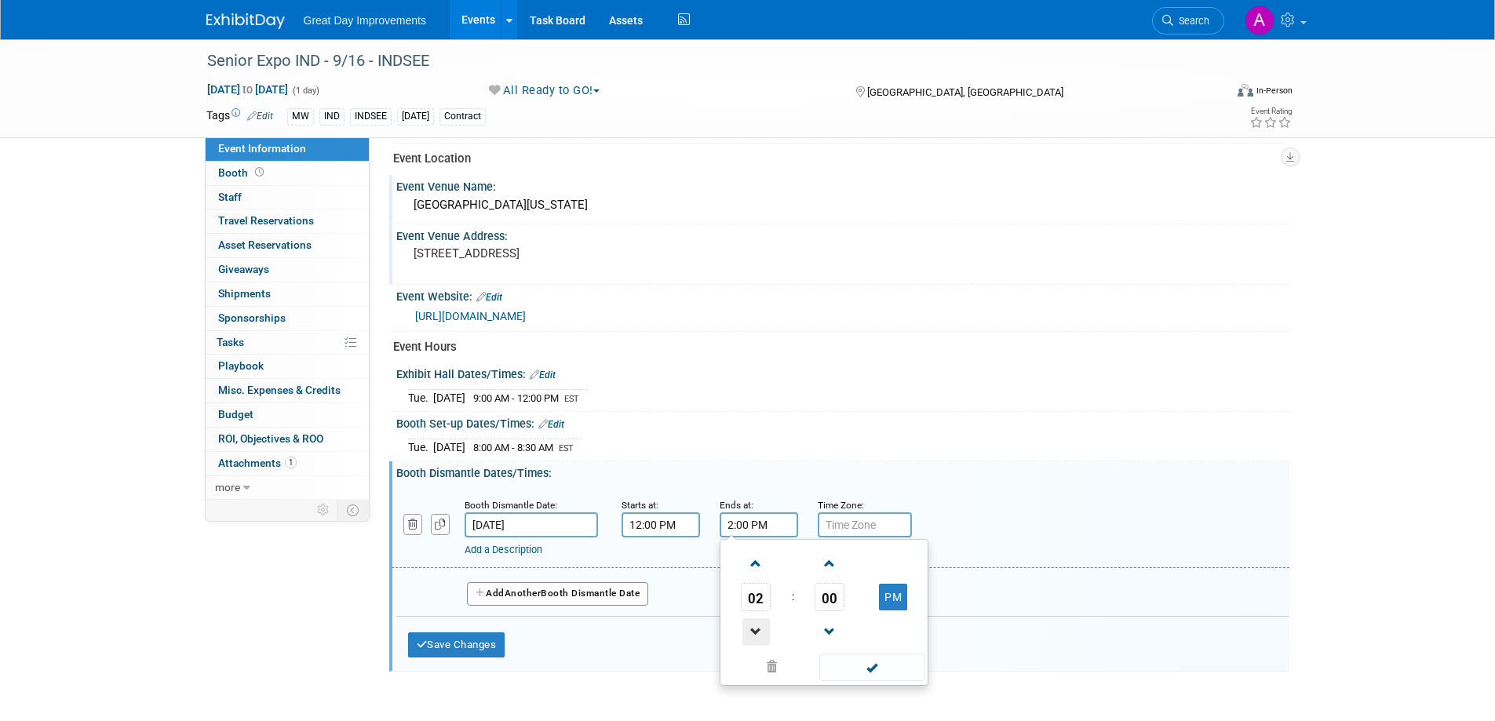
type input "1:00 PM"
click at [858, 662] on span at bounding box center [872, 667] width 106 height 27
click at [855, 522] on input "text" at bounding box center [865, 524] width 94 height 25
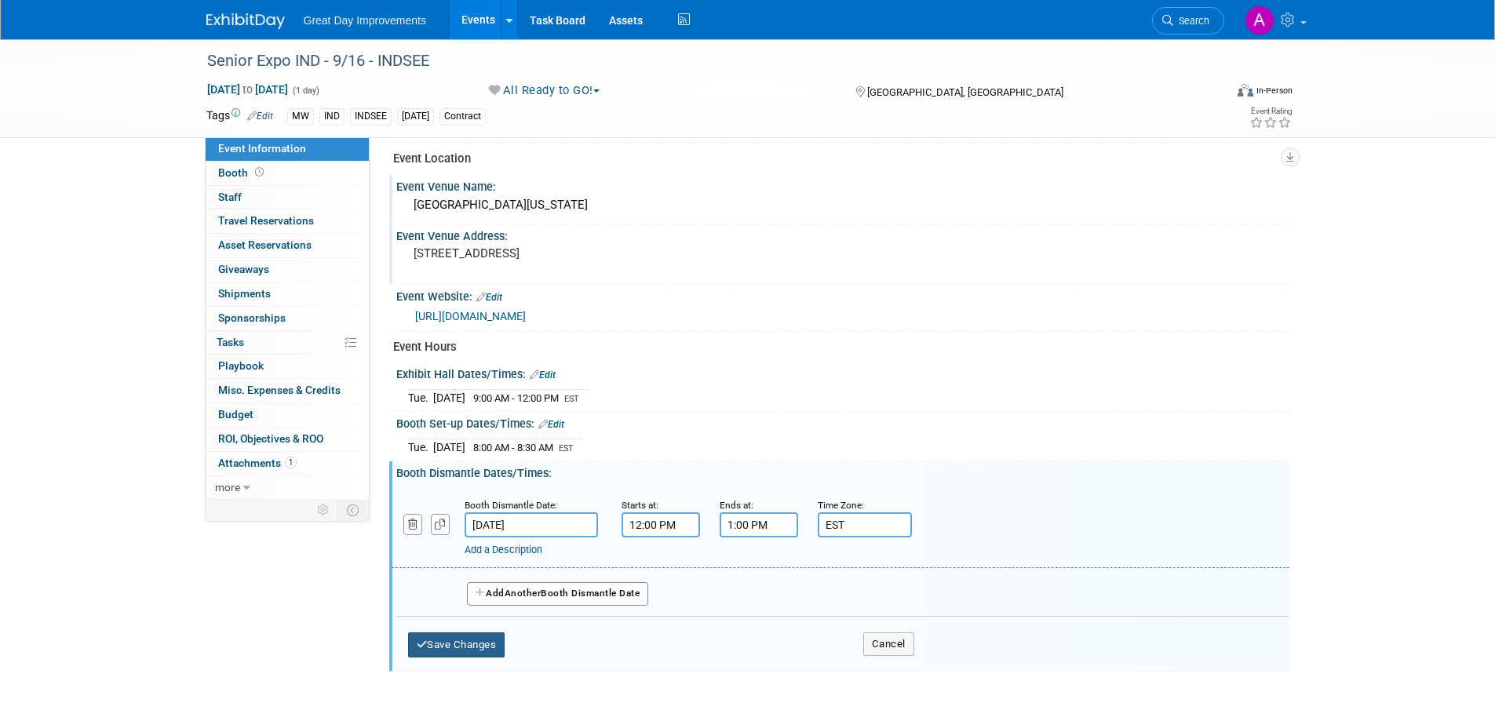
type input "EST"
click at [457, 647] on button "Save Changes" at bounding box center [456, 644] width 97 height 25
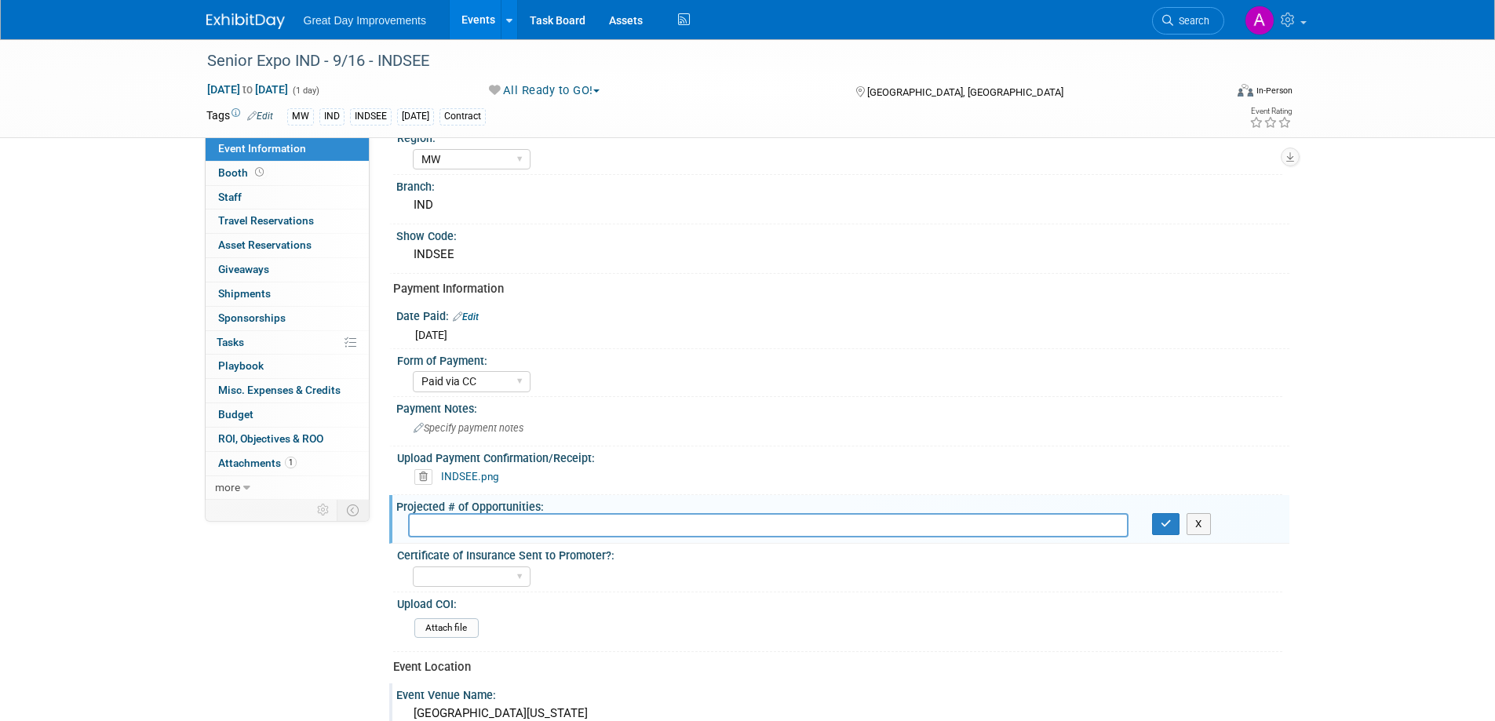
scroll to position [34, 0]
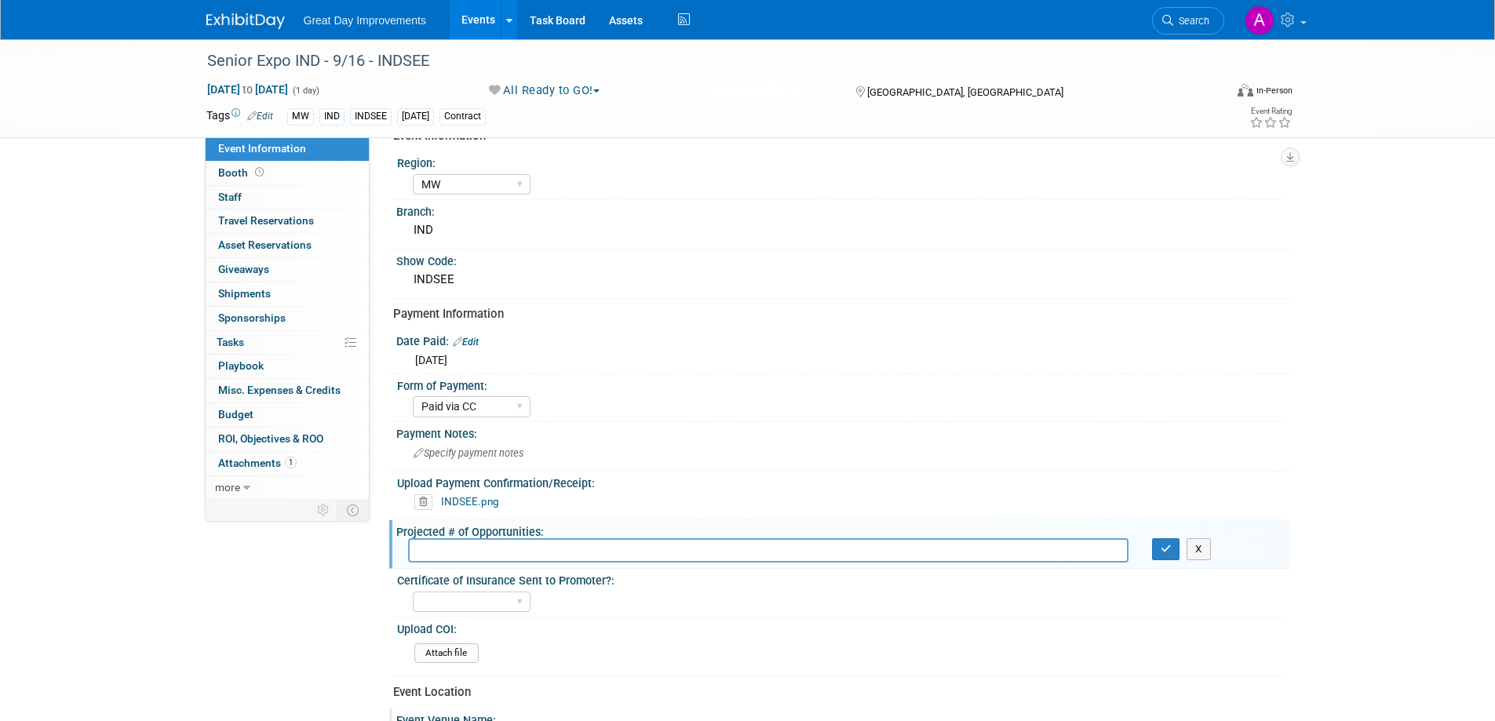
drag, startPoint x: 515, startPoint y: 529, endPoint x: 528, endPoint y: 524, distance: 14.1
click at [523, 525] on div "Projected # of Opportunities:" at bounding box center [842, 530] width 893 height 20
click at [534, 542] on input "text" at bounding box center [768, 550] width 720 height 24
type input "5"
click at [1178, 547] on button "button" at bounding box center [1166, 549] width 28 height 22
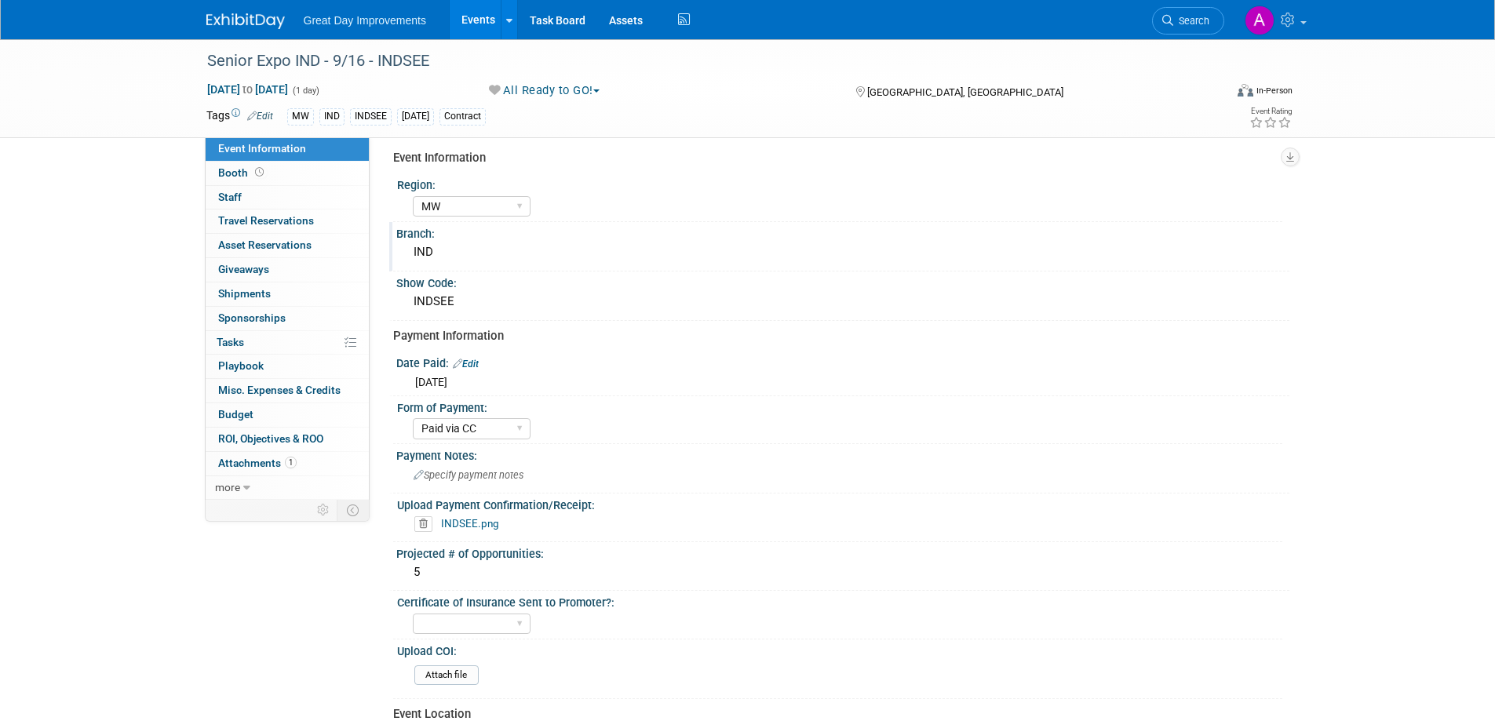
scroll to position [0, 0]
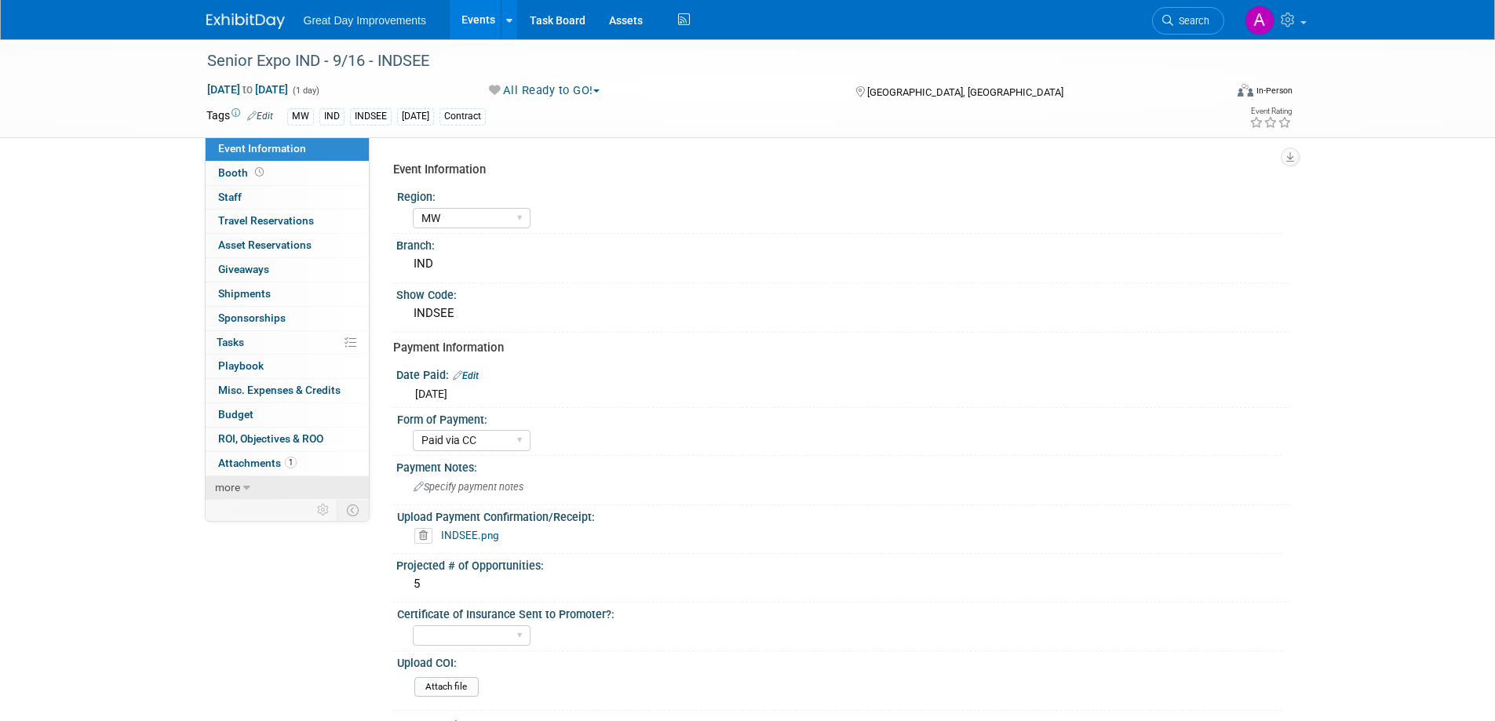
click at [237, 479] on link "more" at bounding box center [287, 488] width 163 height 24
click at [247, 512] on span "Event Binder (.pdf export)" at bounding box center [281, 510] width 126 height 13
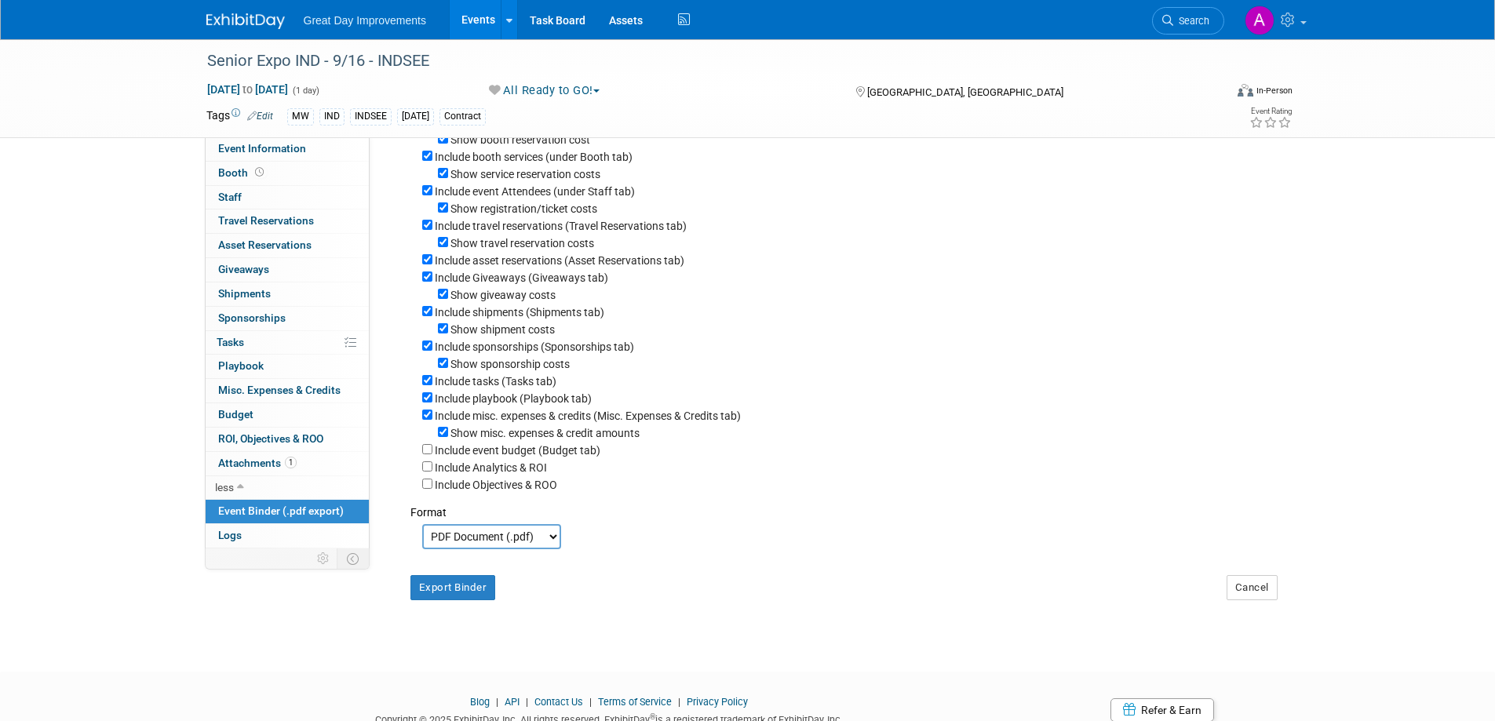
scroll to position [157, 0]
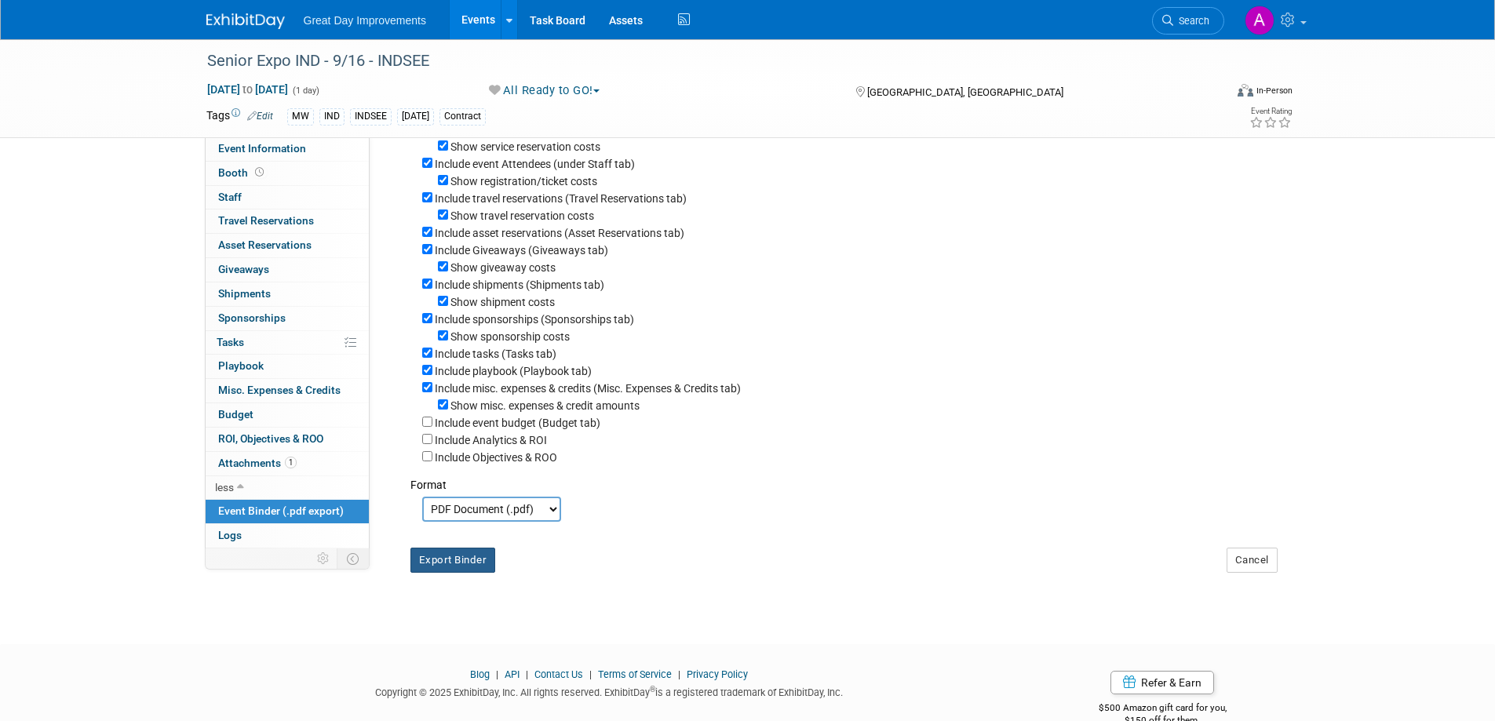
click at [464, 571] on button "Export Binder" at bounding box center [453, 560] width 86 height 25
